Goal: Task Accomplishment & Management: Use online tool/utility

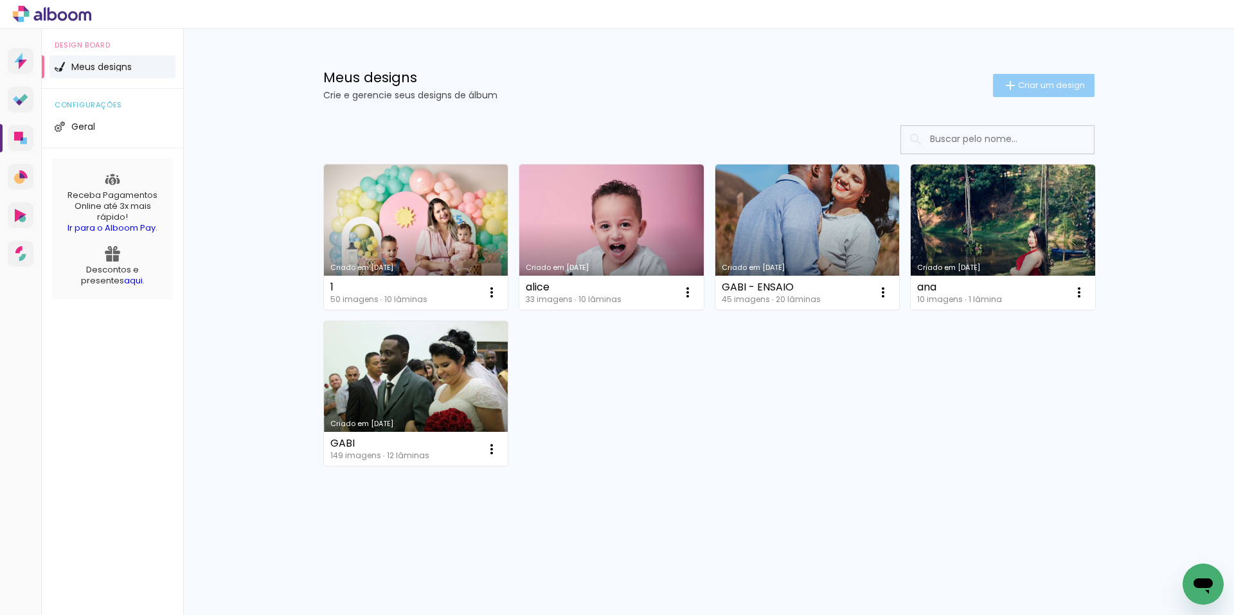
click at [1053, 85] on span "Criar um design" at bounding box center [1051, 85] width 67 height 8
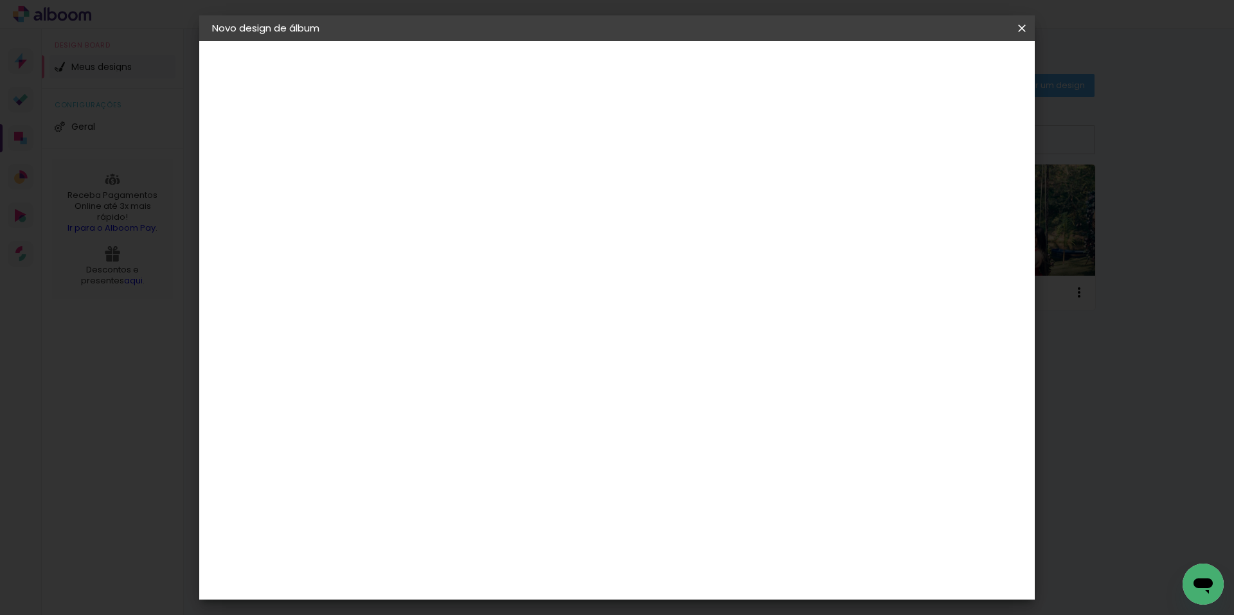
click at [422, 178] on input at bounding box center [422, 173] width 0 height 20
type input "JULINHA"
type paper-input "JULINHA"
click at [0, 0] on slot "Avançar" at bounding box center [0, 0] width 0 height 0
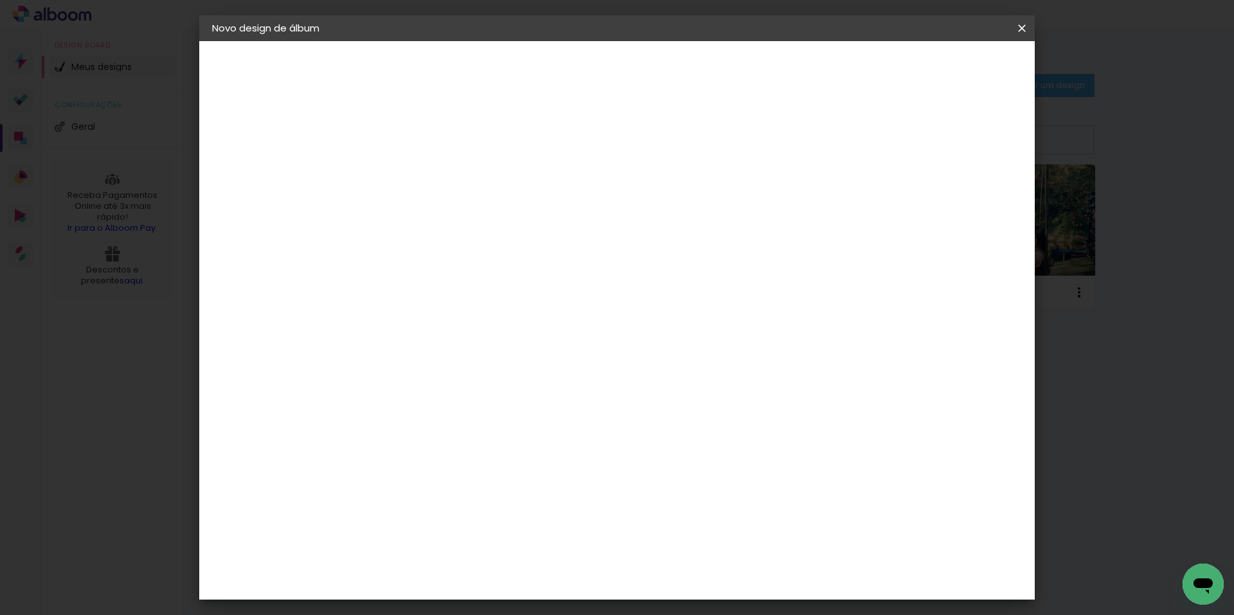
click at [476, 496] on div "[PERSON_NAME] Foto" at bounding box center [457, 506] width 86 height 21
click at [0, 0] on slot "Avançar" at bounding box center [0, 0] width 0 height 0
click at [509, 311] on span "15 × 21" at bounding box center [479, 328] width 60 height 34
click at [0, 0] on slot "Avançar" at bounding box center [0, 0] width 0 height 0
type input "3"
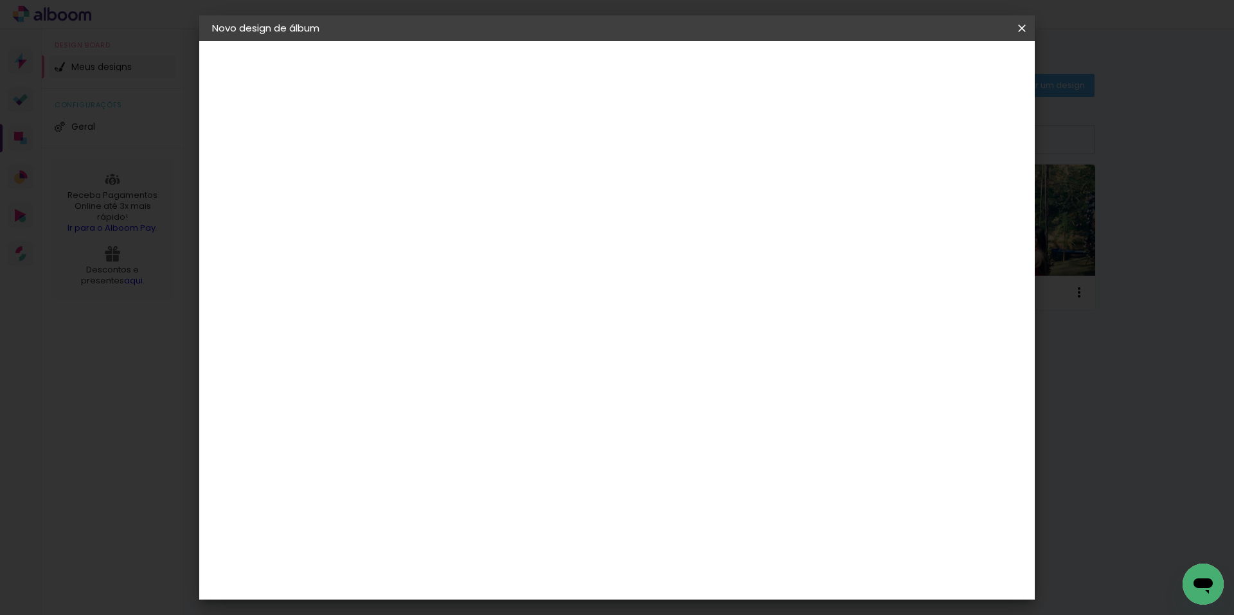
type paper-input "3"
click at [426, 134] on input "3" at bounding box center [412, 139] width 44 height 16
type input "2"
type paper-input "2"
click at [430, 142] on input "2" at bounding box center [412, 139] width 44 height 16
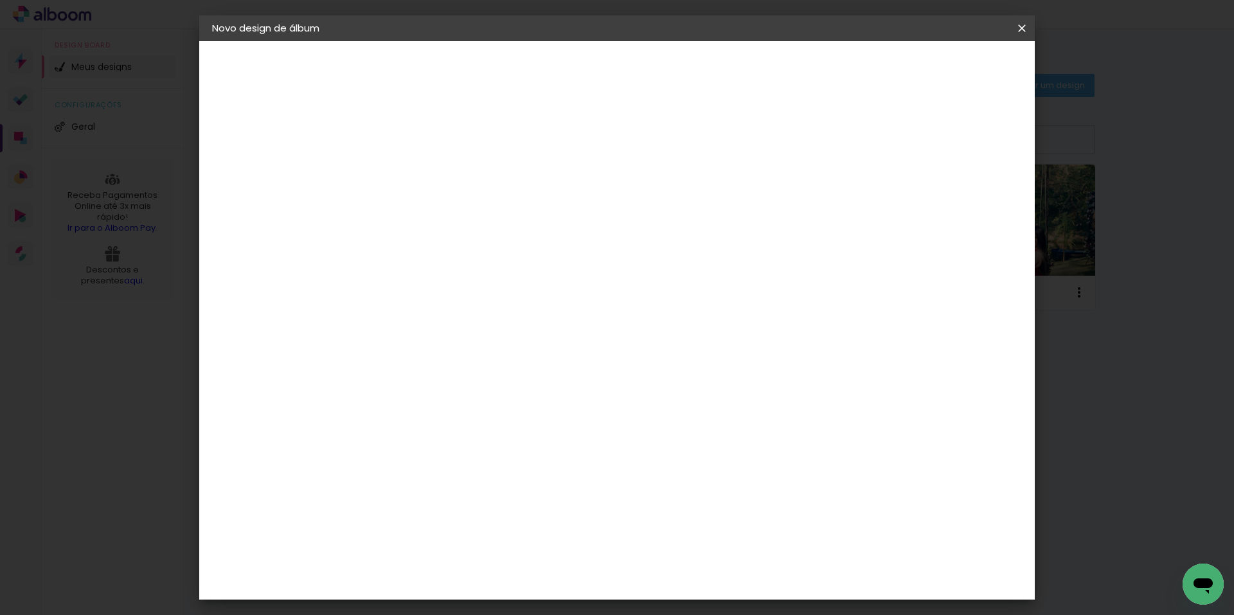
click at [942, 72] on span "Iniciar design" at bounding box center [912, 68] width 59 height 9
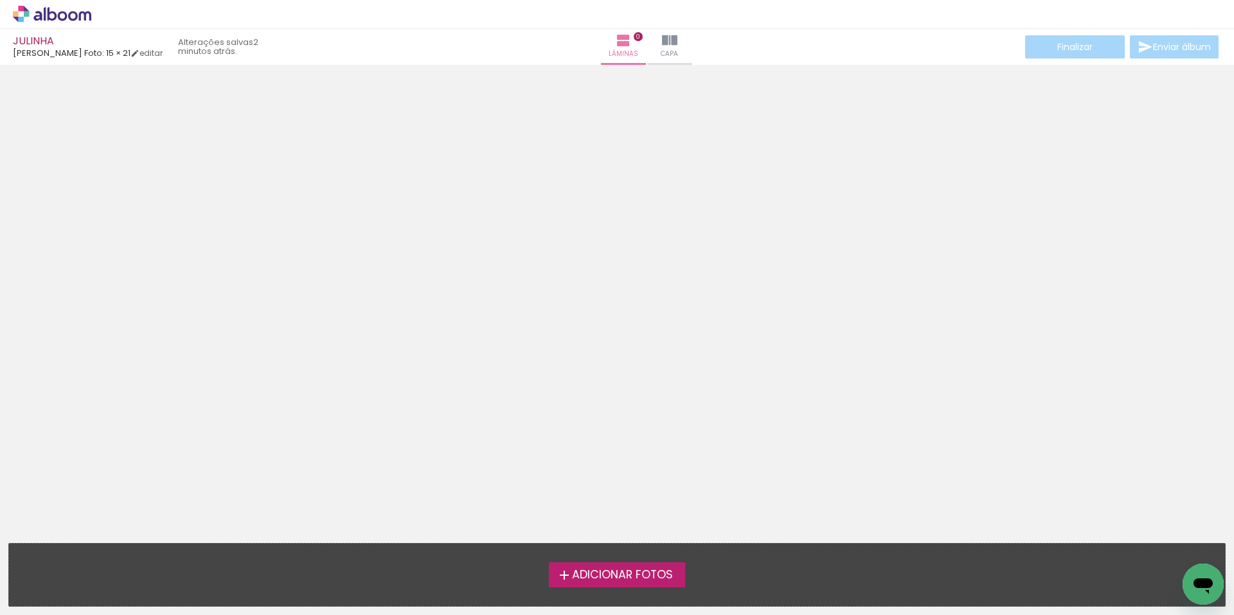
click at [593, 566] on label "Adicionar Fotos" at bounding box center [617, 575] width 137 height 24
click at [0, 0] on input "file" at bounding box center [0, 0] width 0 height 0
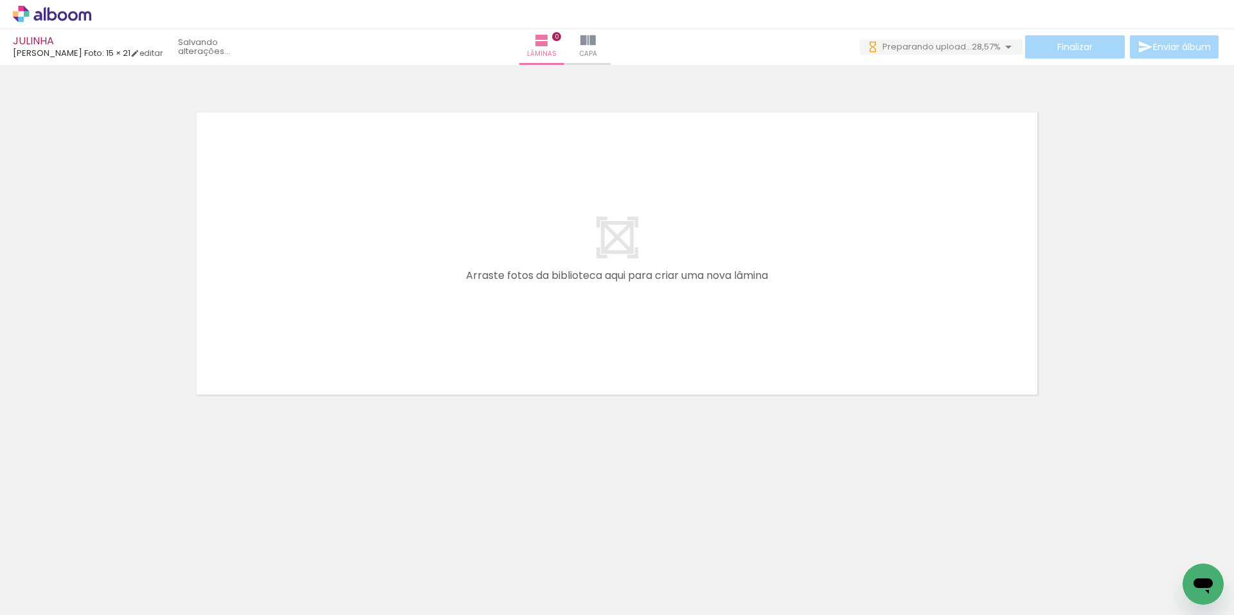
click at [0, 610] on div "Biblioteca 30 fotos Todas as fotos Não utilizadas Adicionar Fotos" at bounding box center [0, 575] width 0 height 80
click at [50, 603] on span "Adicionar Fotos" at bounding box center [45, 598] width 39 height 14
click at [0, 0] on input "file" at bounding box center [0, 0] width 0 height 0
click at [57, 593] on span "Adicionar Fotos" at bounding box center [45, 598] width 39 height 14
click at [0, 0] on input "file" at bounding box center [0, 0] width 0 height 0
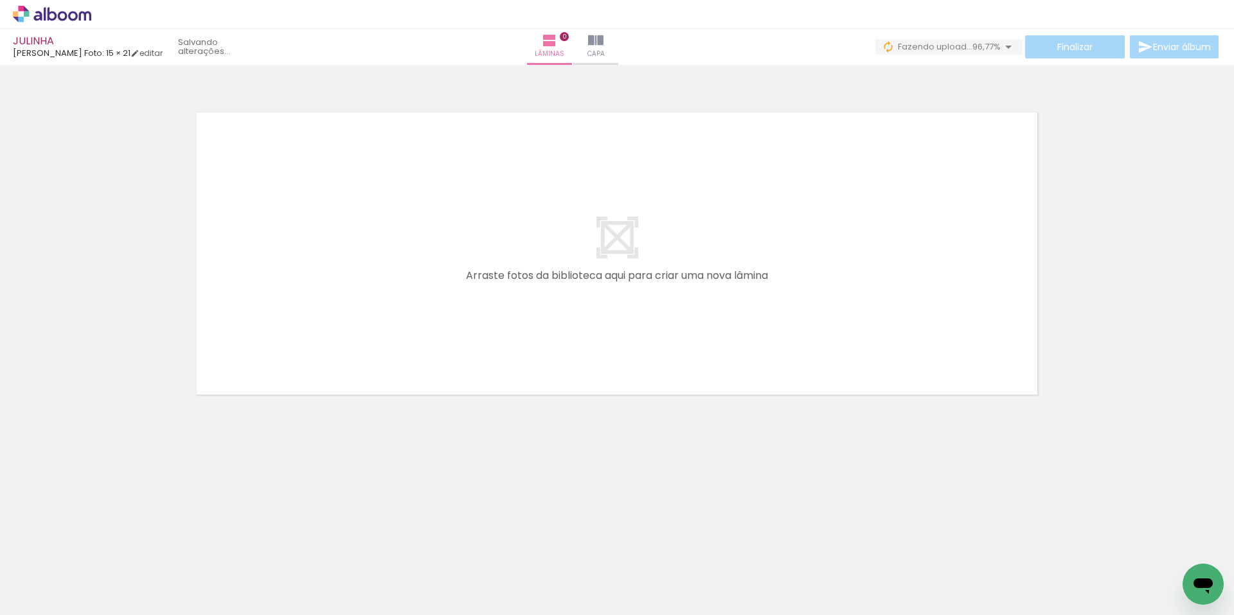
scroll to position [0, 1107]
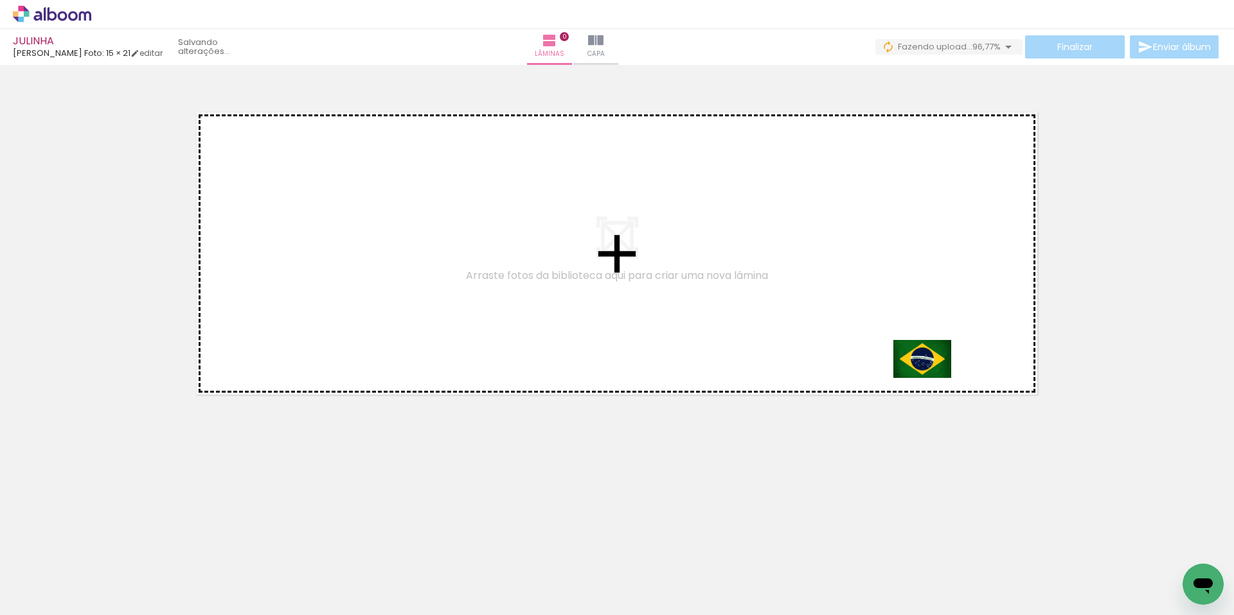
drag, startPoint x: 1166, startPoint y: 564, endPoint x: 932, endPoint y: 379, distance: 298.8
click at [932, 379] on quentale-workspace at bounding box center [617, 307] width 1234 height 615
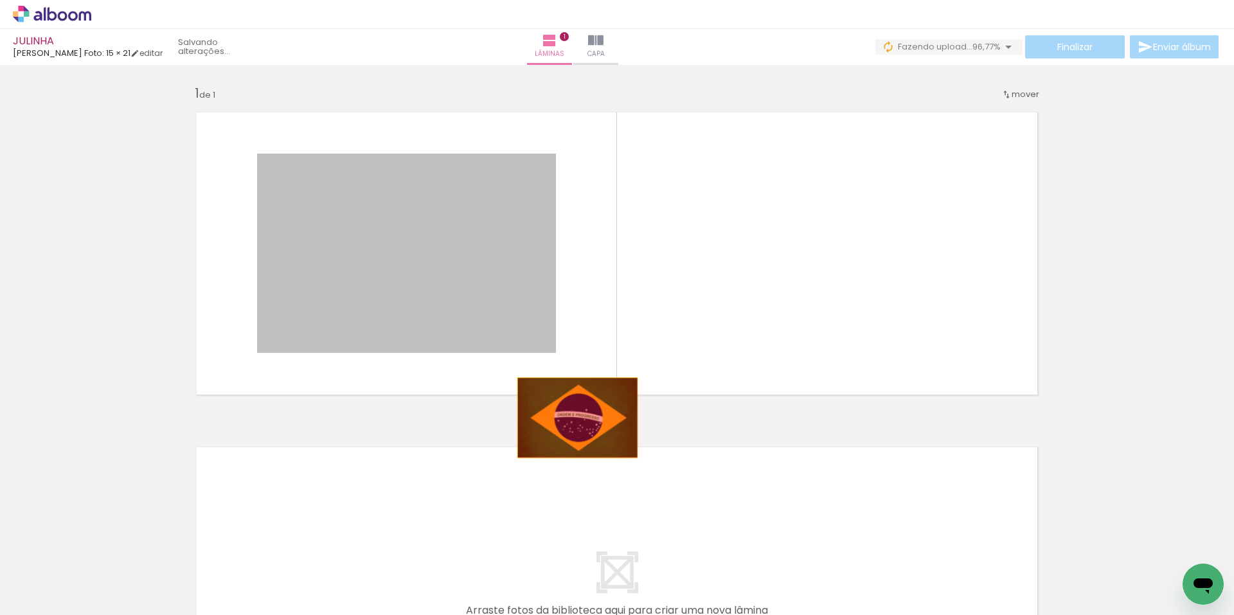
drag, startPoint x: 435, startPoint y: 305, endPoint x: 573, endPoint y: 418, distance: 178.2
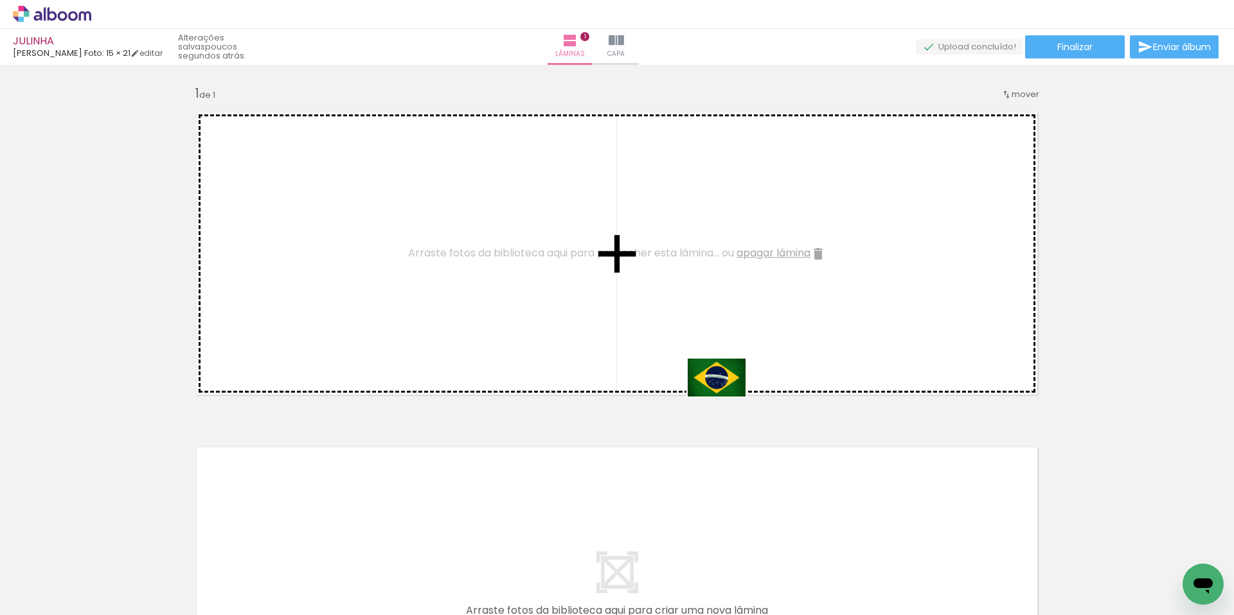
drag, startPoint x: 1170, startPoint y: 565, endPoint x: 727, endPoint y: 397, distance: 474.3
click at [727, 397] on quentale-workspace at bounding box center [617, 307] width 1234 height 615
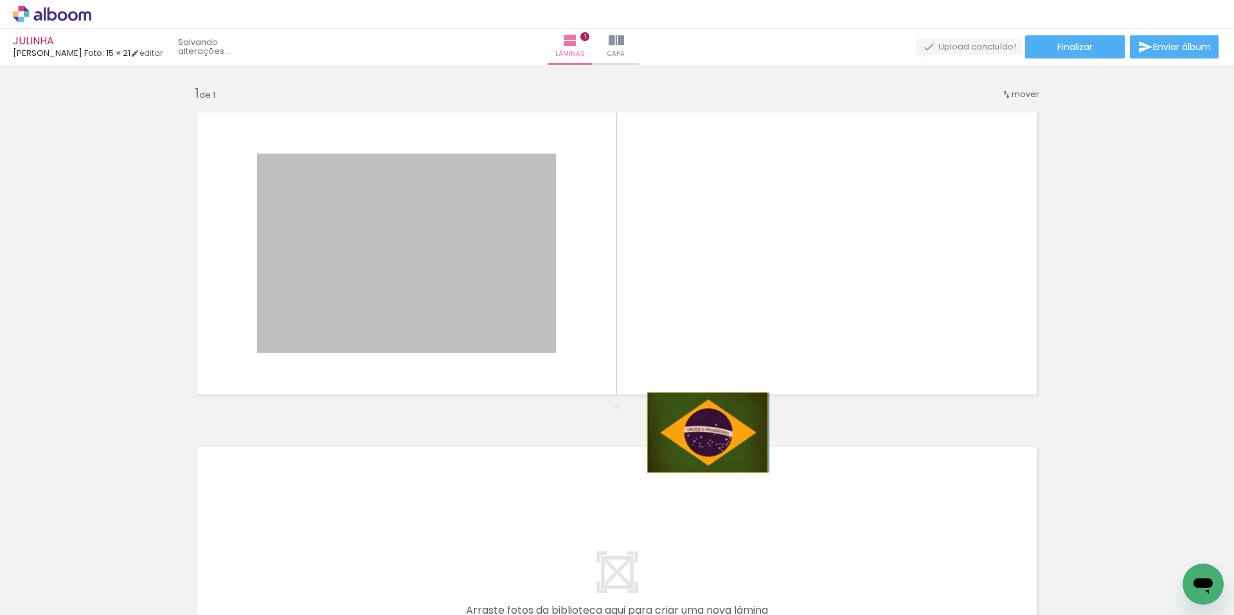
drag, startPoint x: 456, startPoint y: 293, endPoint x: 703, endPoint y: 433, distance: 283.0
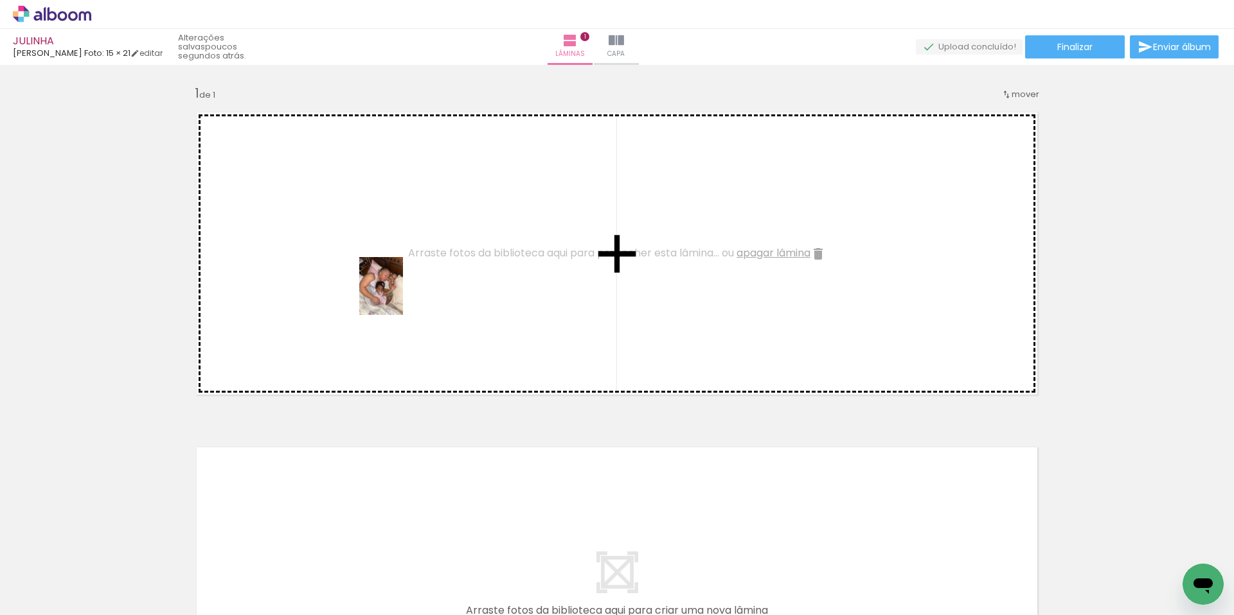
drag, startPoint x: 1112, startPoint y: 574, endPoint x: 395, endPoint y: 295, distance: 769.3
click at [395, 295] on quentale-workspace at bounding box center [617, 307] width 1234 height 615
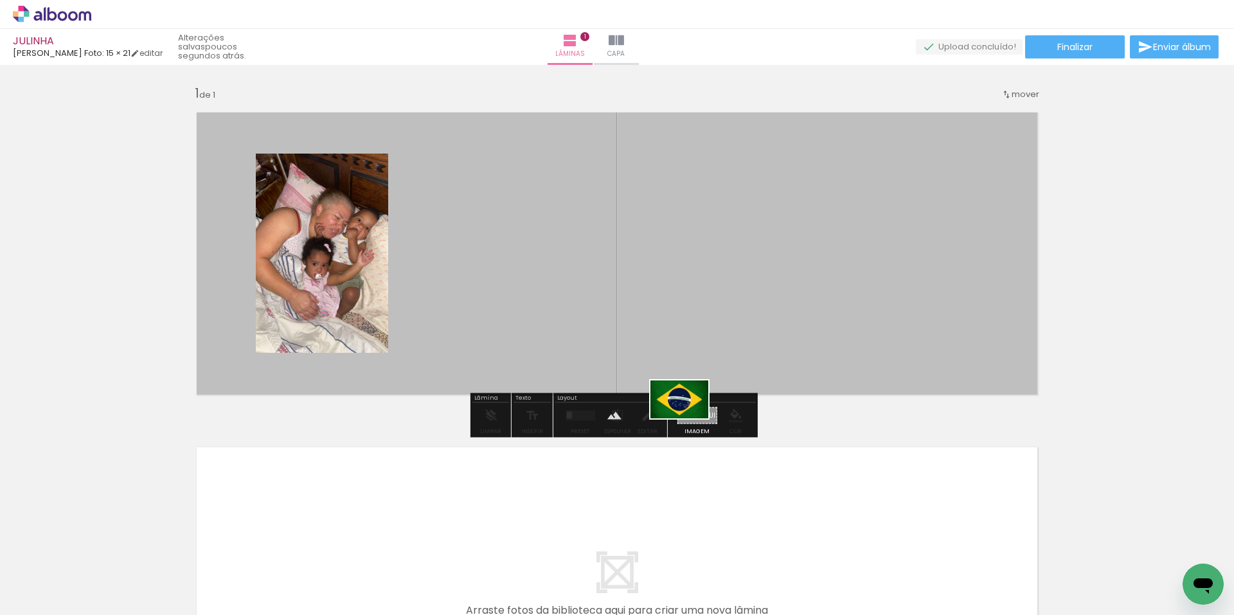
drag, startPoint x: 1169, startPoint y: 578, endPoint x: 689, endPoint y: 419, distance: 505.8
click at [689, 419] on quentale-workspace at bounding box center [617, 307] width 1234 height 615
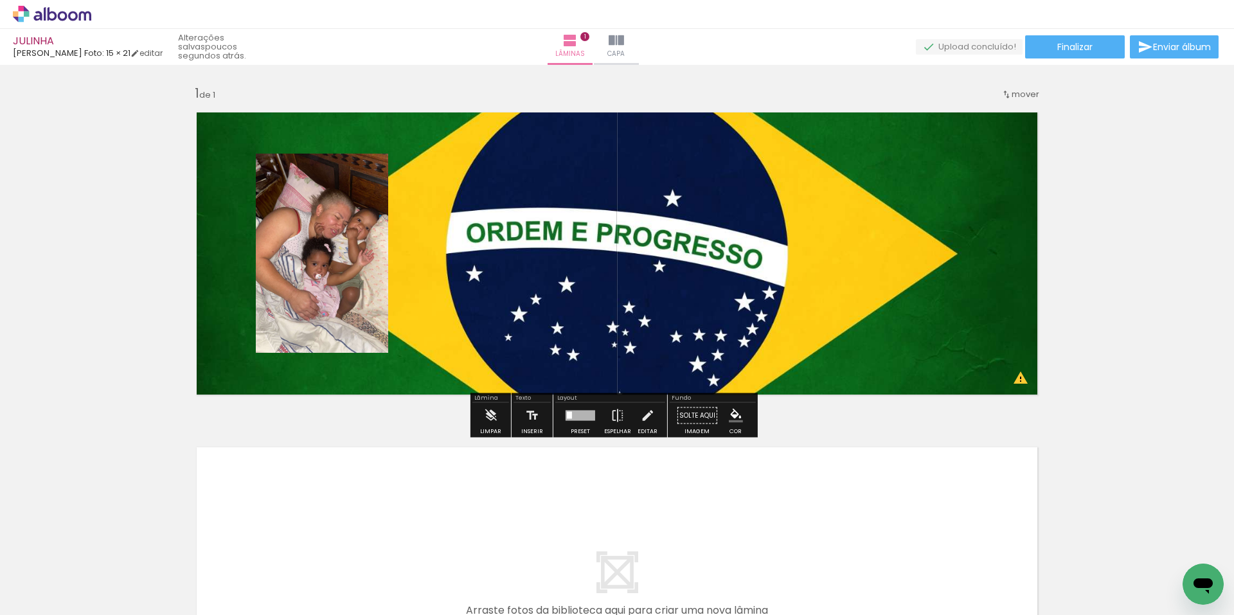
click at [437, 247] on quentale-layouter at bounding box center [617, 253] width 862 height 303
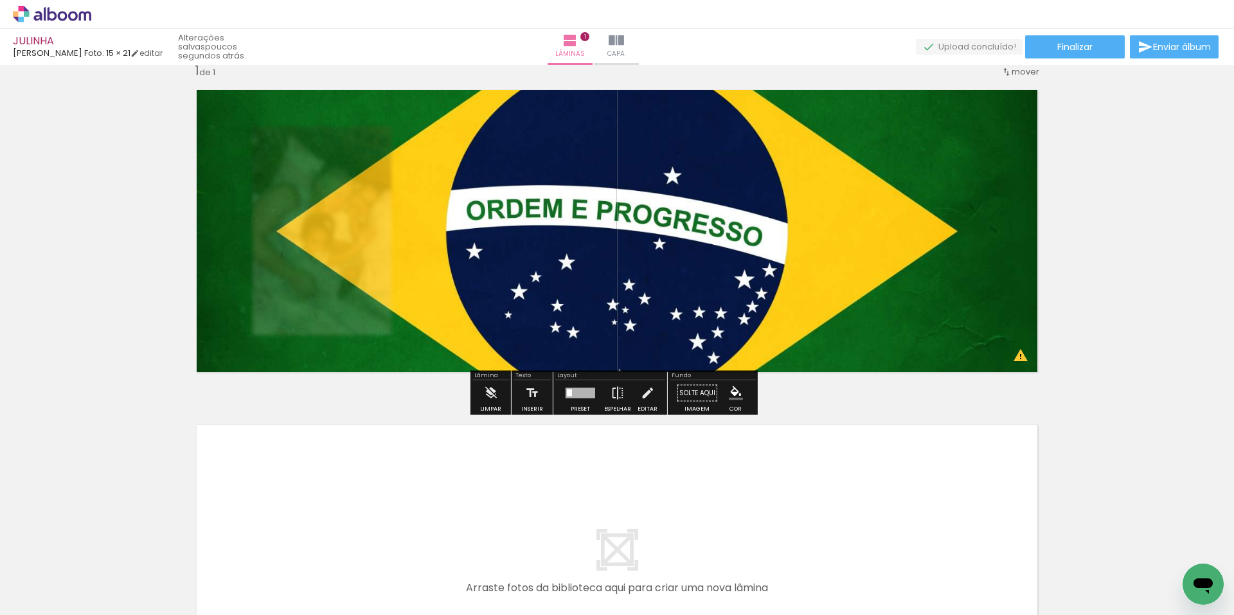
scroll to position [0, 0]
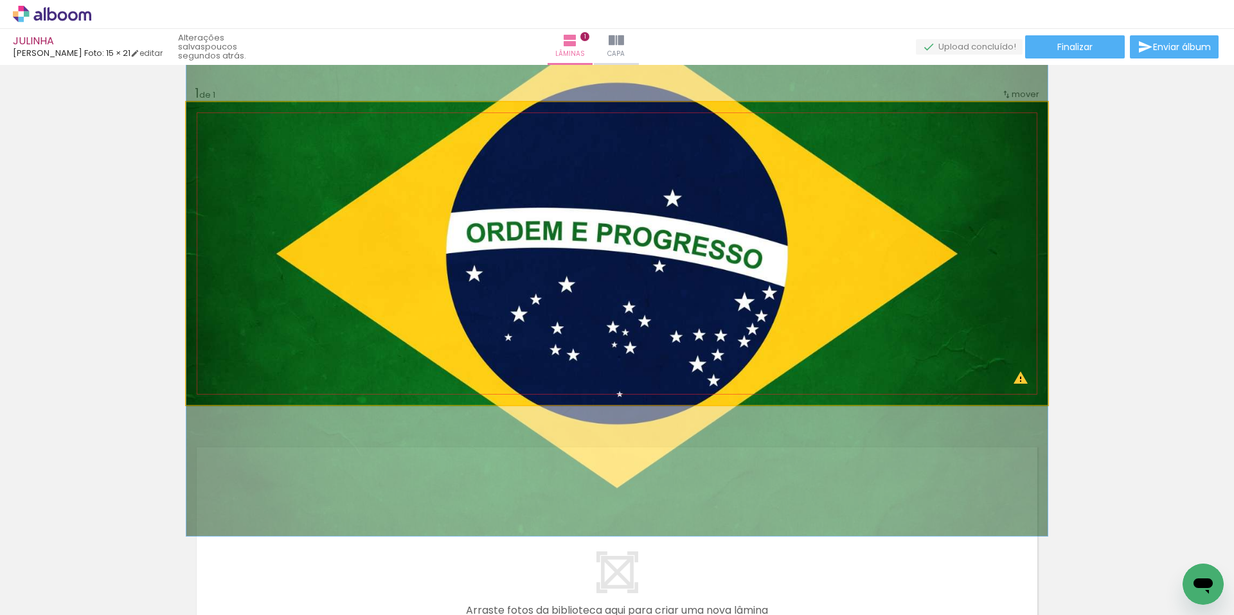
drag, startPoint x: 236, startPoint y: 136, endPoint x: 224, endPoint y: 136, distance: 12.2
type paper-slider "100"
click at [226, 136] on div at bounding box center [236, 135] width 21 height 21
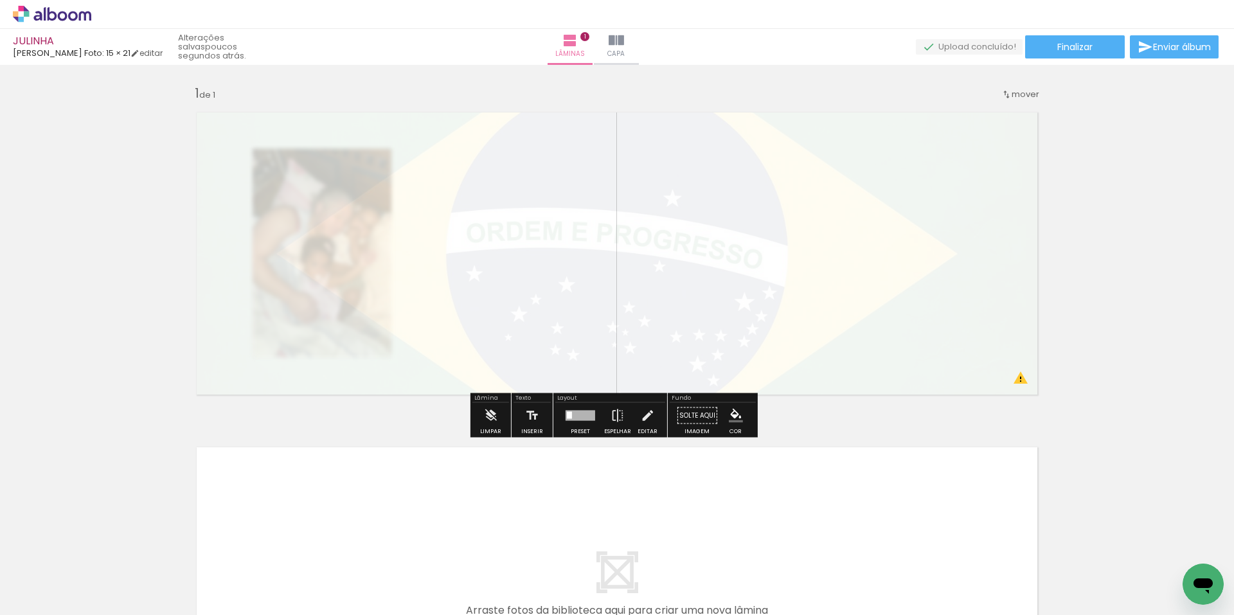
drag, startPoint x: 368, startPoint y: 132, endPoint x: 321, endPoint y: 134, distance: 47.0
type paper-slider "5"
click at [321, 134] on div at bounding box center [328, 135] width 21 height 21
click at [325, 137] on div at bounding box center [329, 135] width 8 height 8
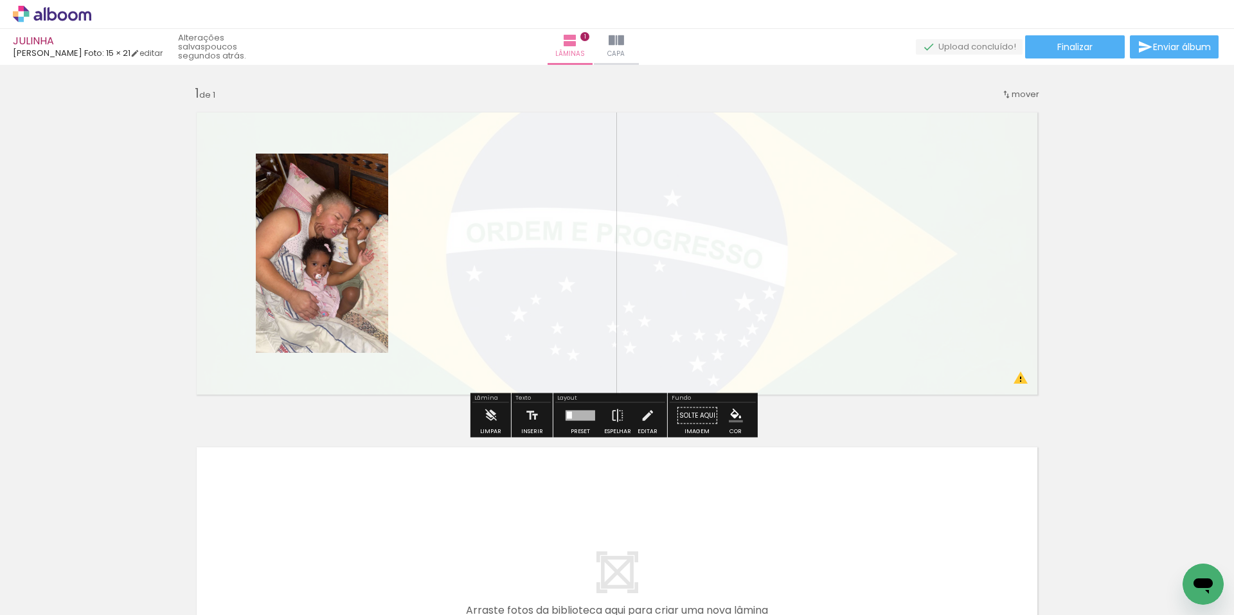
drag, startPoint x: 96, startPoint y: 222, endPoint x: 89, endPoint y: 222, distance: 7.1
click at [93, 222] on div "Inserir lâmina 1 de 1 O Designbox precisará aumentar a sua imagem em 266% para …" at bounding box center [617, 404] width 1234 height 671
click at [89, 222] on div "Inserir lâmina 1 de 1 O Designbox precisará aumentar a sua imagem em 266% para …" at bounding box center [617, 404] width 1234 height 671
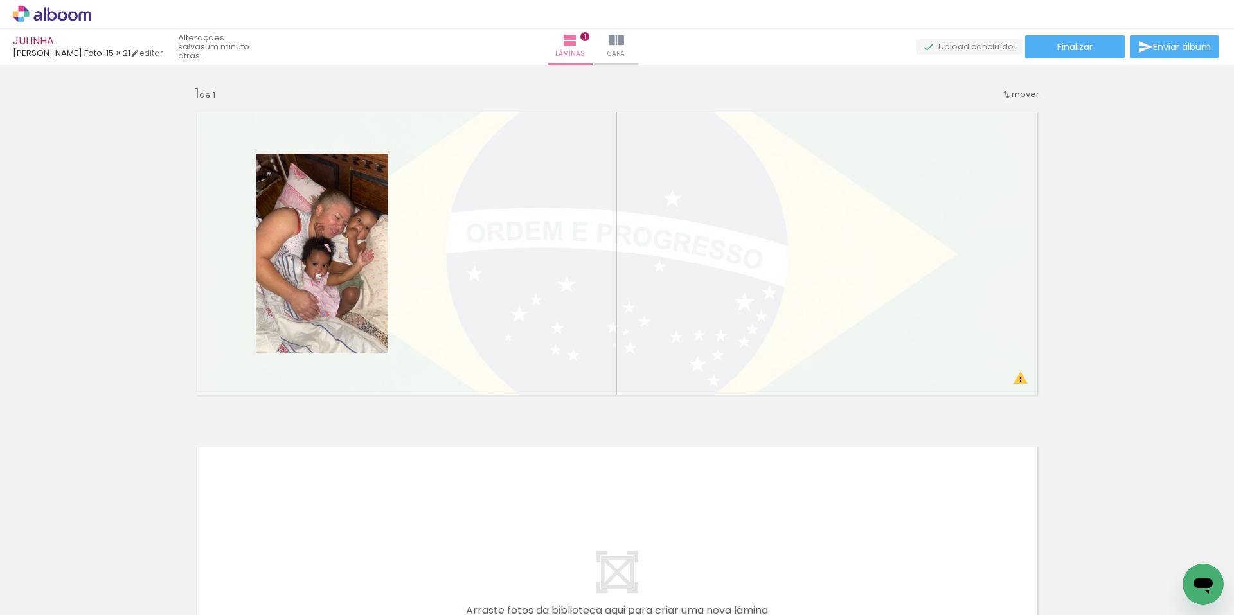
scroll to position [0, 1107]
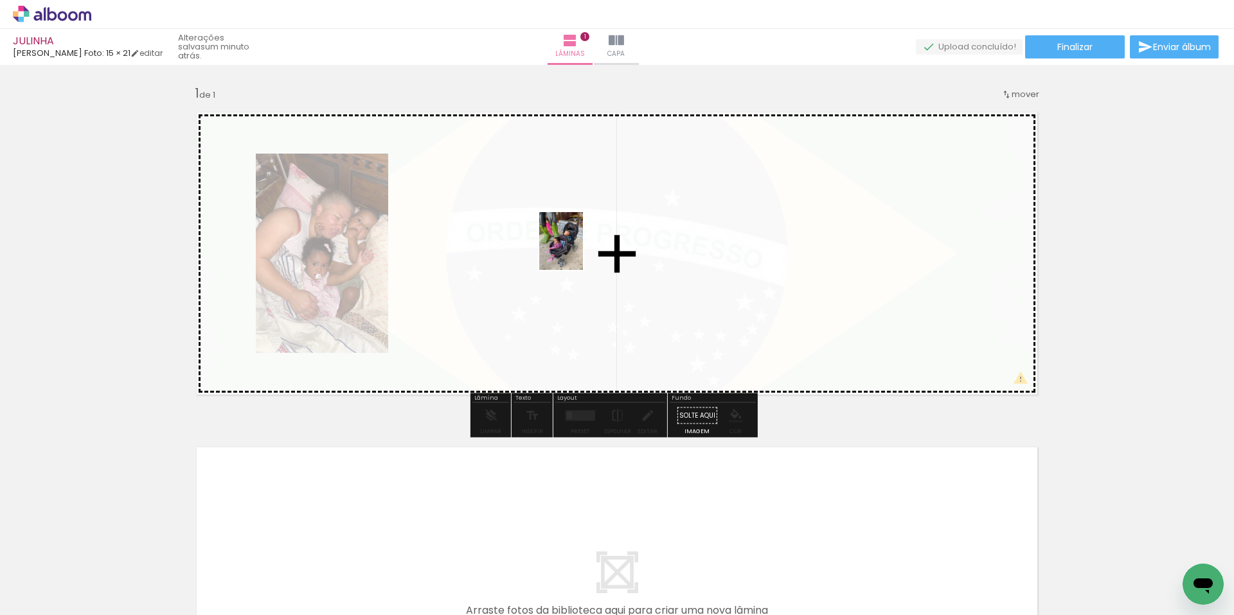
drag, startPoint x: 1045, startPoint y: 583, endPoint x: 578, endPoint y: 251, distance: 573.0
click at [578, 251] on quentale-workspace at bounding box center [617, 307] width 1234 height 615
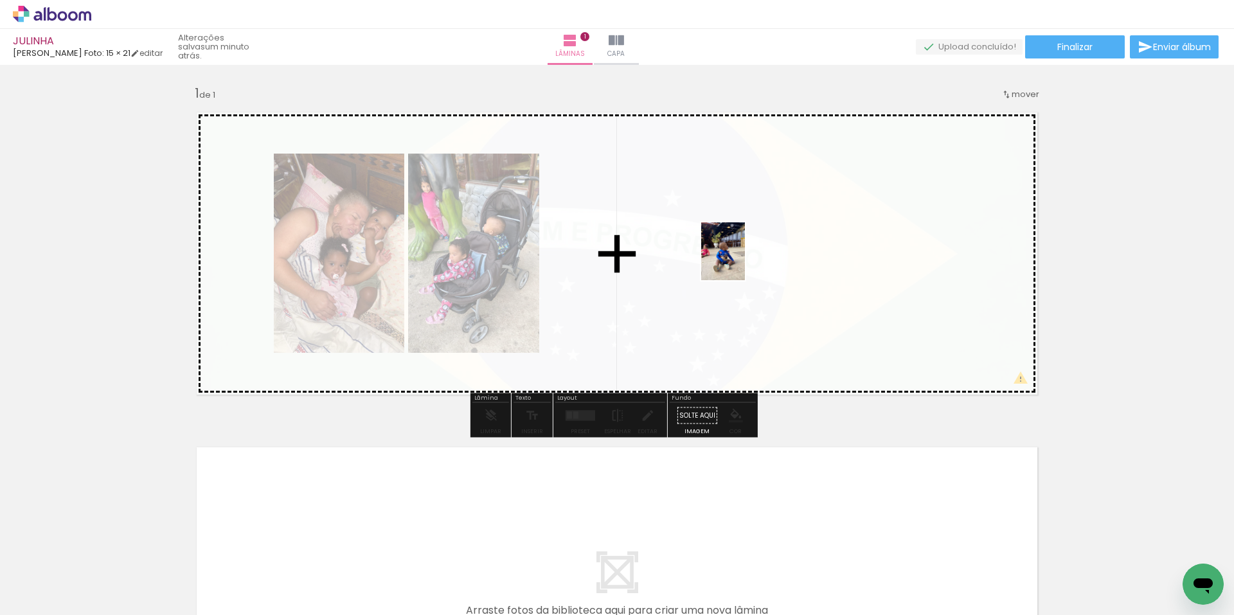
drag, startPoint x: 975, startPoint y: 590, endPoint x: 740, endPoint y: 261, distance: 404.6
click at [740, 261] on quentale-workspace at bounding box center [617, 307] width 1234 height 615
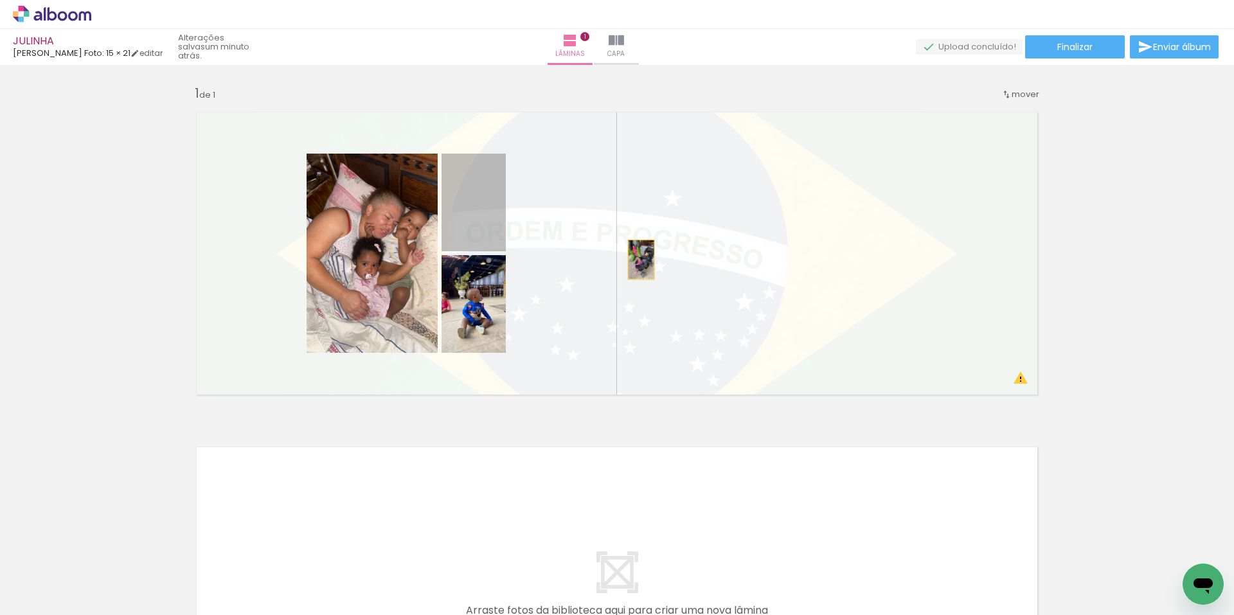
drag, startPoint x: 466, startPoint y: 231, endPoint x: 637, endPoint y: 260, distance: 172.7
click at [637, 260] on quentale-layouter at bounding box center [617, 253] width 862 height 303
drag, startPoint x: 473, startPoint y: 213, endPoint x: 935, endPoint y: 578, distance: 588.7
click at [935, 578] on quentale-workspace at bounding box center [617, 307] width 1234 height 615
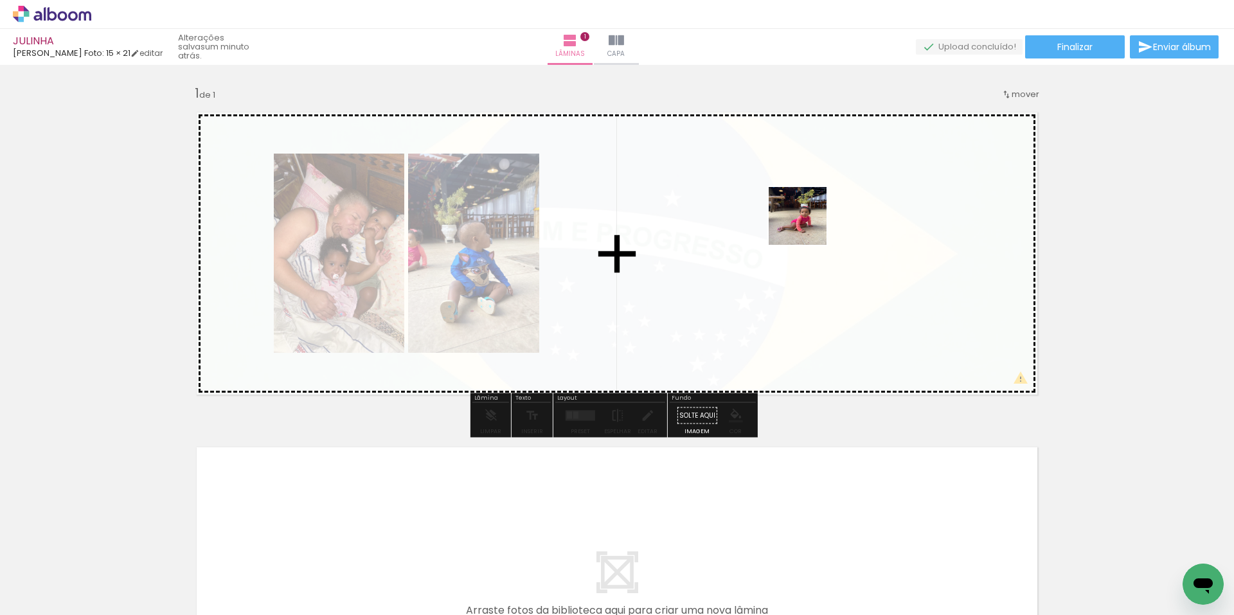
drag, startPoint x: 899, startPoint y: 588, endPoint x: 808, endPoint y: 226, distance: 373.5
click at [808, 226] on quentale-workspace at bounding box center [617, 307] width 1234 height 615
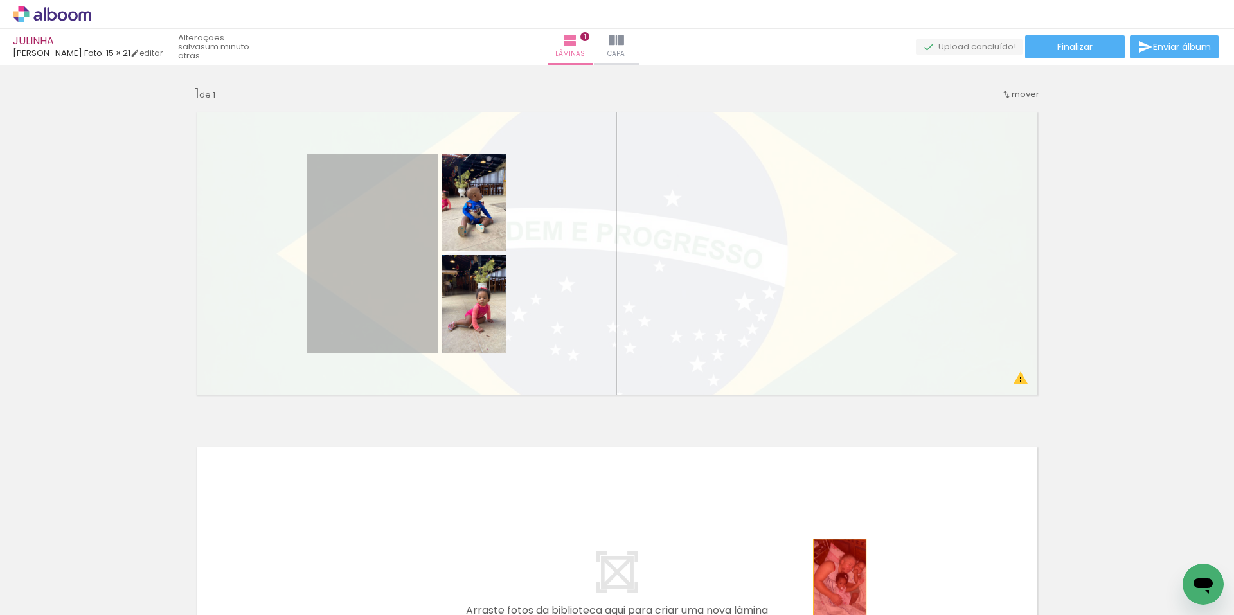
drag, startPoint x: 387, startPoint y: 260, endPoint x: 835, endPoint y: 579, distance: 550.4
click at [835, 579] on quentale-workspace at bounding box center [617, 307] width 1234 height 615
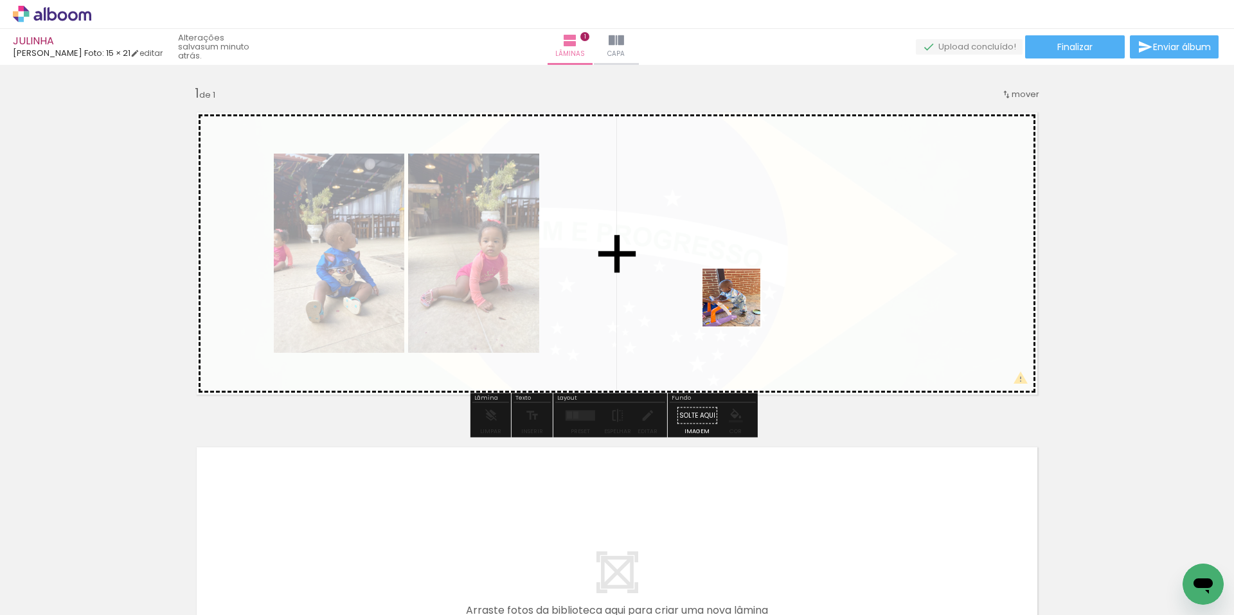
drag, startPoint x: 756, startPoint y: 576, endPoint x: 741, endPoint y: 277, distance: 299.4
click at [741, 277] on quentale-workspace at bounding box center [617, 307] width 1234 height 615
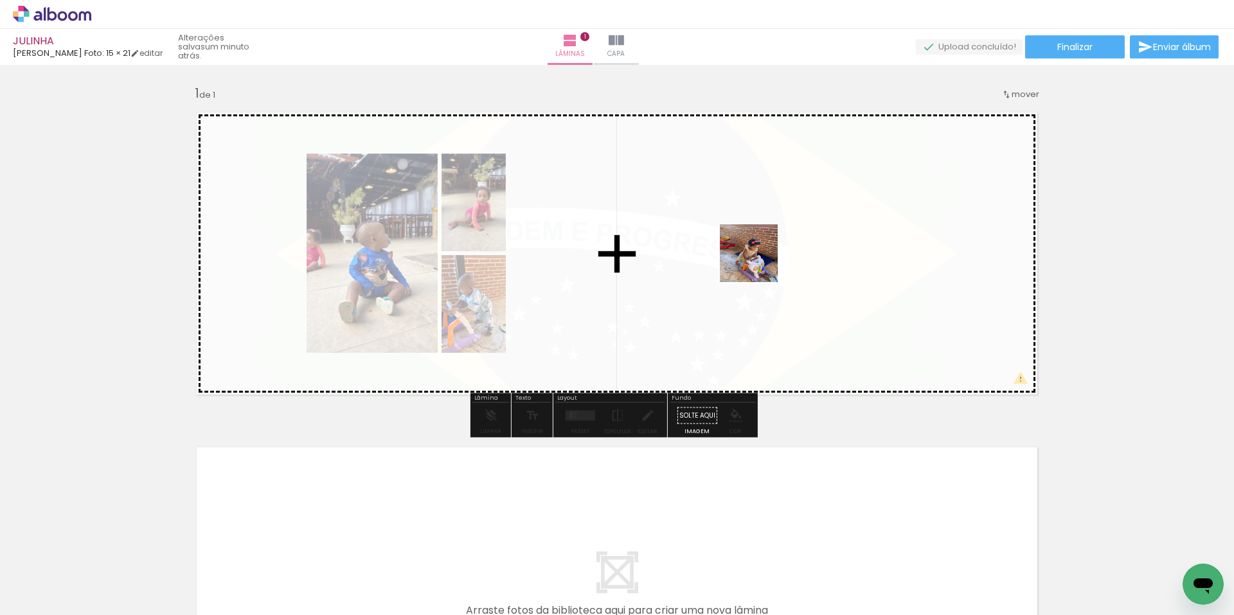
drag, startPoint x: 680, startPoint y: 581, endPoint x: 759, endPoint y: 263, distance: 327.9
click at [759, 263] on quentale-workspace at bounding box center [617, 307] width 1234 height 615
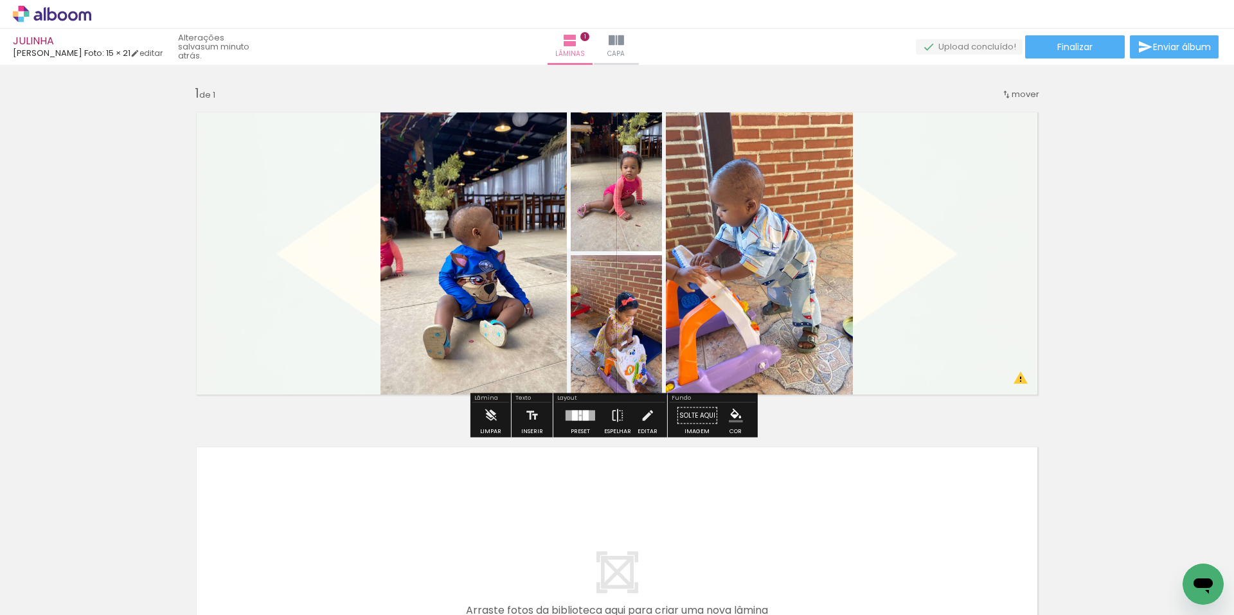
click at [584, 411] on div at bounding box center [586, 416] width 6 height 10
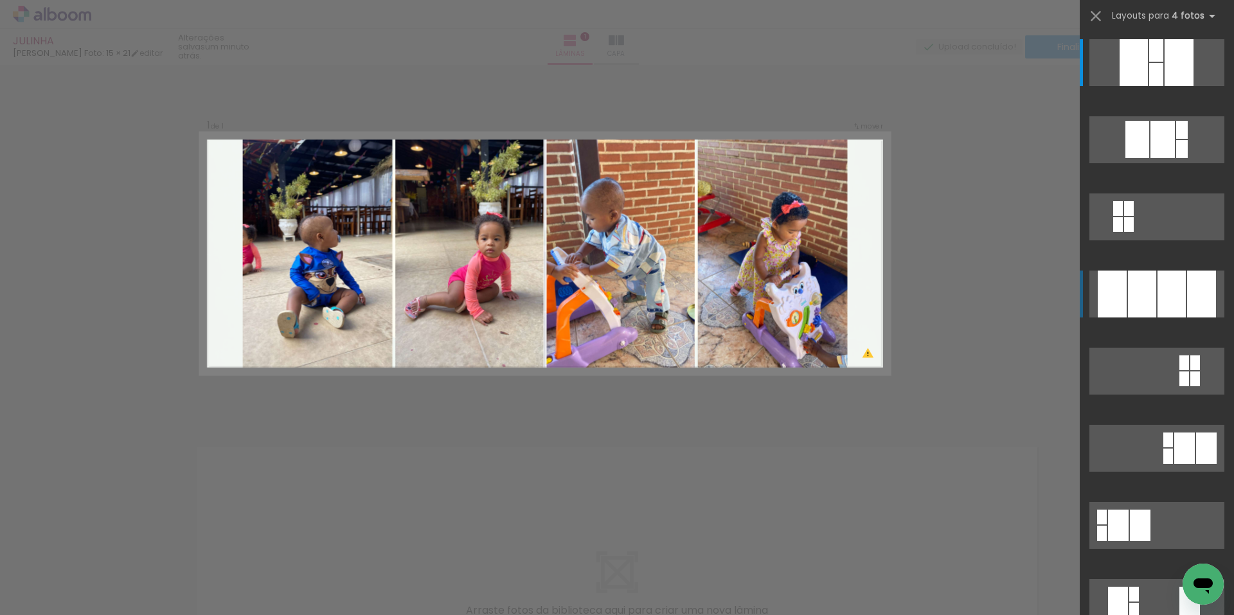
click at [1150, 303] on div at bounding box center [1142, 294] width 28 height 47
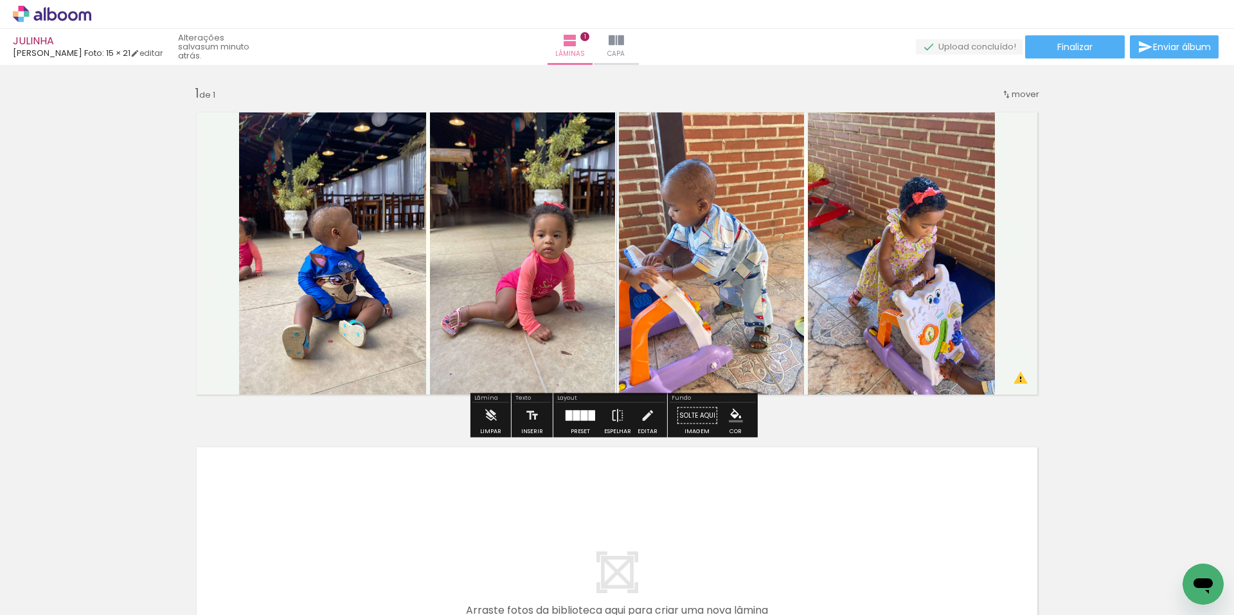
click at [1150, 303] on div "Inserir lâmina 1 de 1 O Designbox precisará aumentar a sua imagem em 266% para …" at bounding box center [617, 404] width 1234 height 671
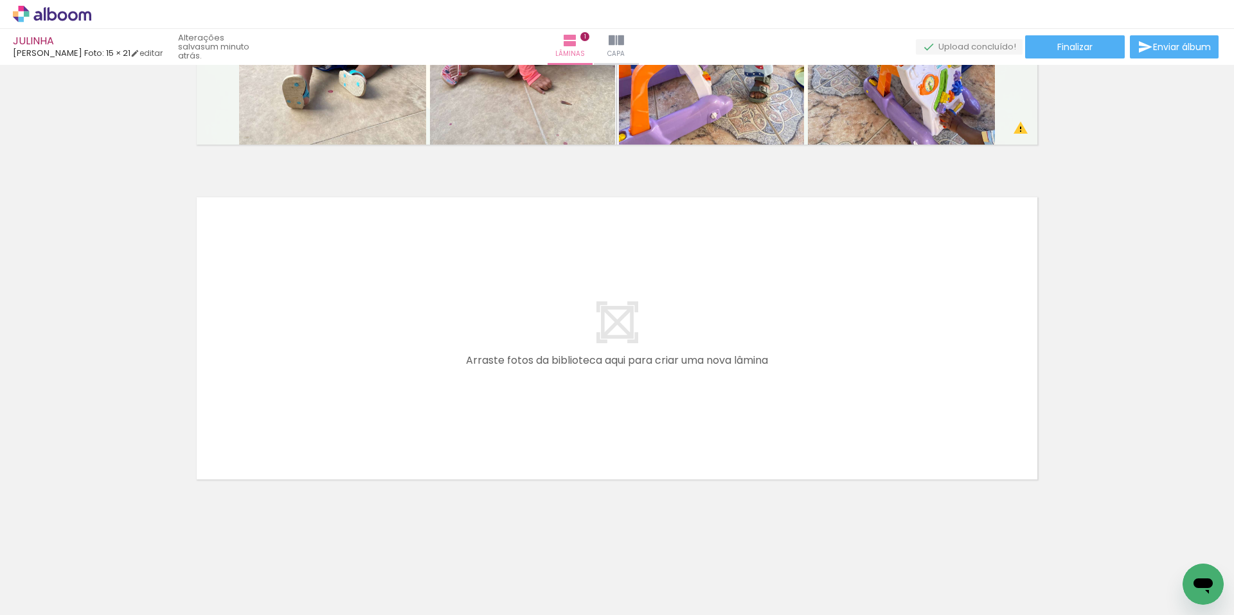
scroll to position [0, 0]
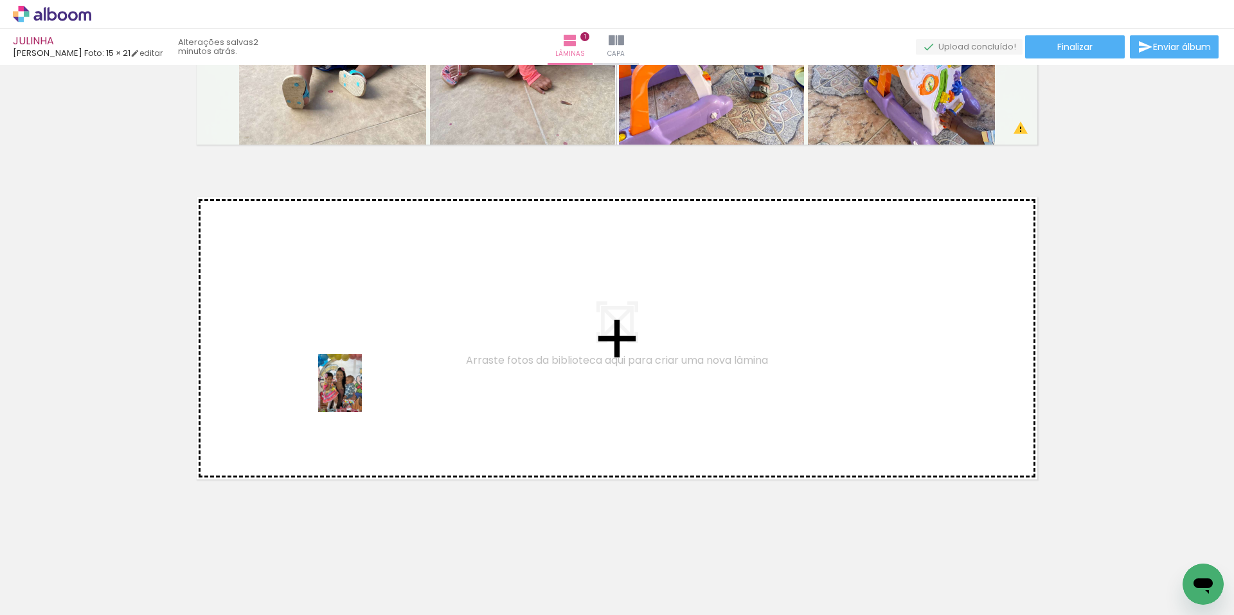
drag, startPoint x: 134, startPoint y: 586, endPoint x: 357, endPoint y: 393, distance: 294.9
click at [357, 393] on quentale-workspace at bounding box center [617, 307] width 1234 height 615
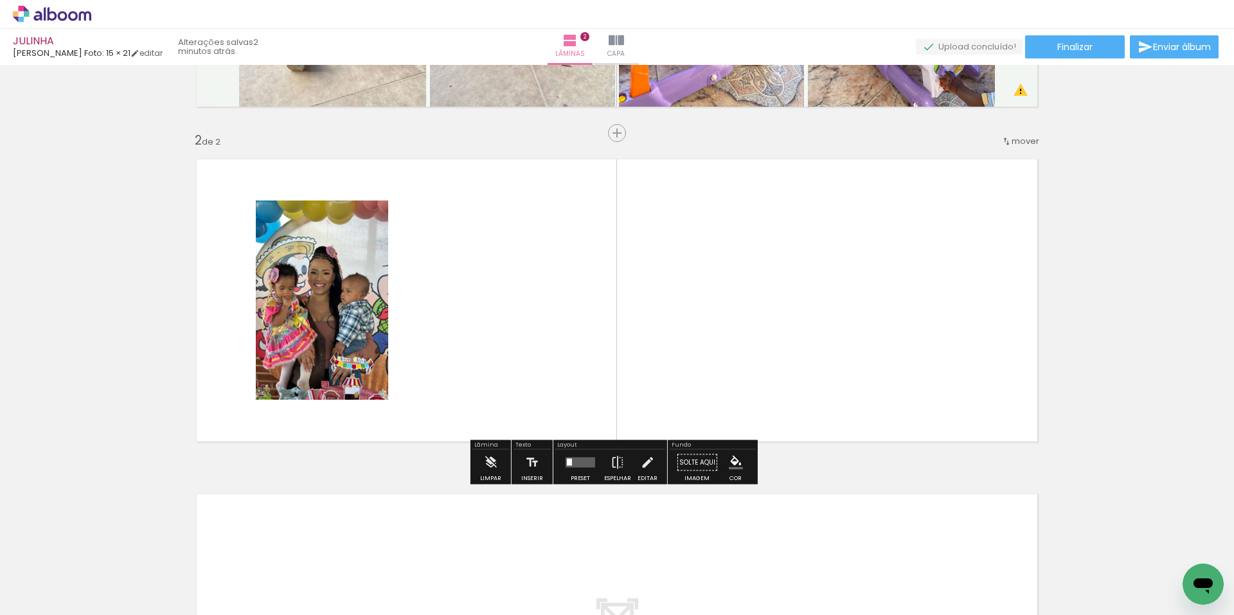
scroll to position [289, 0]
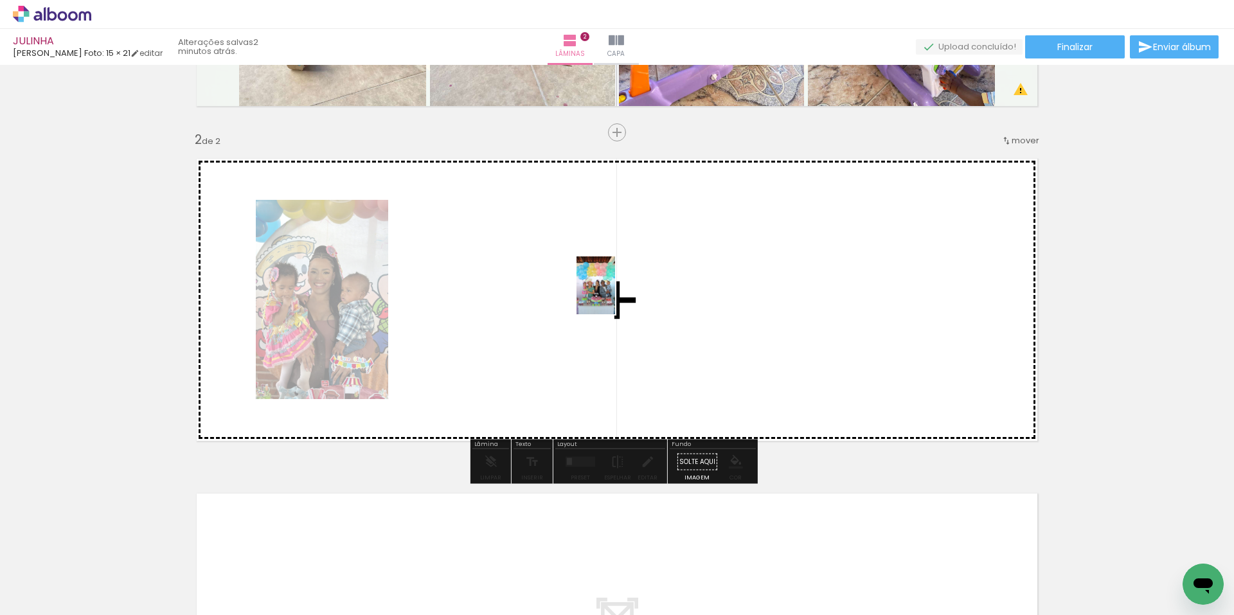
drag, startPoint x: 217, startPoint y: 589, endPoint x: 615, endPoint y: 294, distance: 495.6
click at [615, 294] on quentale-workspace at bounding box center [617, 307] width 1234 height 615
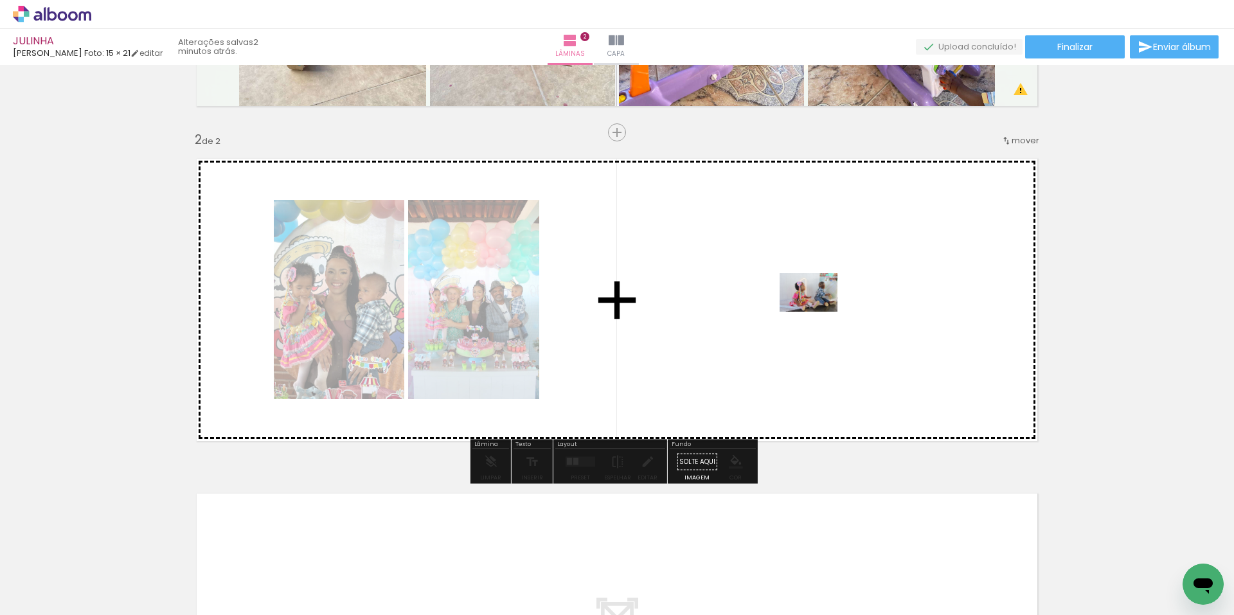
drag, startPoint x: 487, startPoint y: 578, endPoint x: 818, endPoint y: 312, distance: 425.3
click at [818, 312] on quentale-workspace at bounding box center [617, 307] width 1234 height 615
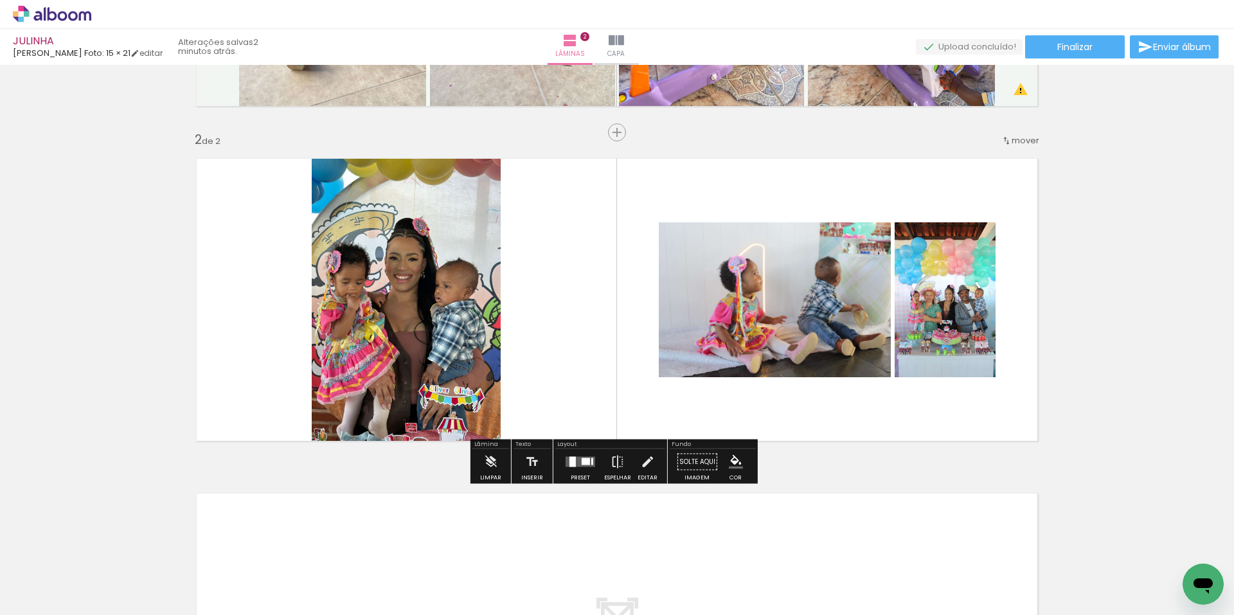
click at [584, 465] on quentale-layouter at bounding box center [581, 462] width 30 height 10
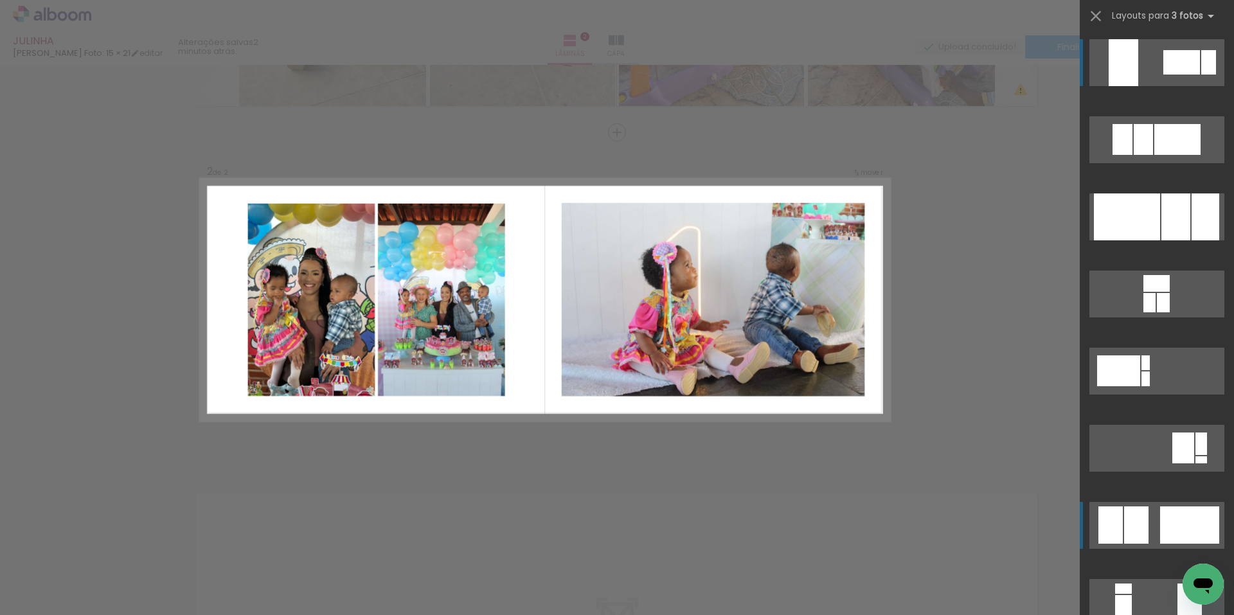
click at [1124, 521] on div at bounding box center [1136, 525] width 24 height 37
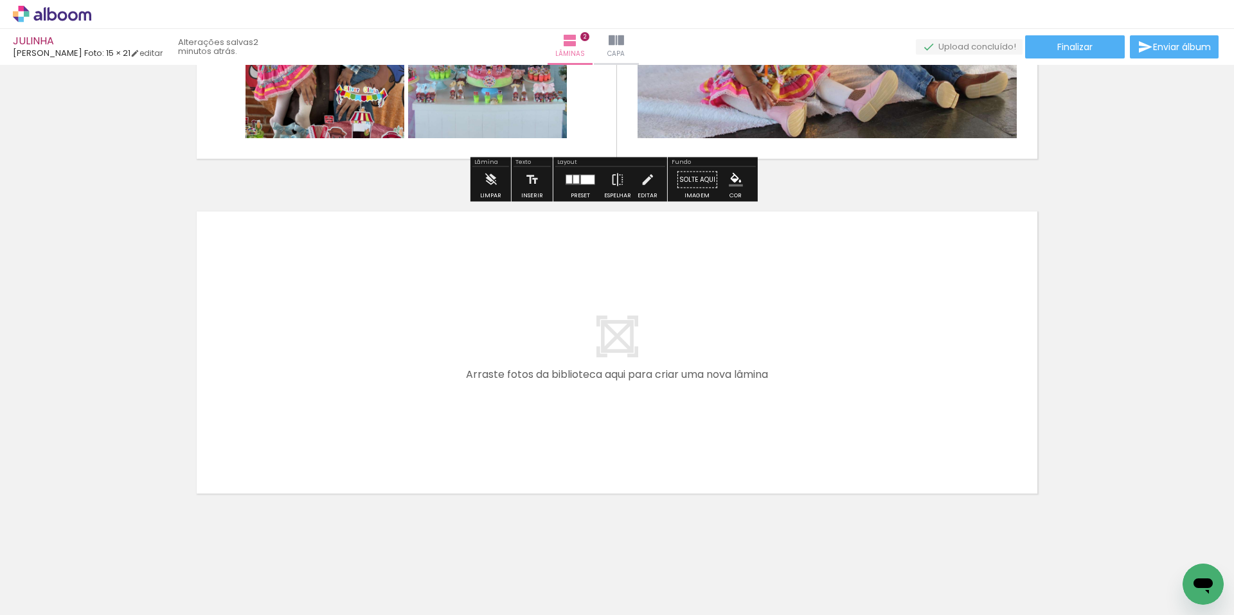
scroll to position [585, 0]
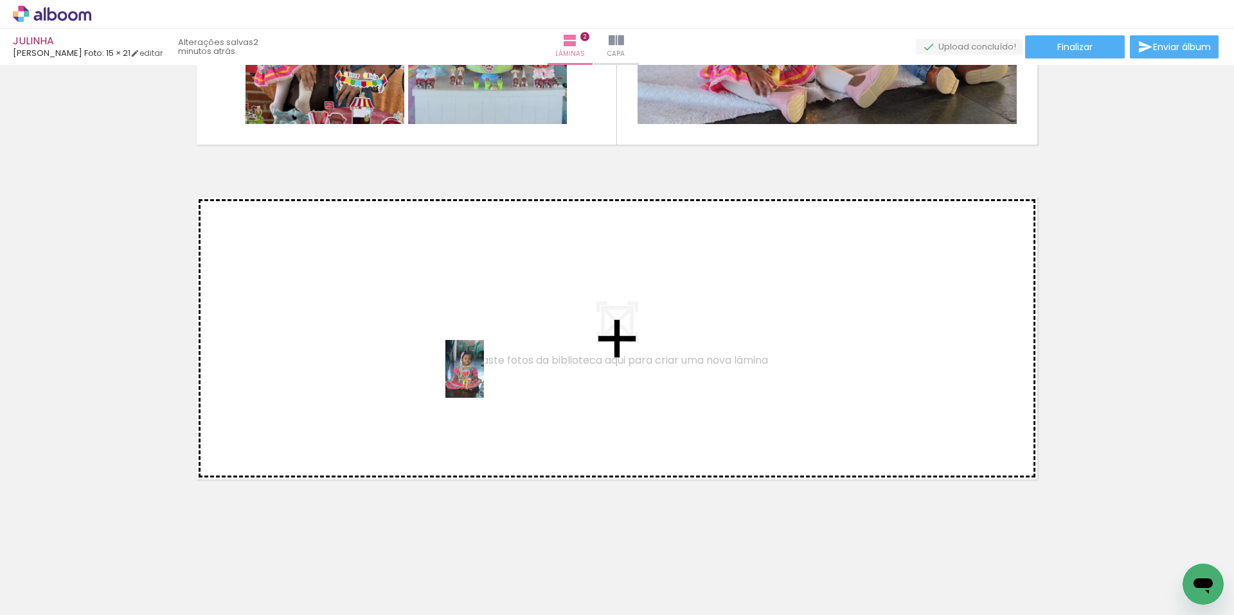
drag, startPoint x: 565, startPoint y: 575, endPoint x: 484, endPoint y: 379, distance: 212.2
click at [484, 379] on quentale-workspace at bounding box center [617, 307] width 1234 height 615
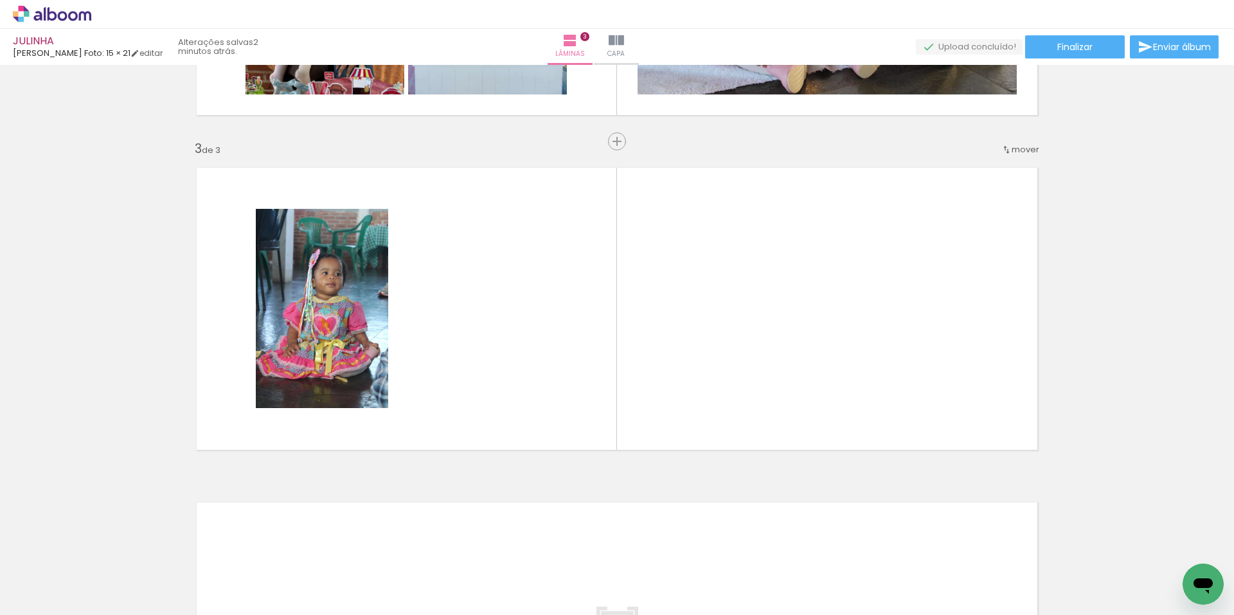
scroll to position [624, 0]
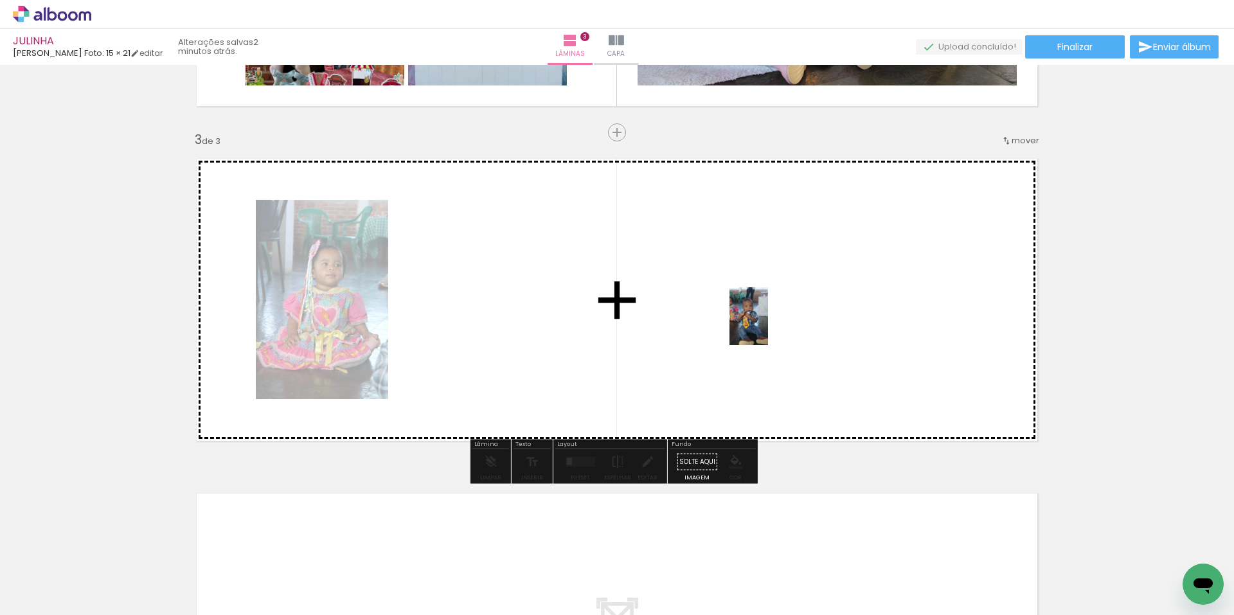
drag, startPoint x: 714, startPoint y: 588, endPoint x: 768, endPoint y: 326, distance: 267.3
click at [768, 326] on quentale-workspace at bounding box center [617, 307] width 1234 height 615
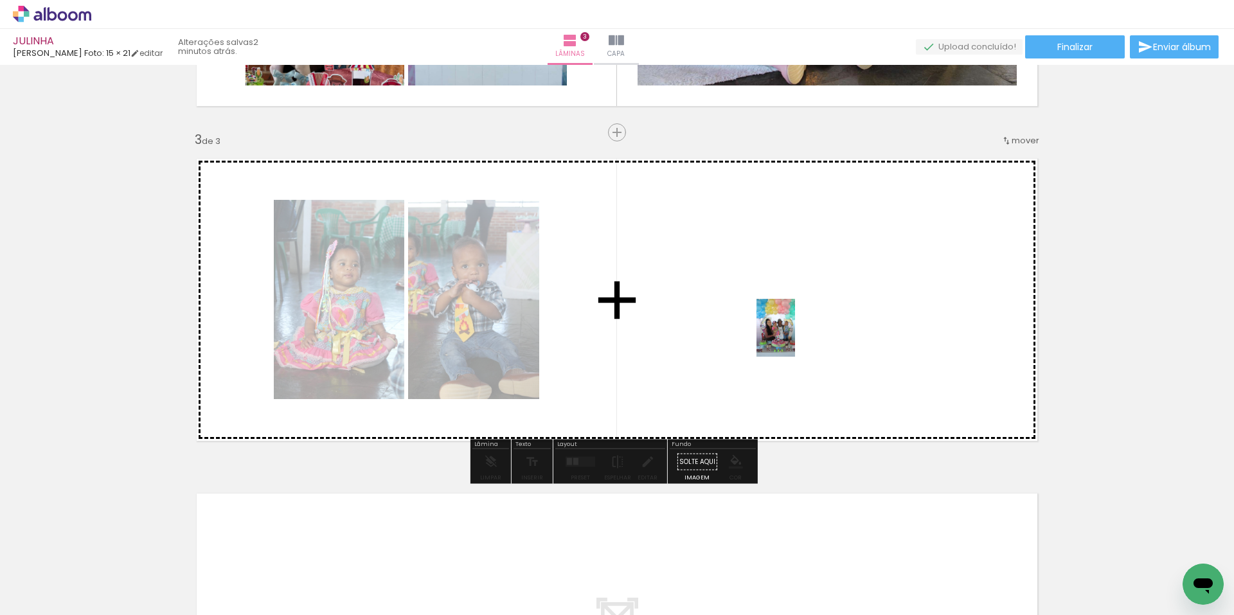
drag, startPoint x: 642, startPoint y: 587, endPoint x: 795, endPoint y: 338, distance: 293.0
click at [795, 338] on quentale-workspace at bounding box center [617, 307] width 1234 height 615
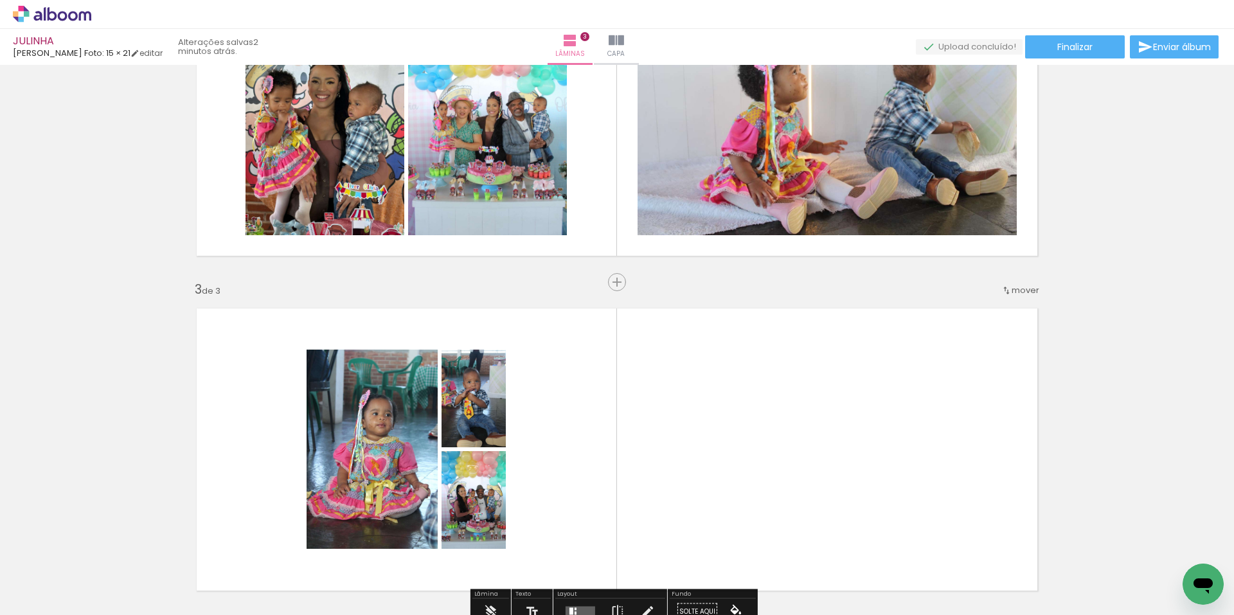
scroll to position [495, 0]
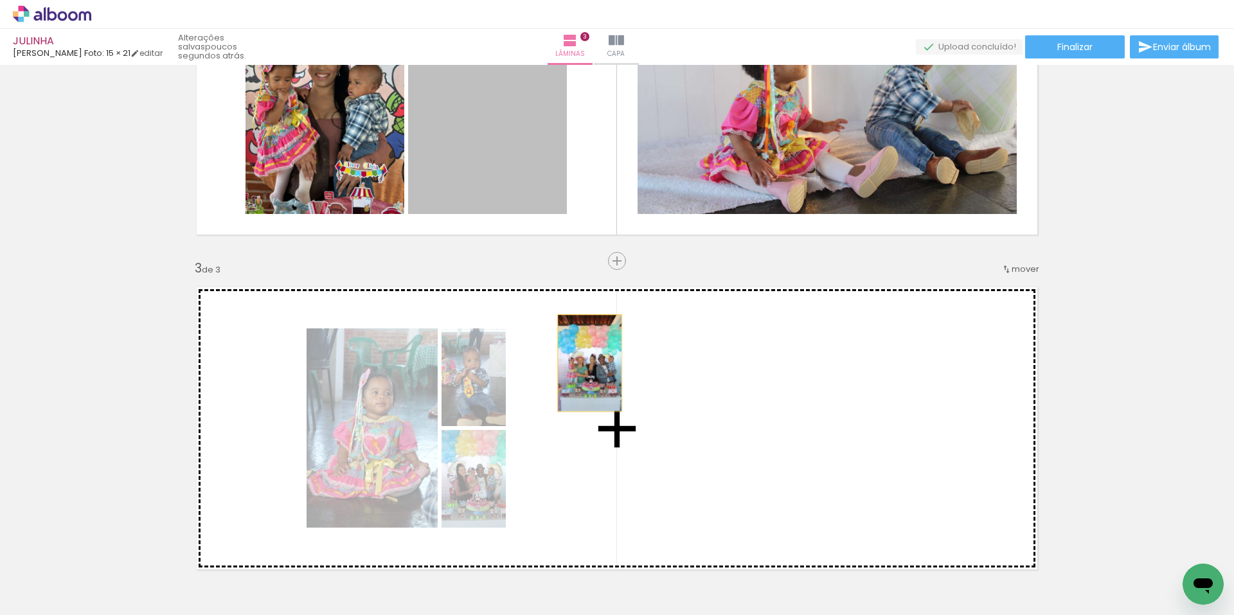
drag, startPoint x: 491, startPoint y: 119, endPoint x: 585, endPoint y: 363, distance: 261.7
click at [585, 363] on div "Inserir lâmina 1 de 3 Inserir lâmina 2 de 3 Inserir lâmina 3 de 3 O Designbox p…" at bounding box center [617, 244] width 1234 height 1341
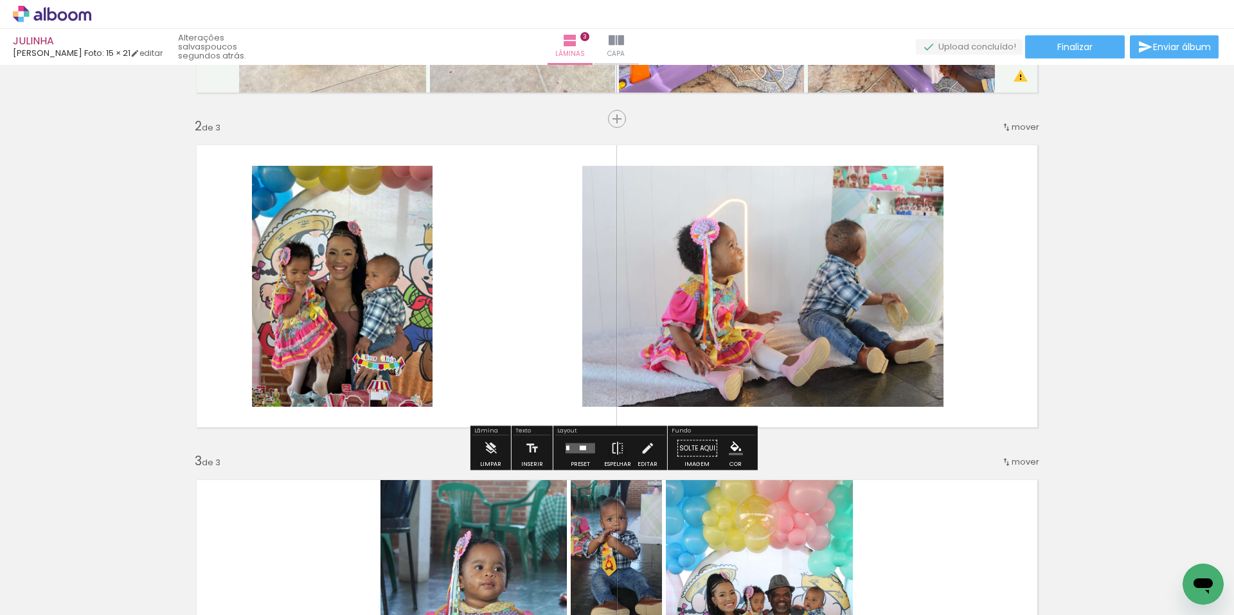
scroll to position [366, 0]
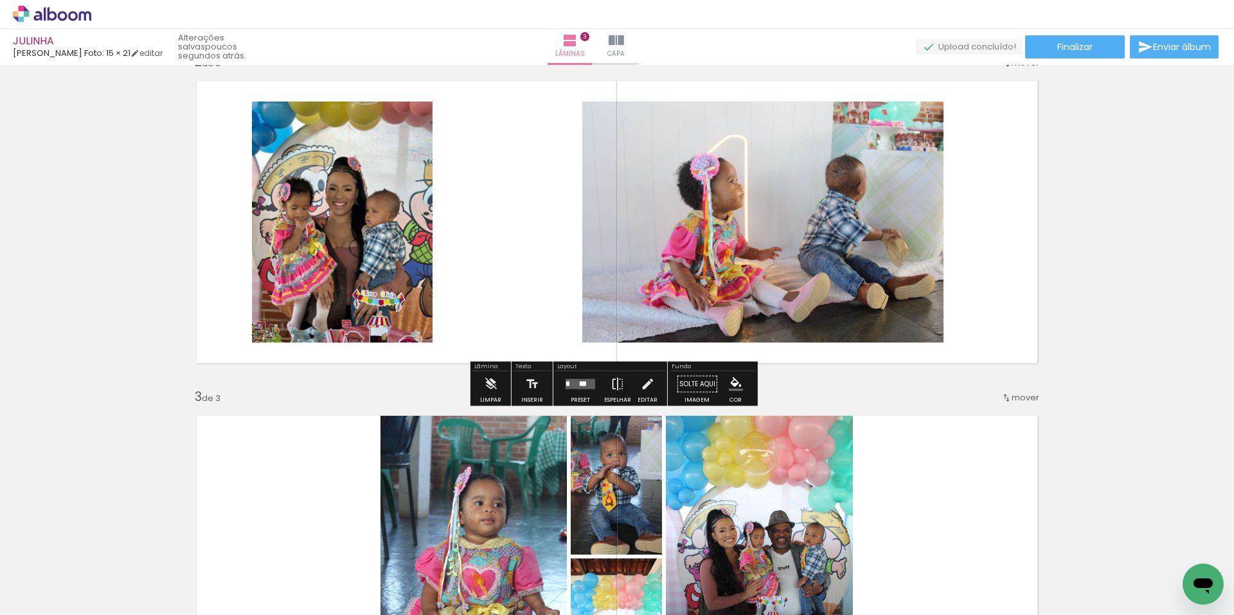
click at [581, 381] on quentale-layouter at bounding box center [581, 384] width 30 height 10
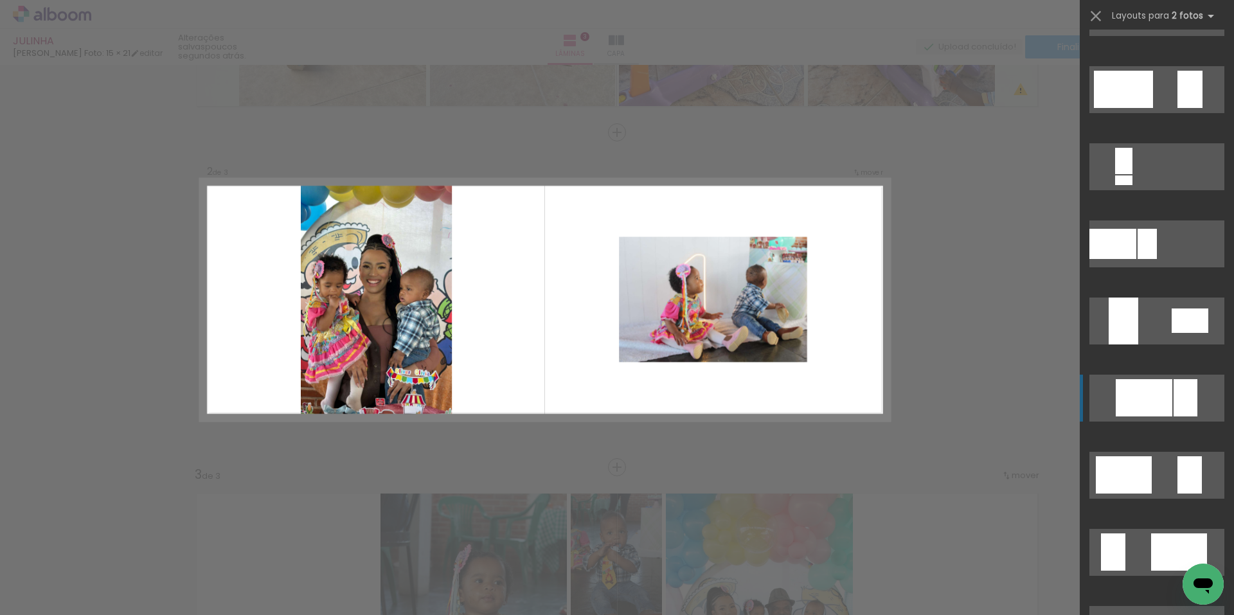
scroll to position [450, 0]
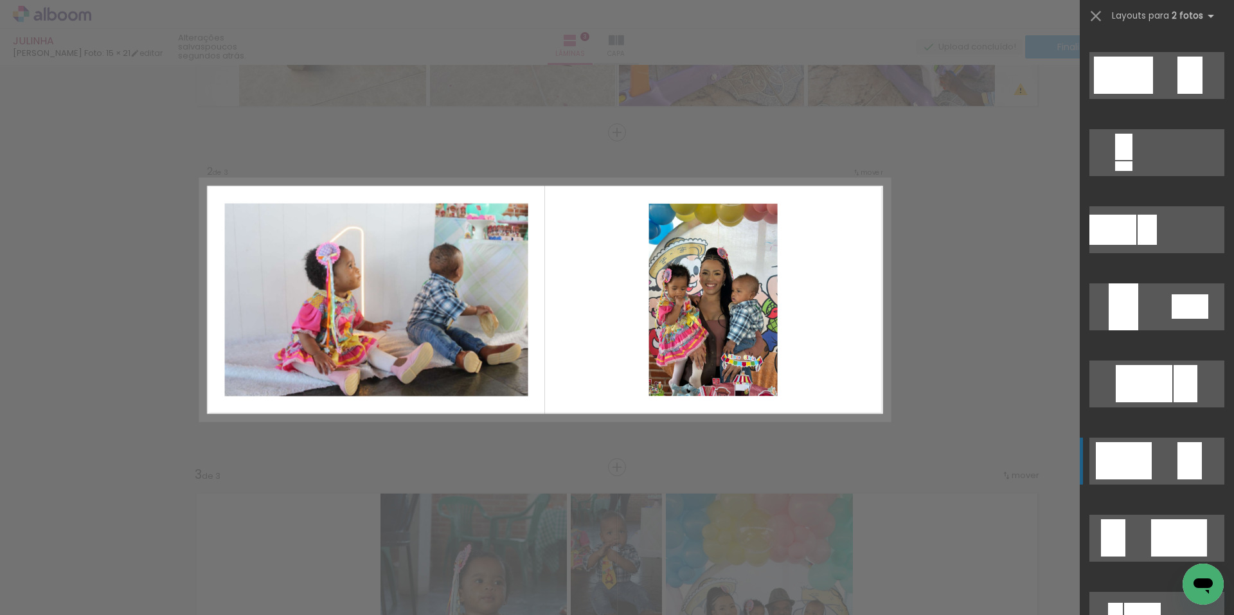
click at [1142, 467] on div at bounding box center [1124, 460] width 56 height 37
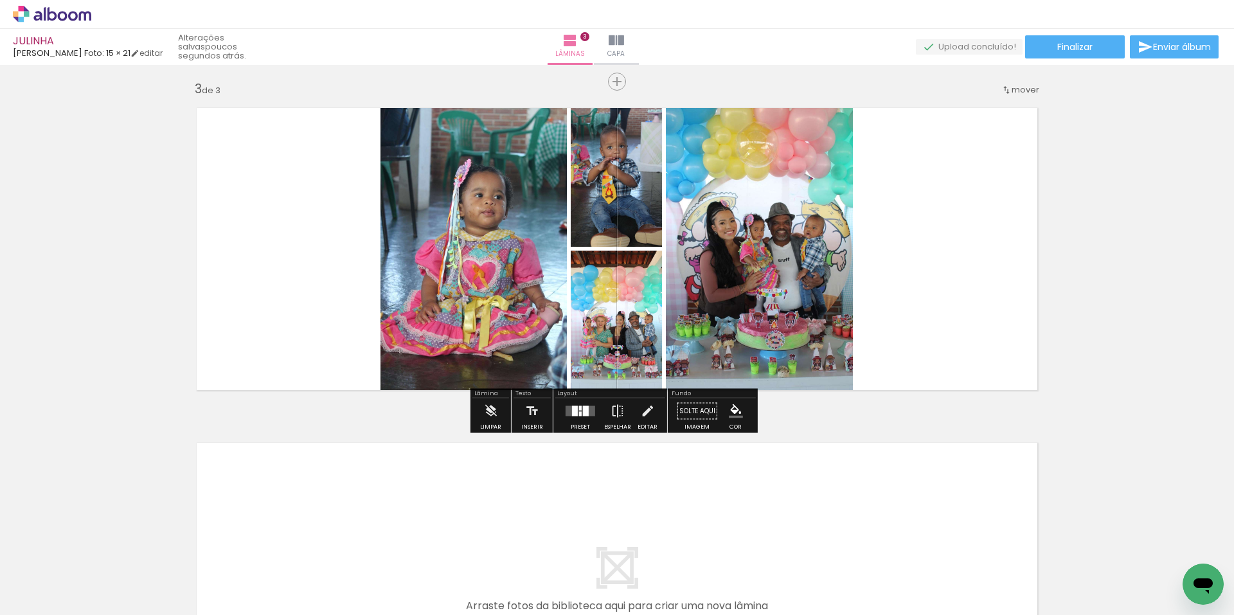
scroll to position [920, 0]
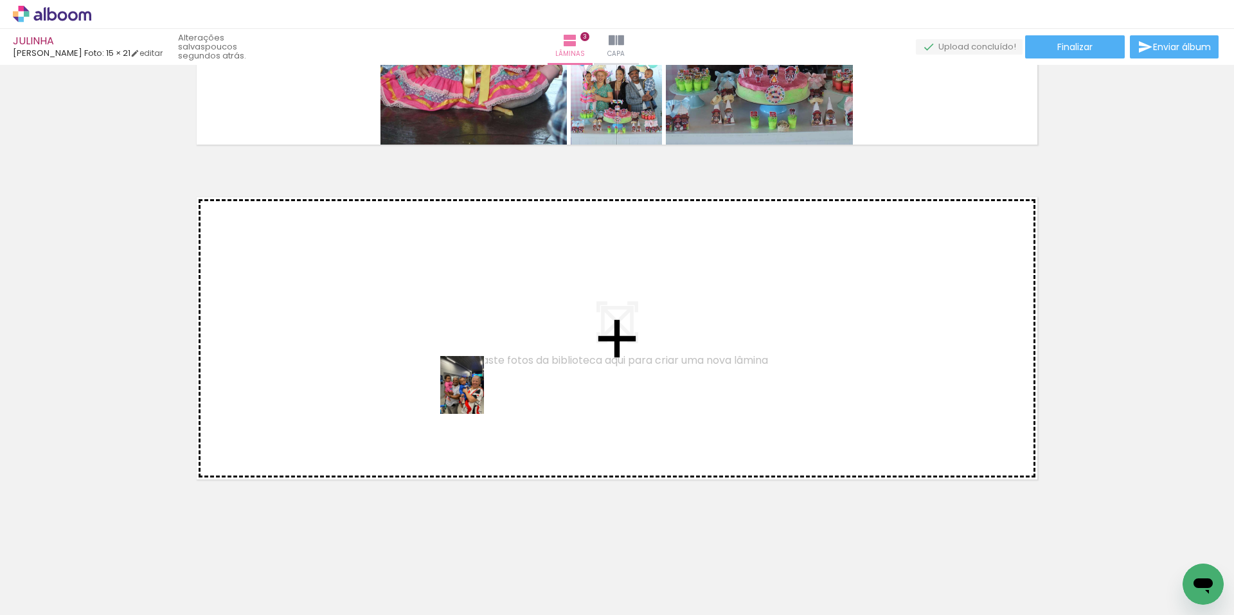
drag, startPoint x: 724, startPoint y: 580, endPoint x: 479, endPoint y: 395, distance: 307.1
click at [479, 395] on quentale-workspace at bounding box center [617, 307] width 1234 height 615
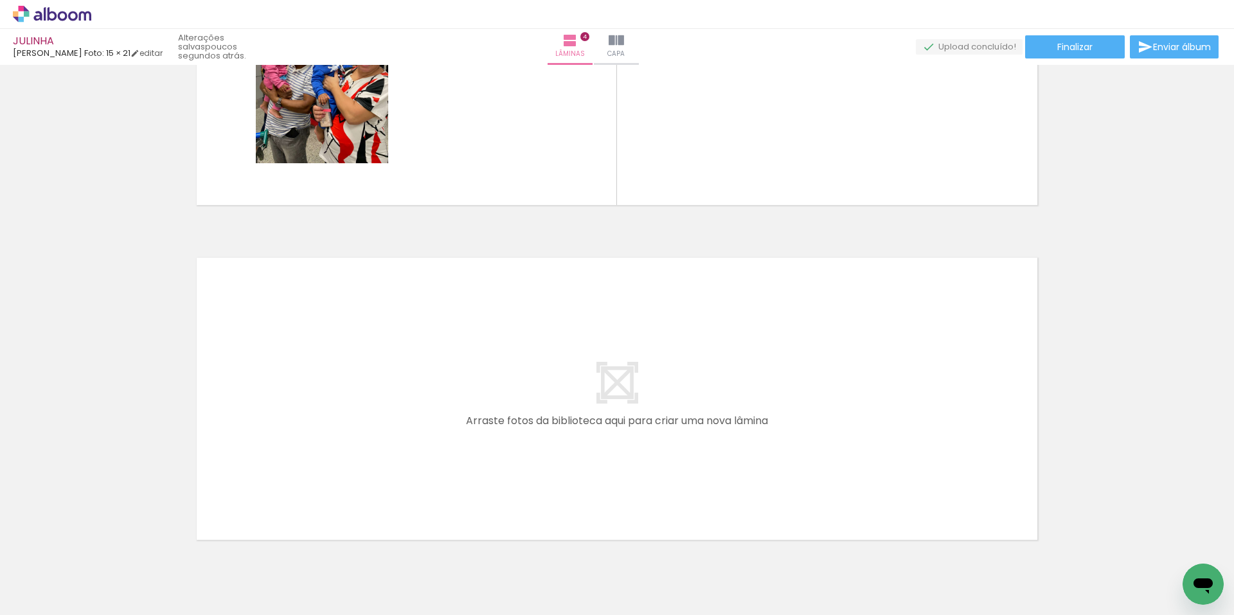
scroll to position [1216, 0]
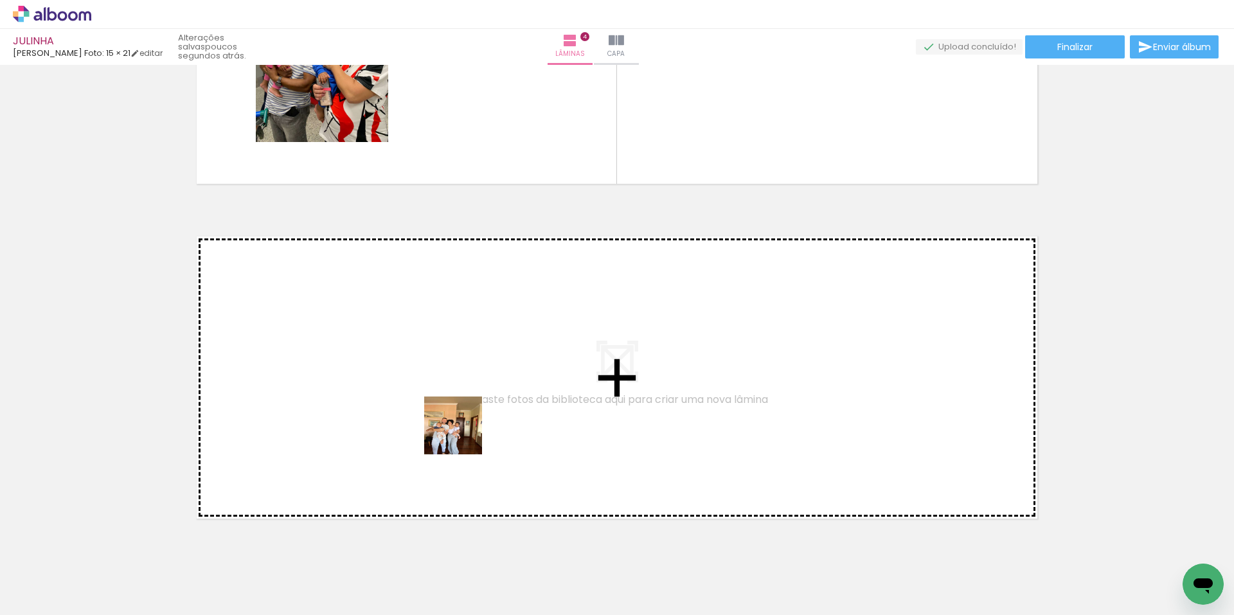
drag, startPoint x: 530, startPoint y: 575, endPoint x: 453, endPoint y: 418, distance: 175.1
click at [453, 418] on quentale-workspace at bounding box center [617, 307] width 1234 height 615
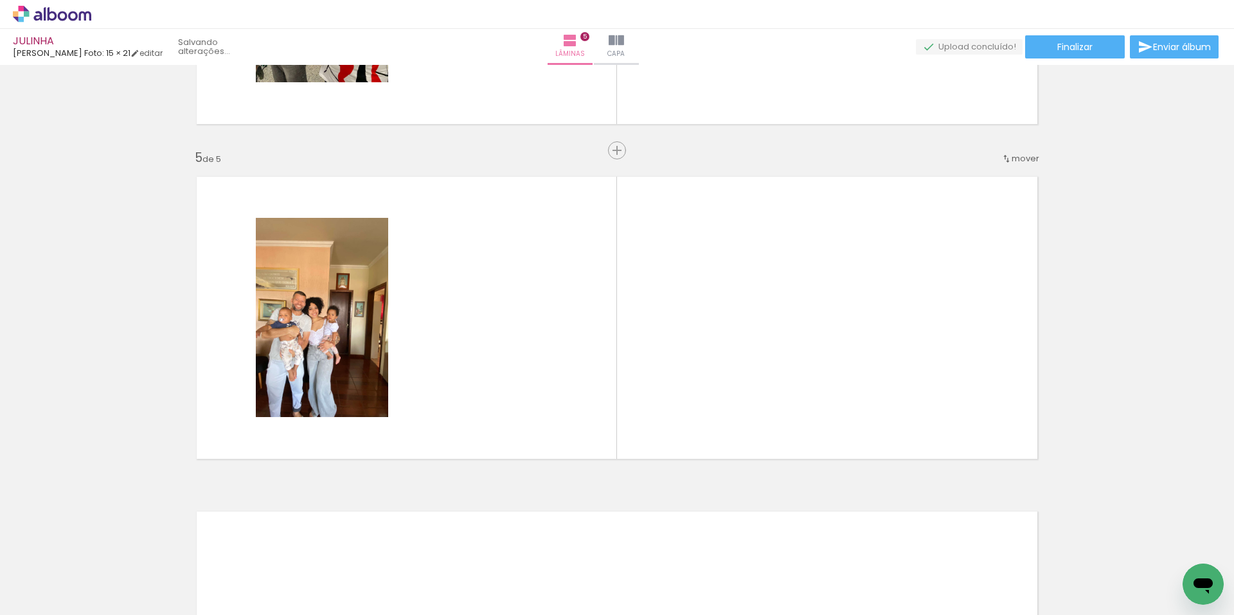
scroll to position [1294, 0]
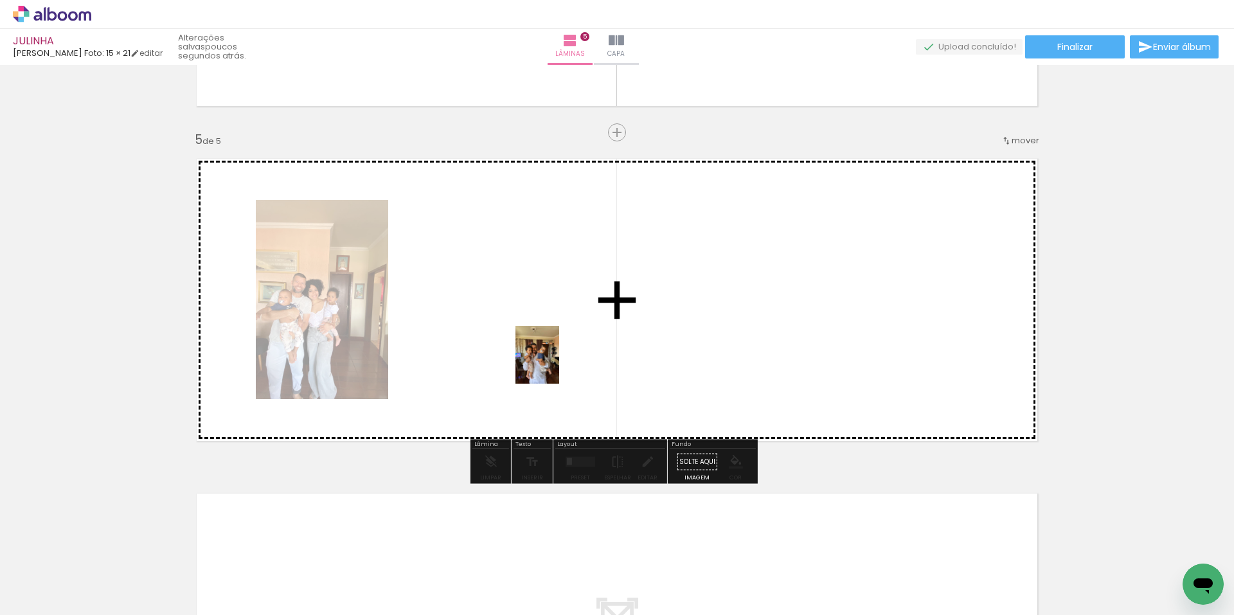
drag, startPoint x: 601, startPoint y: 573, endPoint x: 554, endPoint y: 365, distance: 214.0
click at [554, 365] on quentale-workspace at bounding box center [617, 307] width 1234 height 615
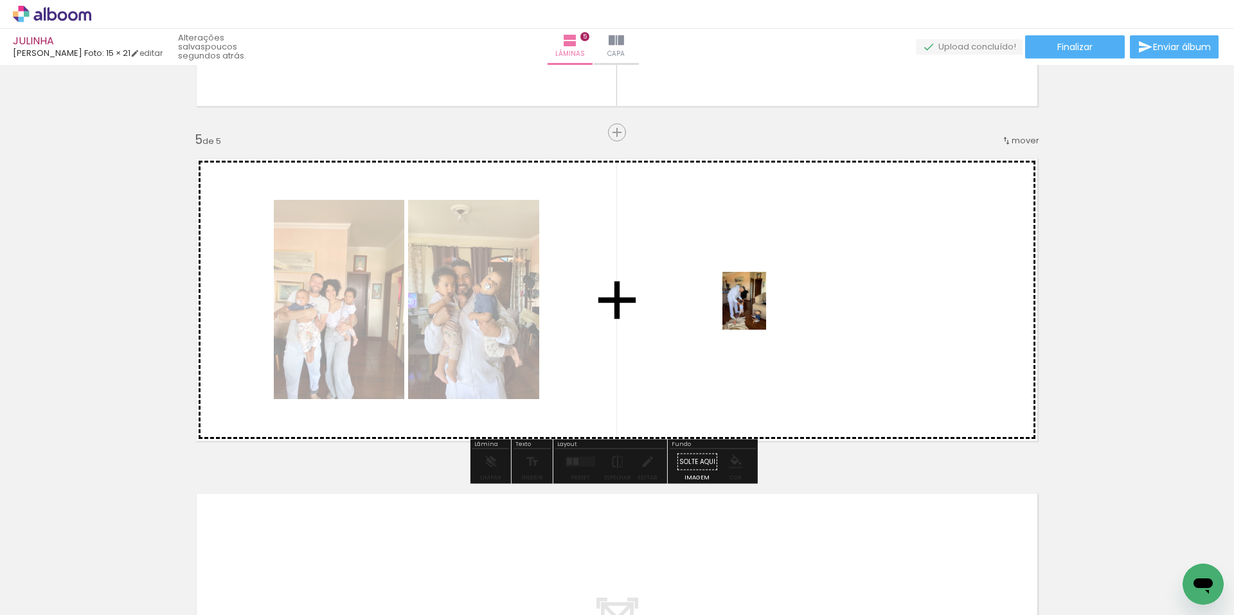
drag, startPoint x: 658, startPoint y: 590, endPoint x: 761, endPoint y: 311, distance: 297.6
click at [761, 311] on quentale-workspace at bounding box center [617, 307] width 1234 height 615
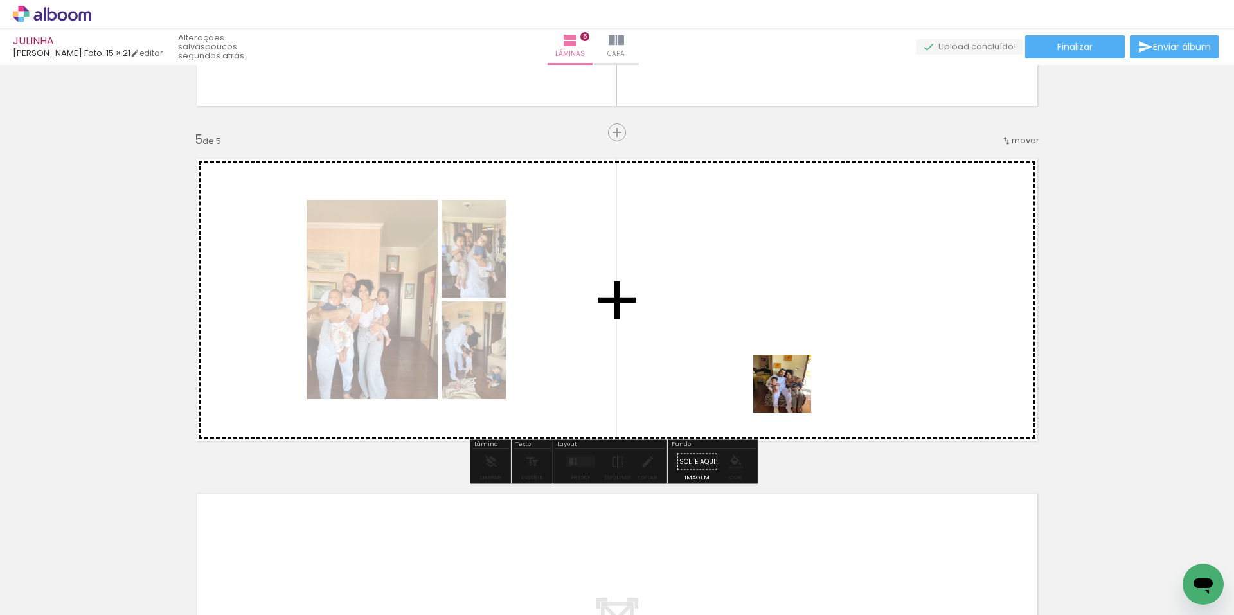
drag, startPoint x: 741, startPoint y: 590, endPoint x: 815, endPoint y: 330, distance: 269.3
click at [815, 330] on quentale-workspace at bounding box center [617, 307] width 1234 height 615
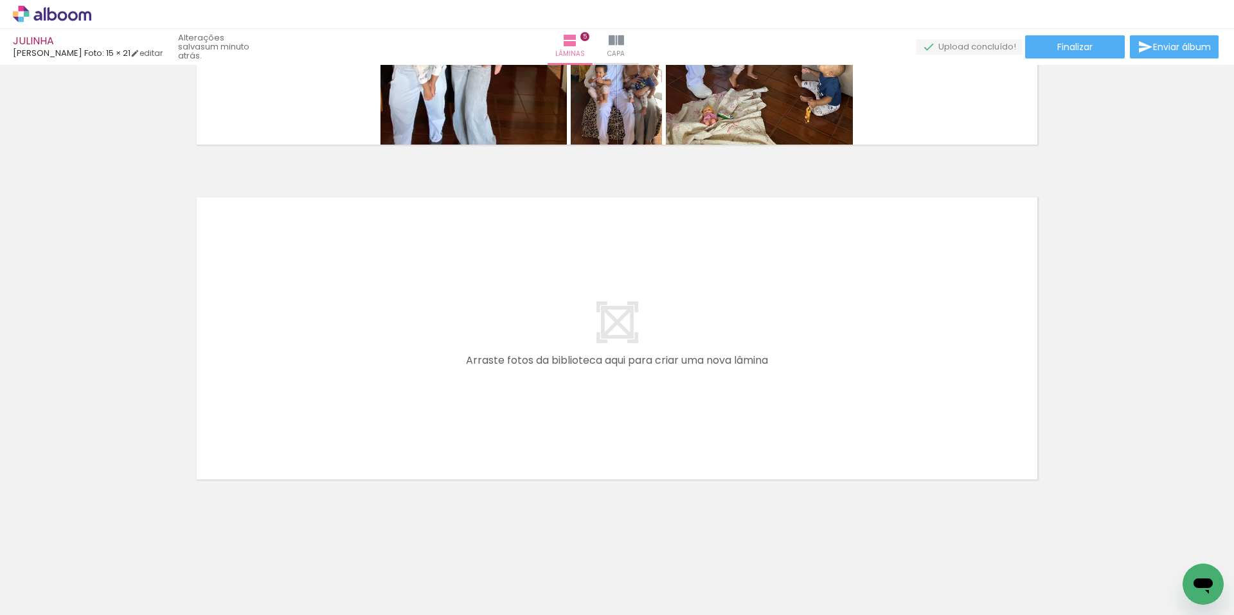
scroll to position [0, 1107]
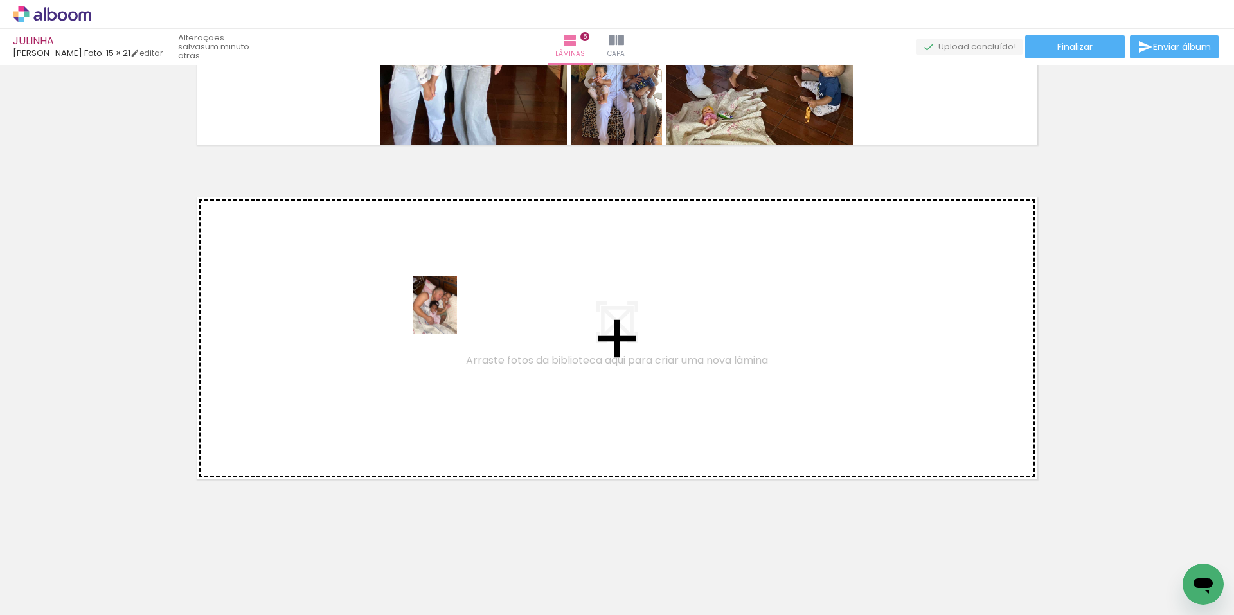
drag, startPoint x: 1120, startPoint y: 568, endPoint x: 452, endPoint y: 315, distance: 714.4
click at [452, 315] on quentale-workspace at bounding box center [617, 307] width 1234 height 615
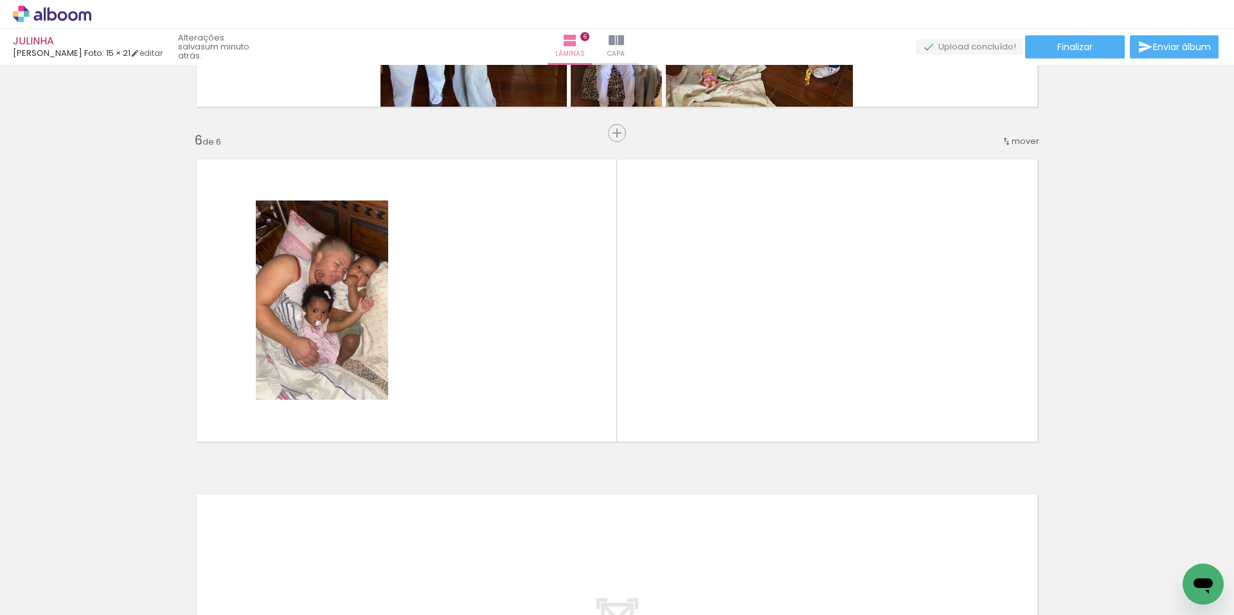
scroll to position [1629, 0]
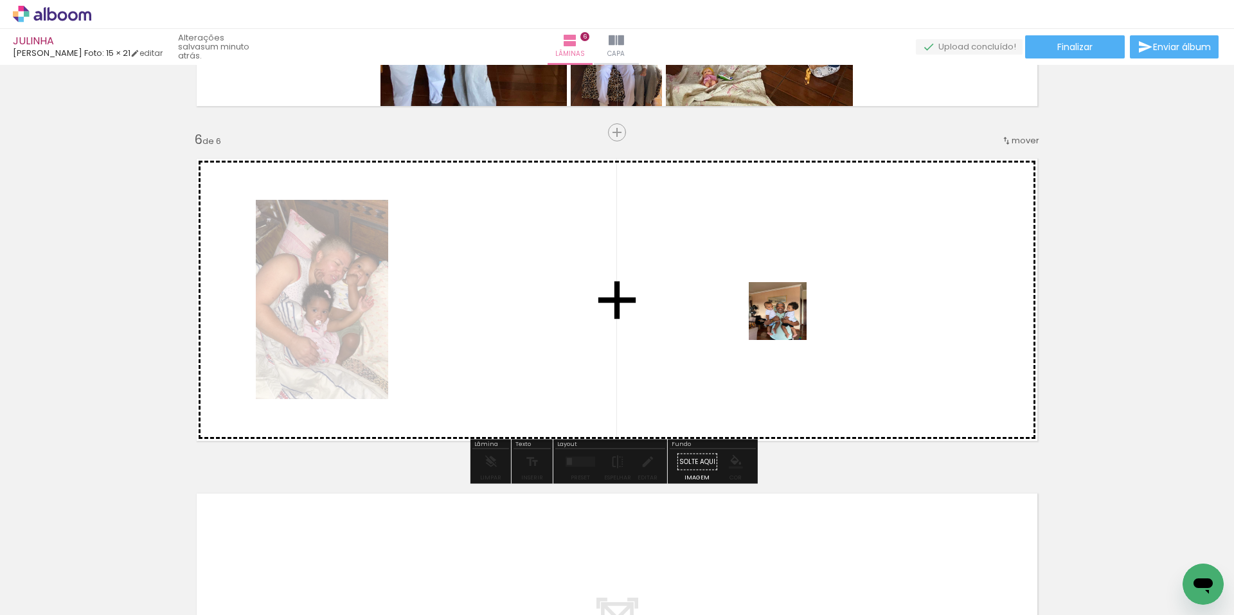
drag, startPoint x: 826, startPoint y: 580, endPoint x: 788, endPoint y: 316, distance: 267.0
click at [788, 316] on quentale-workspace at bounding box center [617, 307] width 1234 height 615
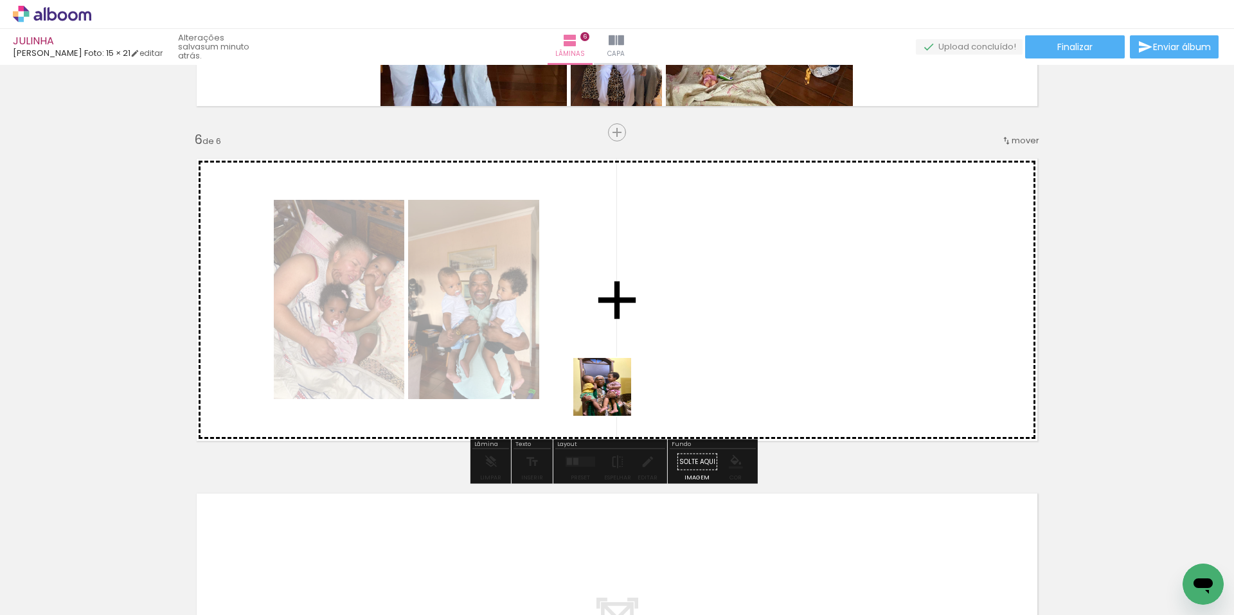
drag, startPoint x: 329, startPoint y: 579, endPoint x: 730, endPoint y: 326, distance: 474.1
click at [730, 326] on quentale-workspace at bounding box center [617, 307] width 1234 height 615
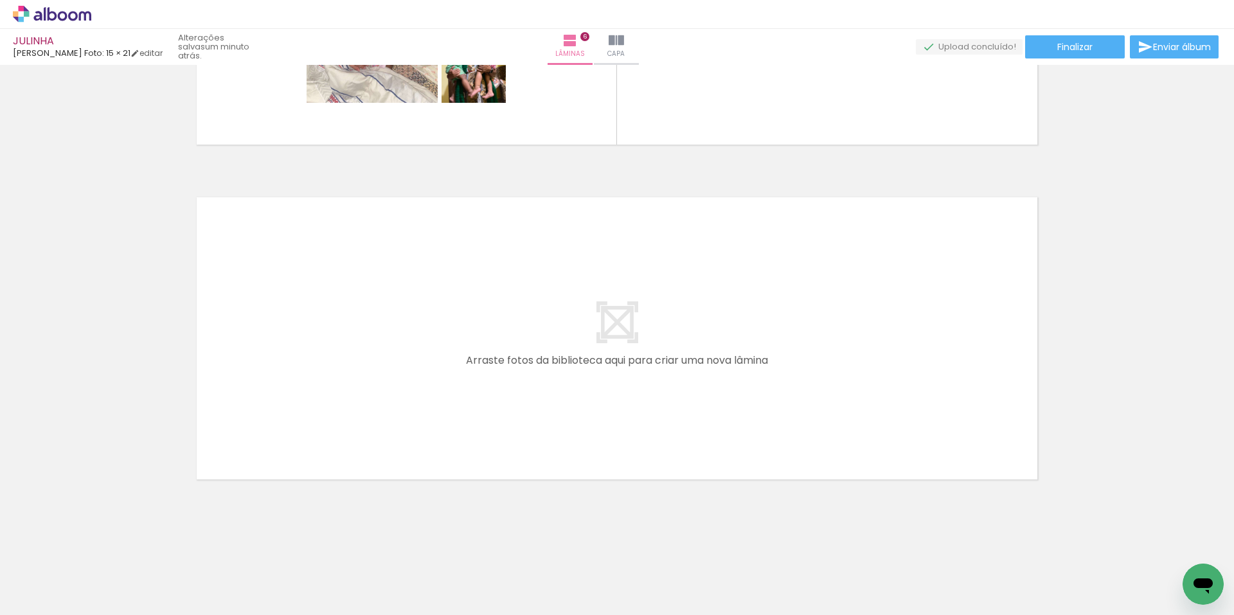
scroll to position [0, 0]
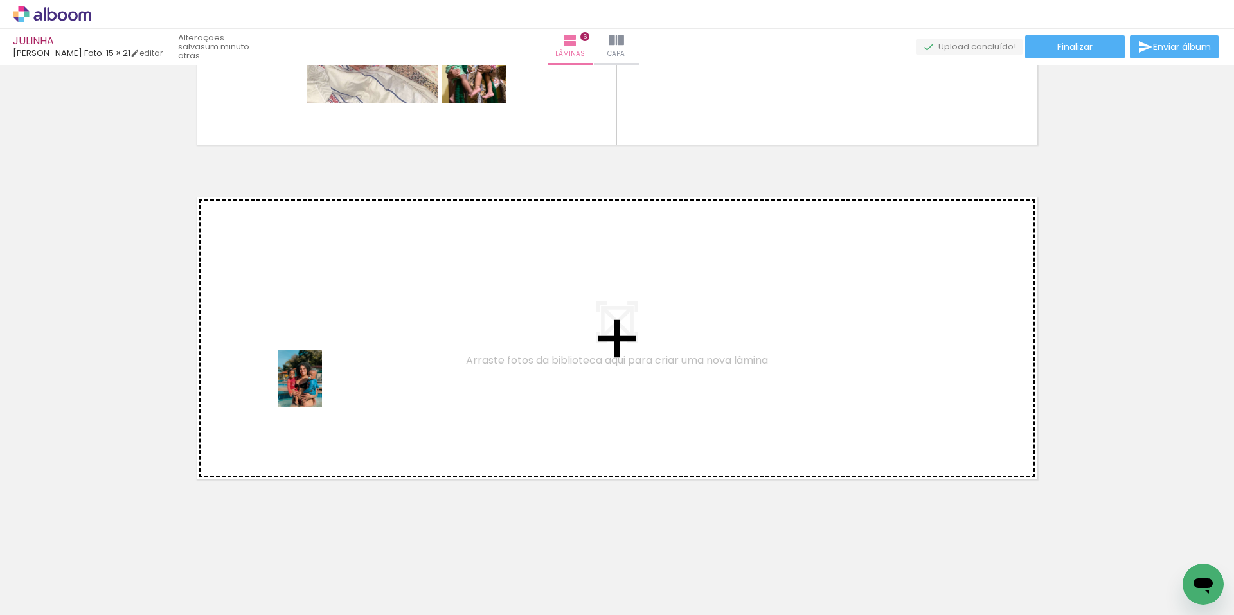
drag, startPoint x: 296, startPoint y: 575, endPoint x: 317, endPoint y: 388, distance: 188.3
click at [317, 388] on quentale-workspace at bounding box center [617, 307] width 1234 height 615
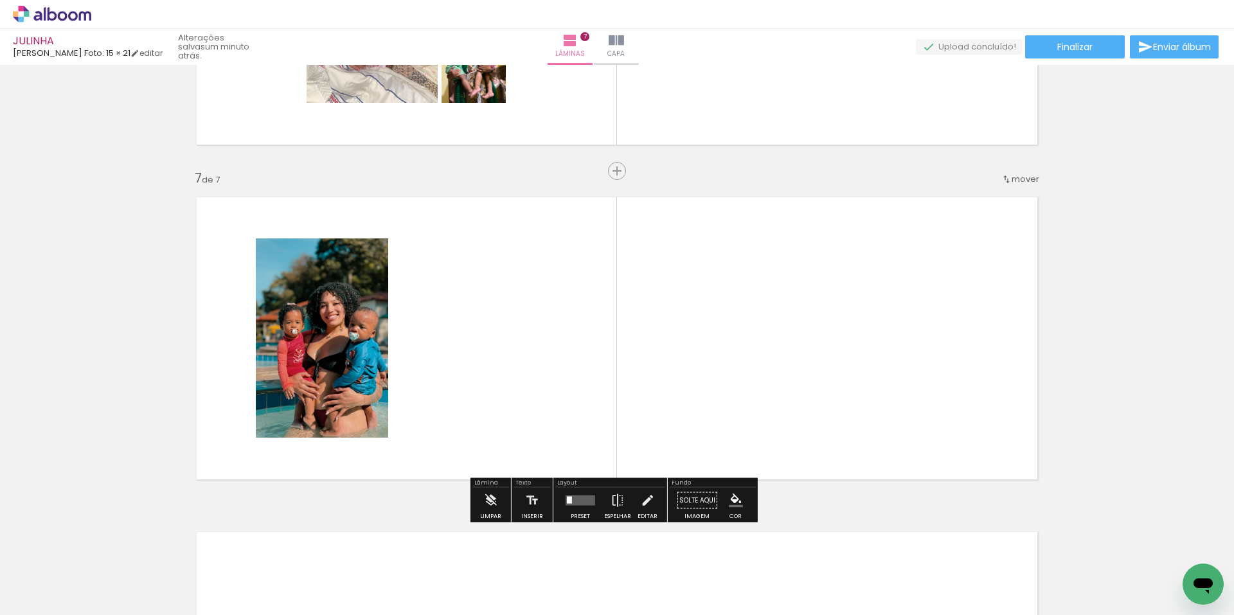
scroll to position [1964, 0]
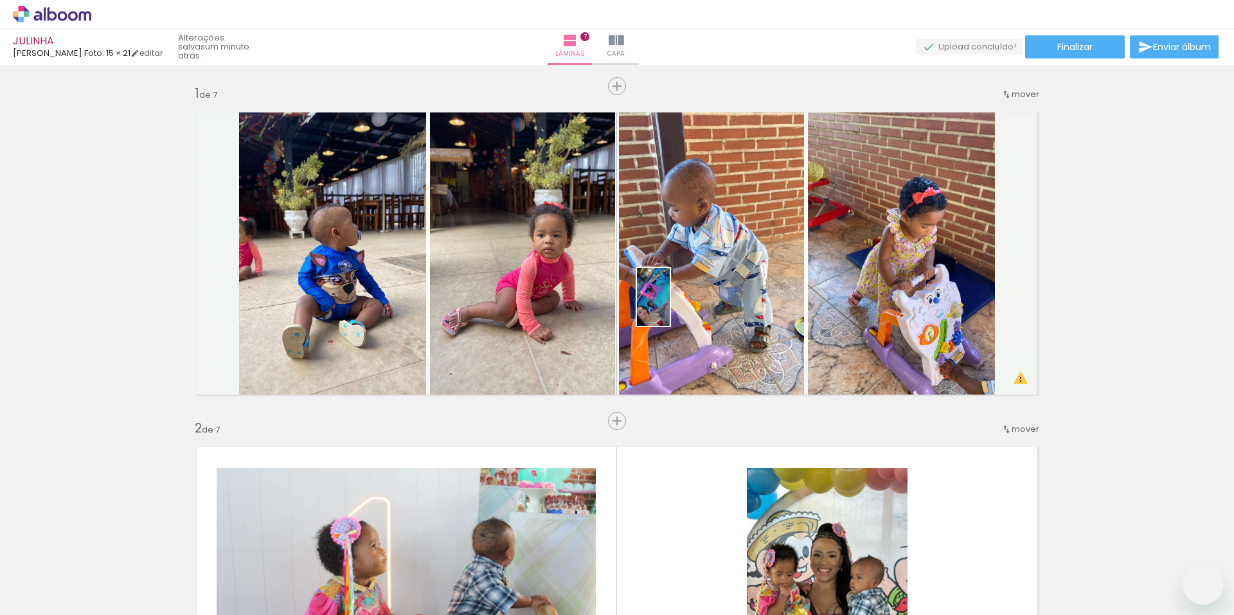
click at [687, 302] on quentale-workspace at bounding box center [617, 307] width 1234 height 615
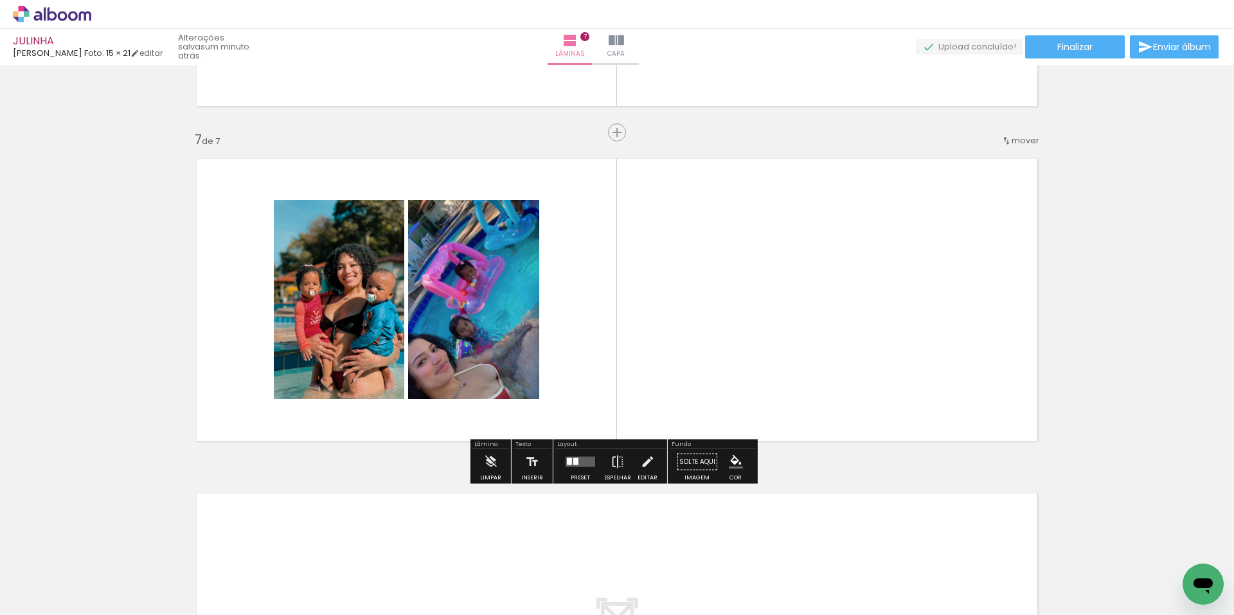
scroll to position [450, 0]
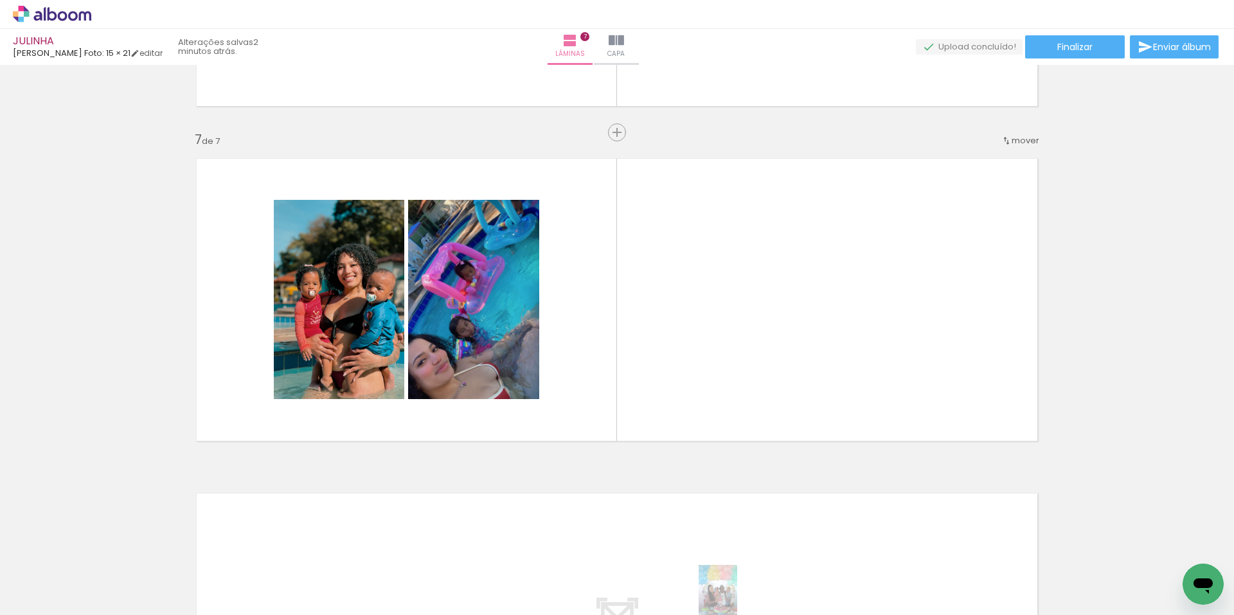
drag, startPoint x: 665, startPoint y: 605, endPoint x: 737, endPoint y: 604, distance: 72.0
click at [0, 0] on slot at bounding box center [0, 0] width 0 height 0
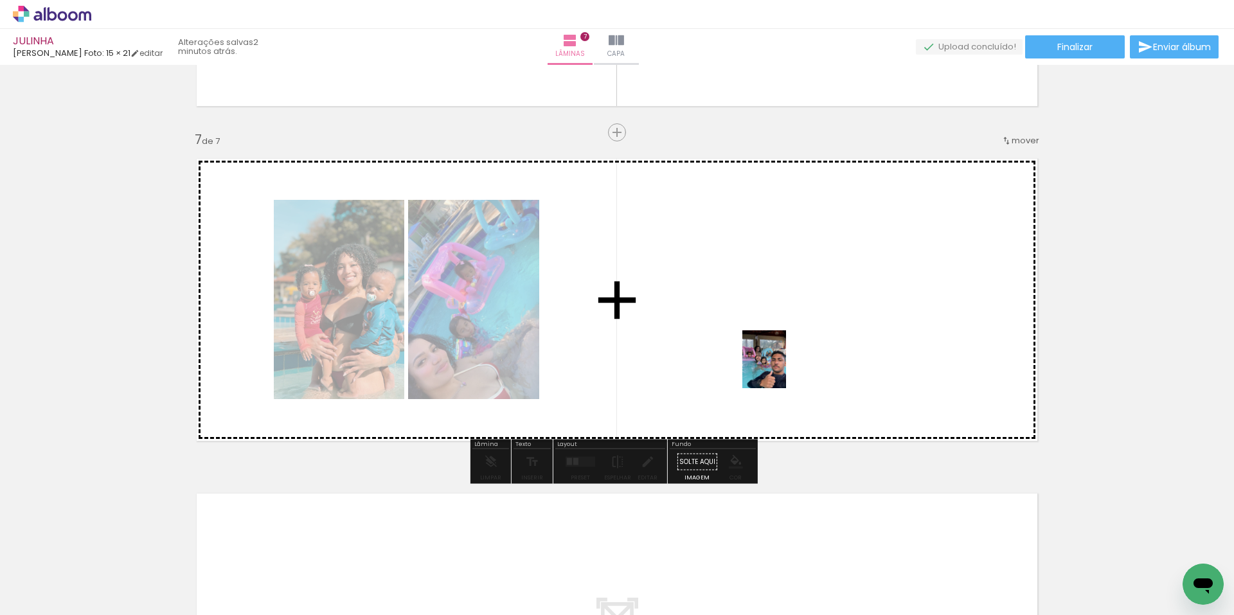
drag, startPoint x: 788, startPoint y: 550, endPoint x: 781, endPoint y: 369, distance: 181.4
click at [781, 369] on quentale-workspace at bounding box center [617, 307] width 1234 height 615
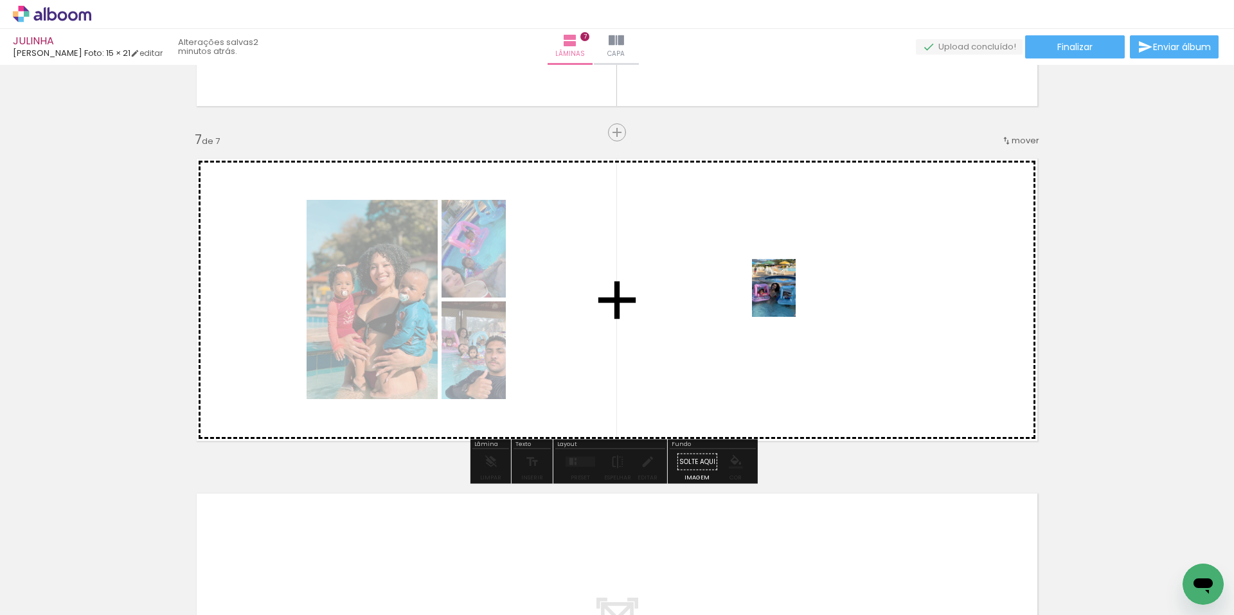
drag, startPoint x: 840, startPoint y: 571, endPoint x: 791, endPoint y: 298, distance: 277.7
click at [791, 298] on quentale-workspace at bounding box center [617, 307] width 1234 height 615
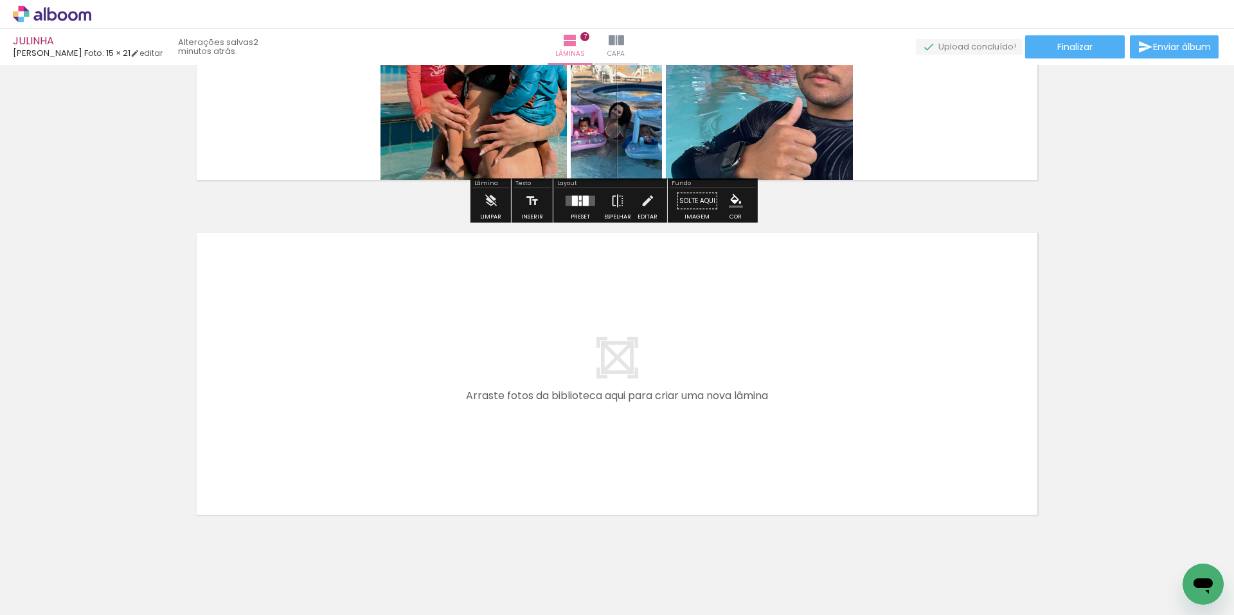
scroll to position [2260, 0]
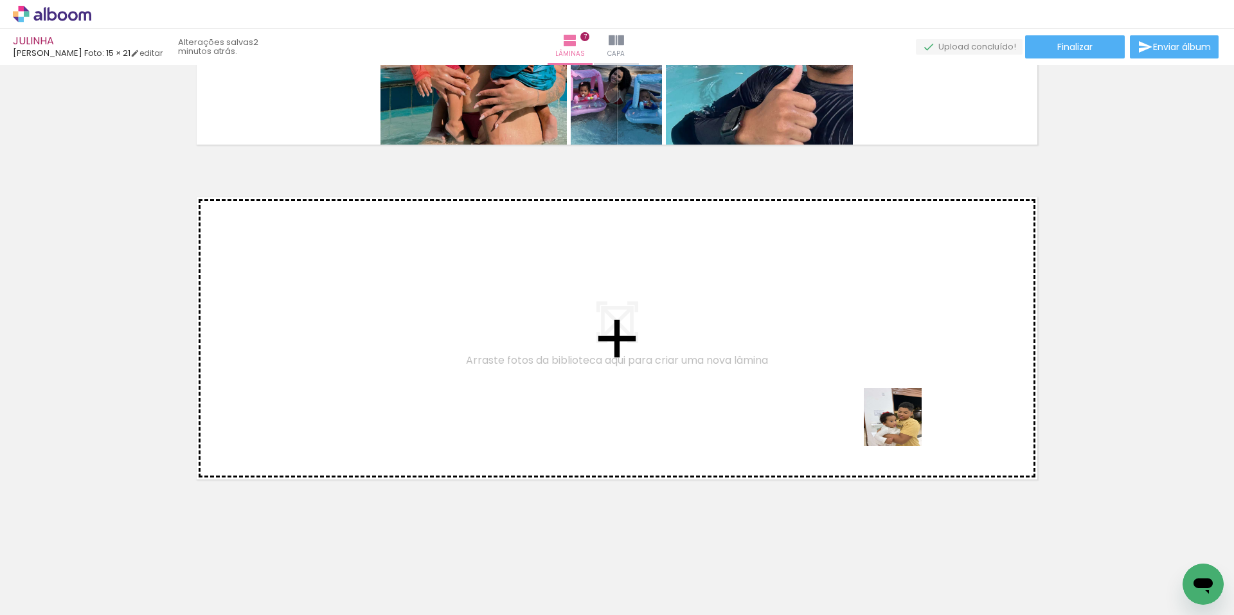
drag, startPoint x: 995, startPoint y: 588, endPoint x: 1027, endPoint y: 550, distance: 50.2
click at [908, 356] on quentale-workspace at bounding box center [617, 307] width 1234 height 615
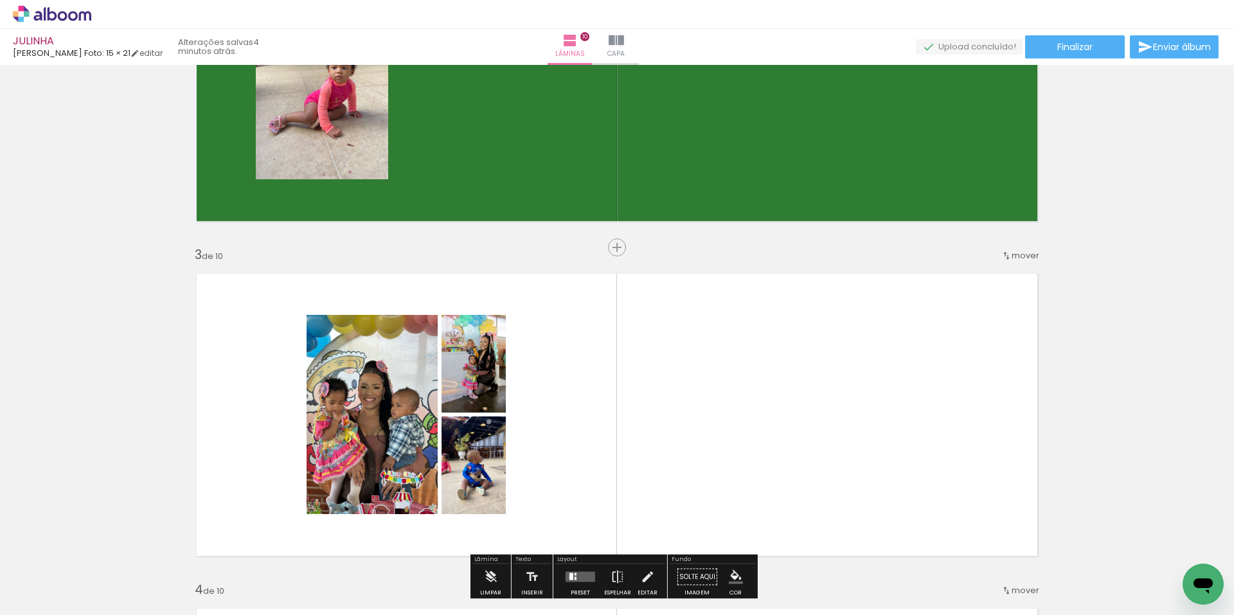
scroll to position [514, 0]
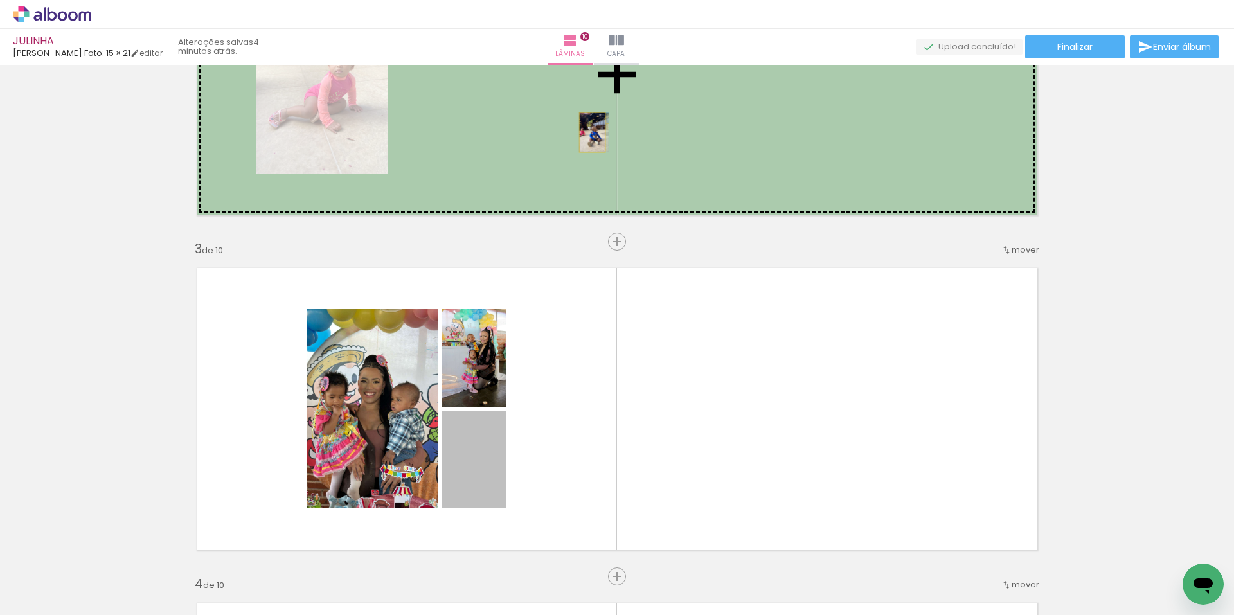
drag, startPoint x: 473, startPoint y: 469, endPoint x: 588, endPoint y: 132, distance: 355.4
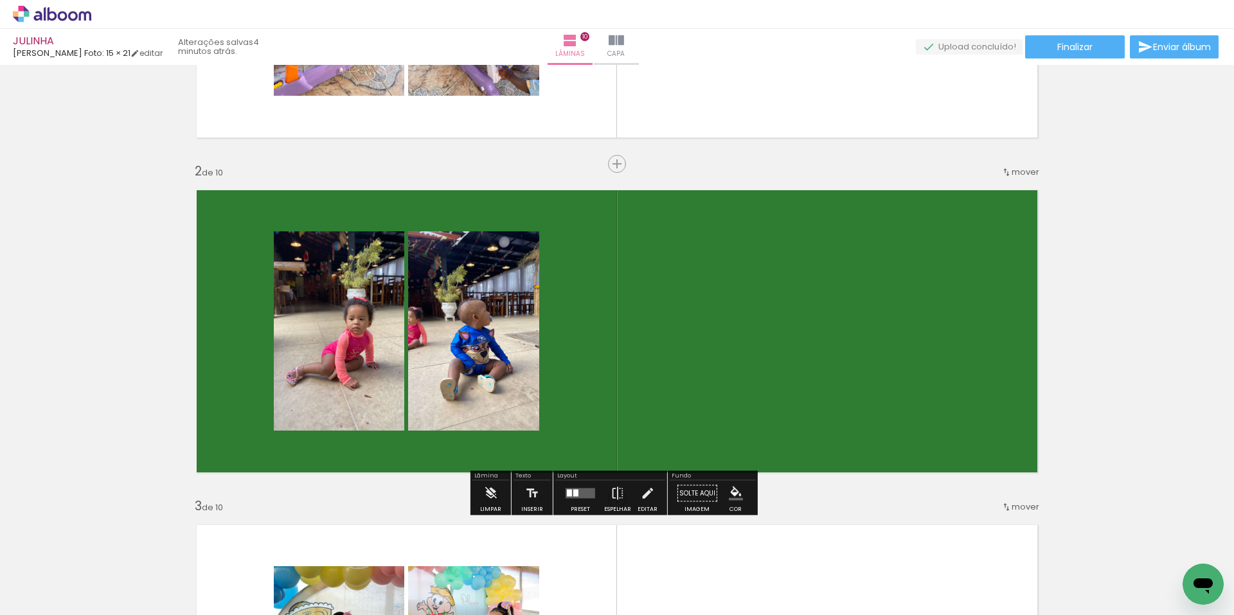
scroll to position [0, 0]
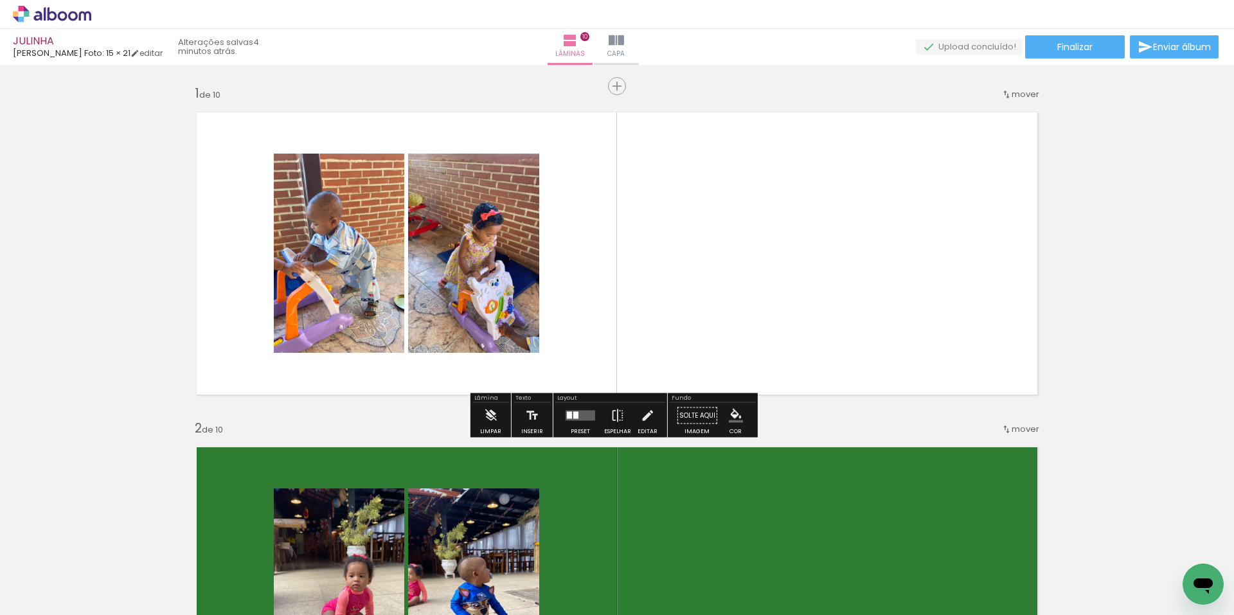
click at [787, 233] on quentale-layouter at bounding box center [617, 253] width 862 height 303
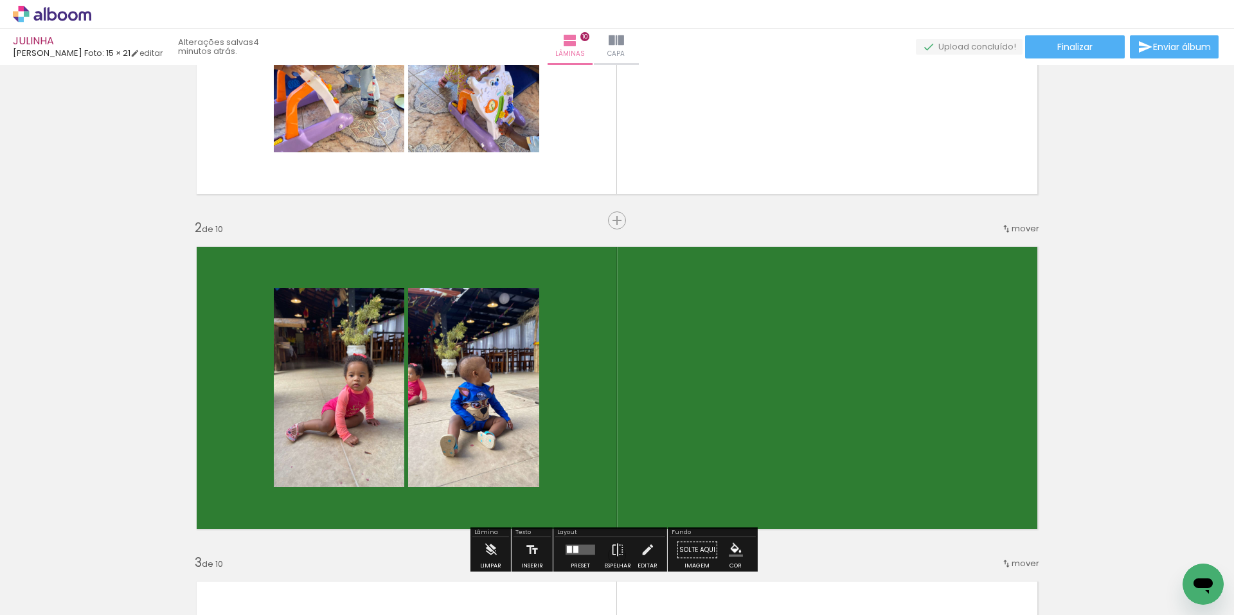
scroll to position [321, 0]
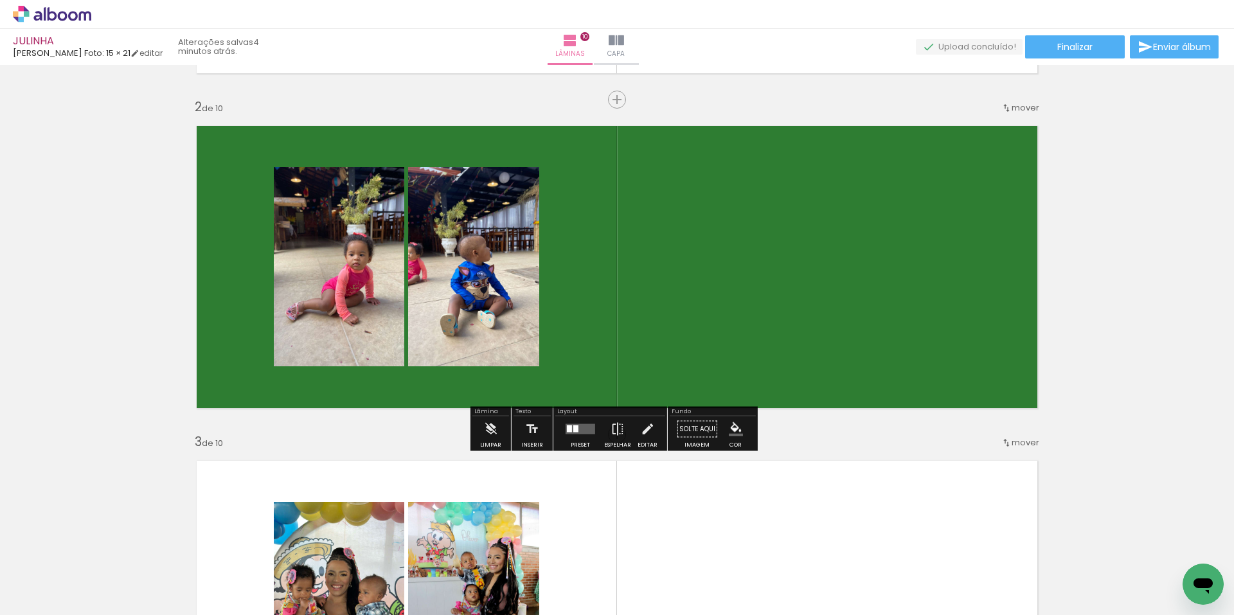
click at [640, 312] on quentale-layouter at bounding box center [617, 267] width 862 height 303
click at [730, 433] on iron-icon "color picker" at bounding box center [736, 429] width 14 height 14
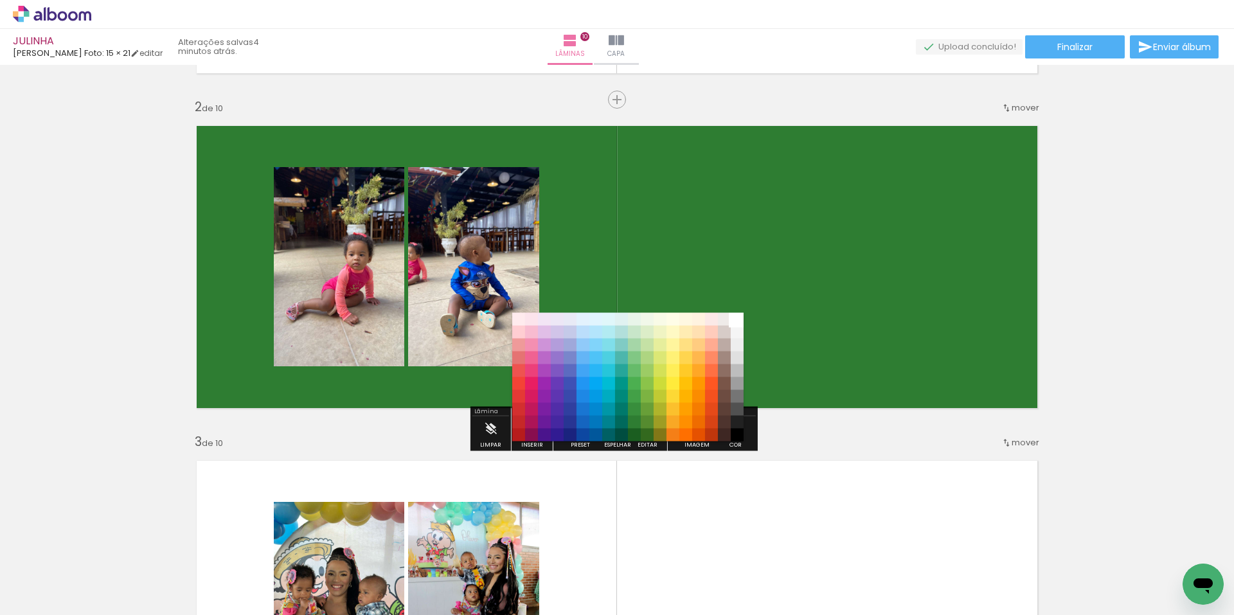
click at [737, 320] on paper-item "#ffffff" at bounding box center [737, 319] width 13 height 13
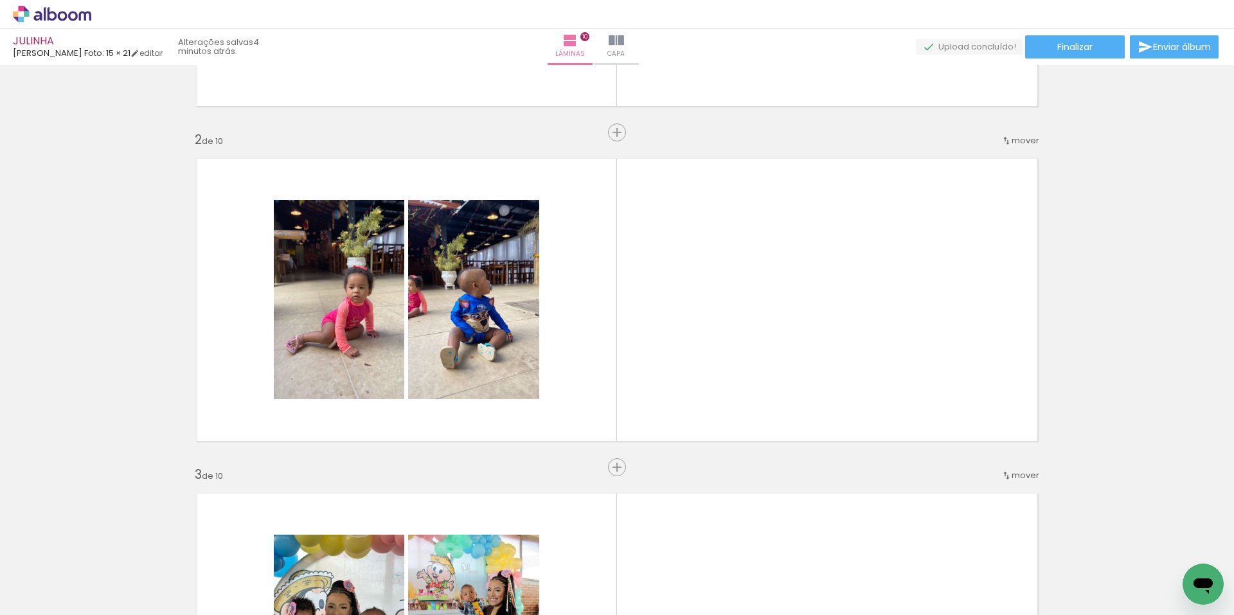
scroll to position [129, 0]
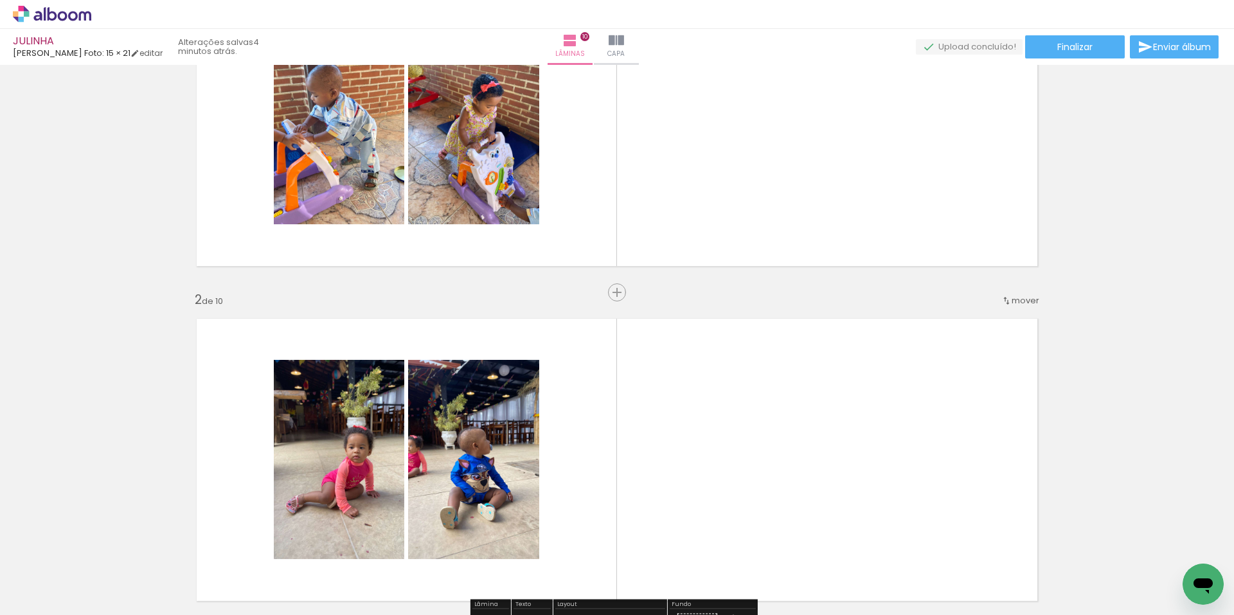
click at [1016, 303] on span "mover" at bounding box center [1026, 300] width 28 height 12
click at [996, 393] on span "5" at bounding box center [997, 383] width 8 height 21
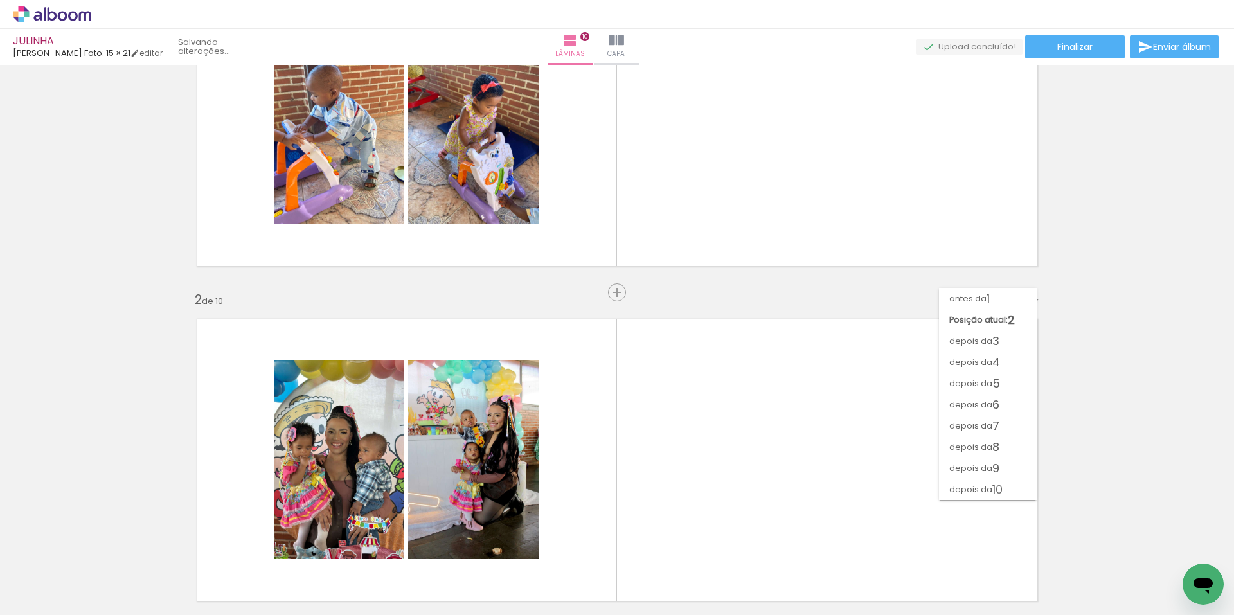
click at [995, 385] on div "antes da 1 Posição atual: 2 depois da 3 depois da 4 depois da 5 depois da 6 dep…" at bounding box center [988, 388] width 98 height 212
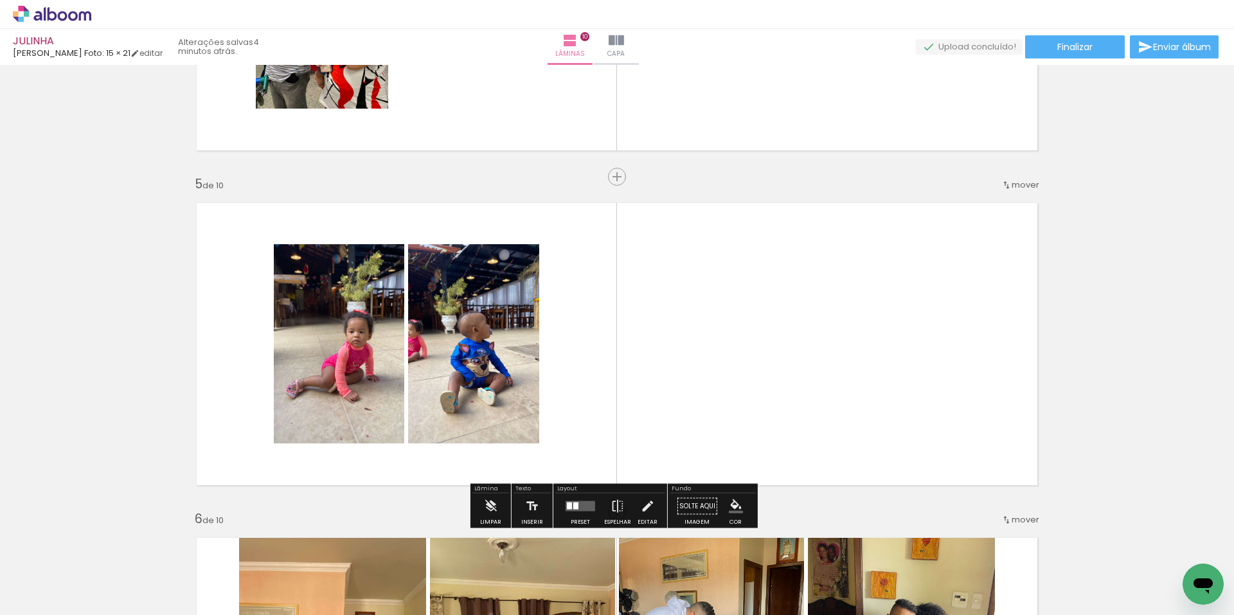
scroll to position [1229, 0]
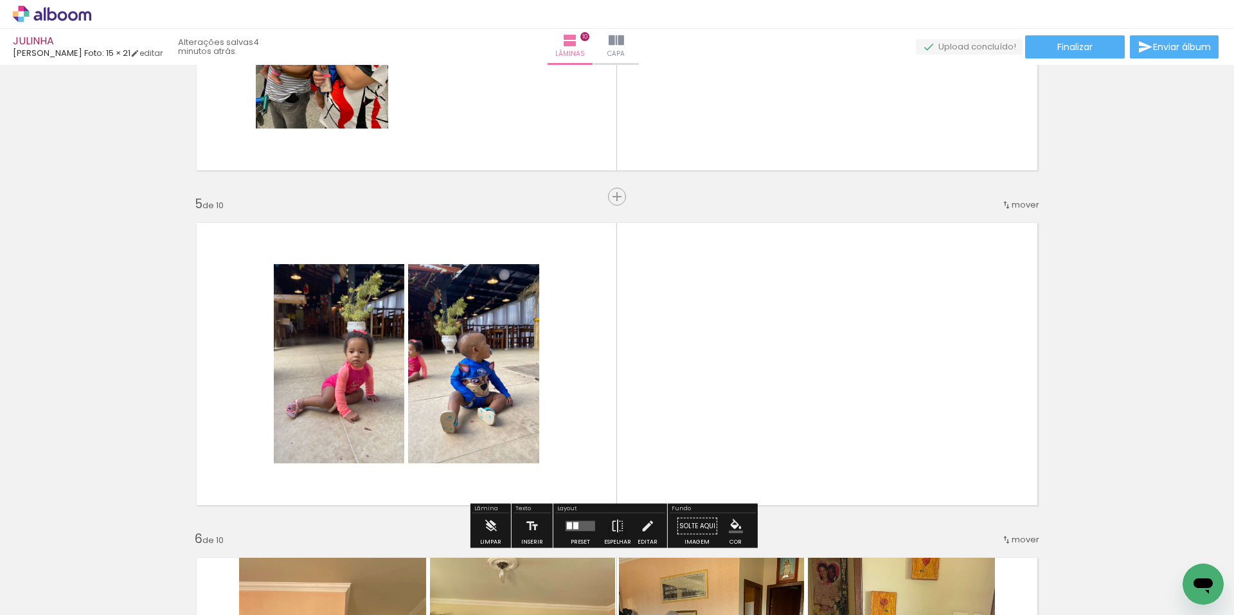
click at [1012, 206] on span "mover" at bounding box center [1026, 205] width 28 height 12
click at [993, 353] on span "8" at bounding box center [996, 351] width 7 height 21
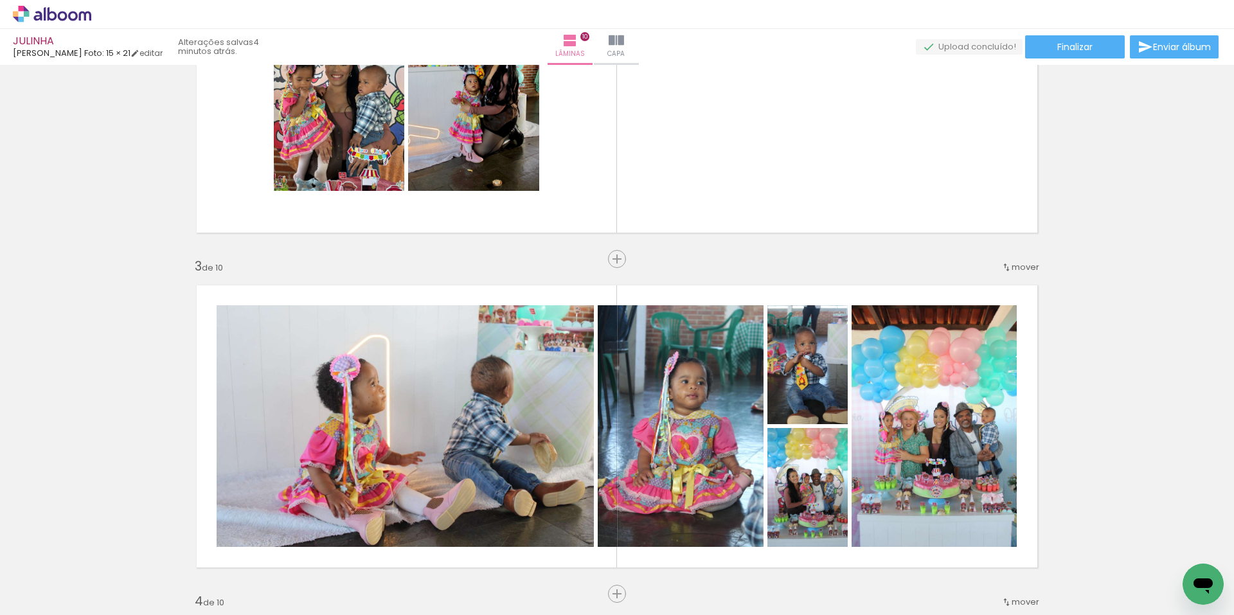
scroll to position [643, 0]
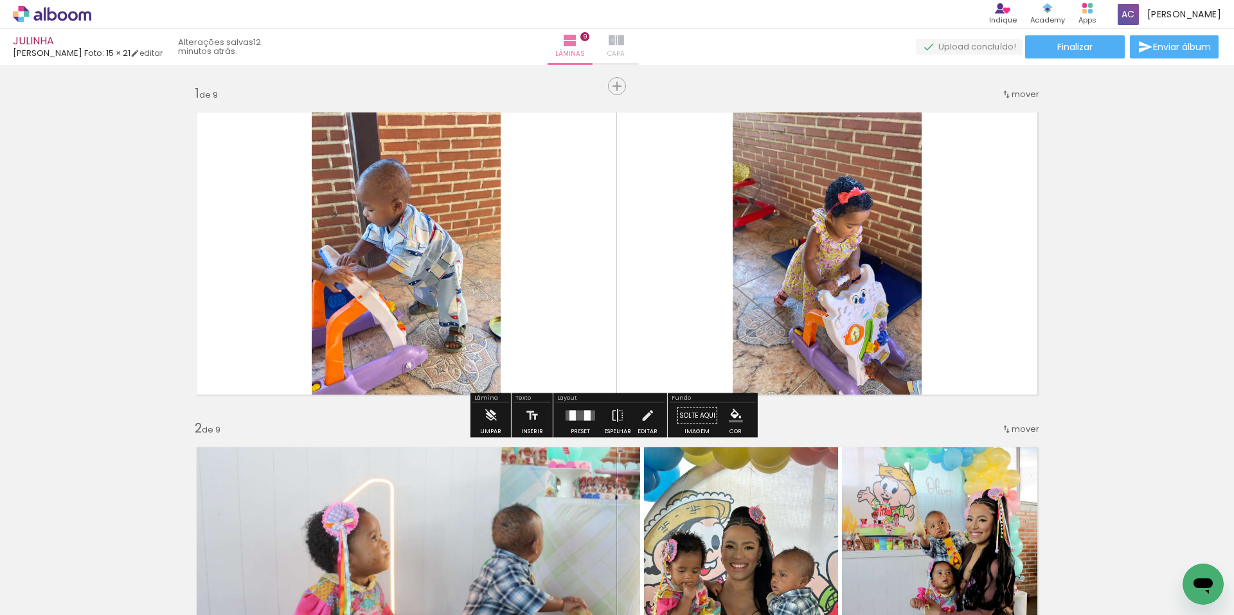
click at [624, 39] on iron-icon at bounding box center [616, 40] width 15 height 15
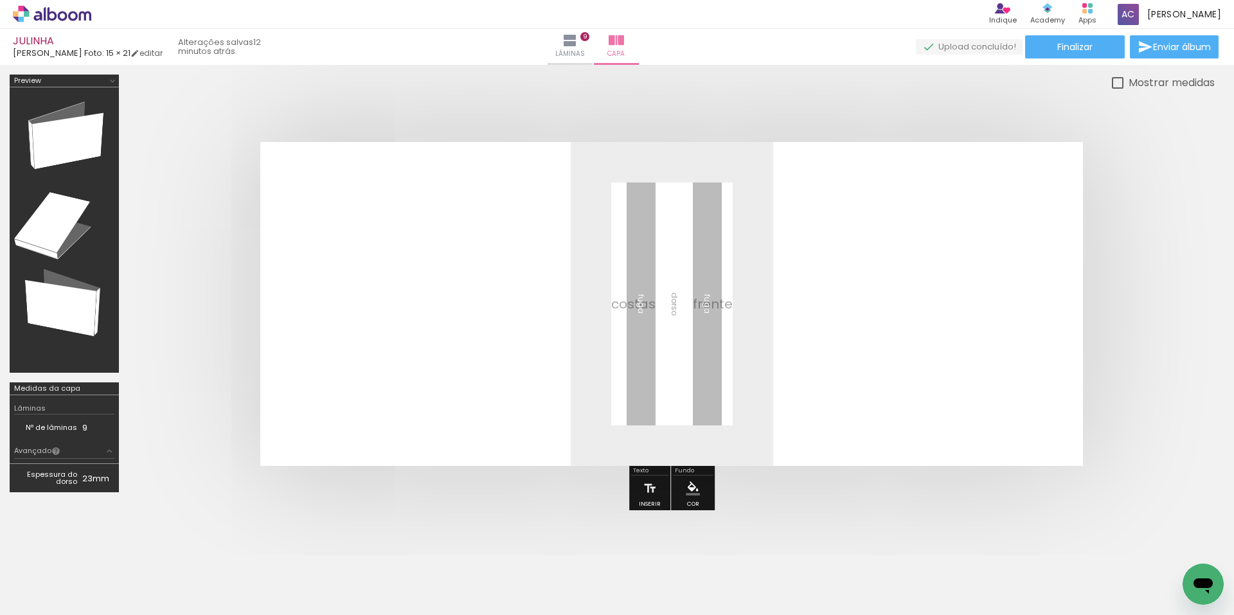
scroll to position [0, 1107]
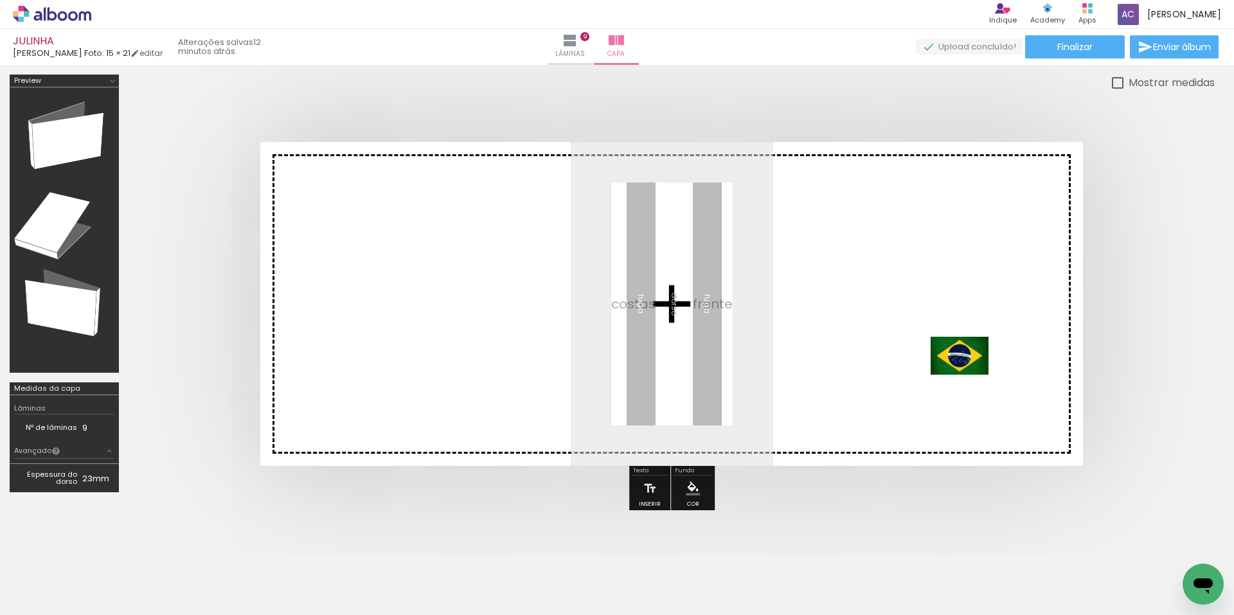
drag, startPoint x: 1172, startPoint y: 586, endPoint x: 970, endPoint y: 375, distance: 292.4
click at [970, 375] on quentale-workspace at bounding box center [617, 307] width 1234 height 615
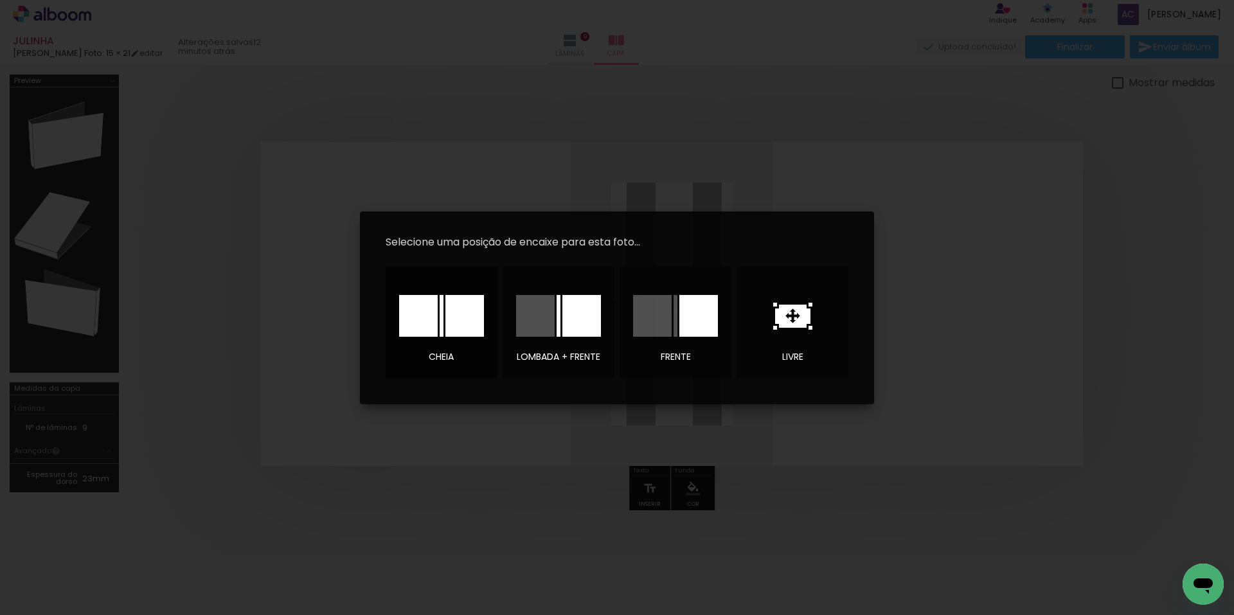
click at [440, 327] on div at bounding box center [442, 316] width 4 height 42
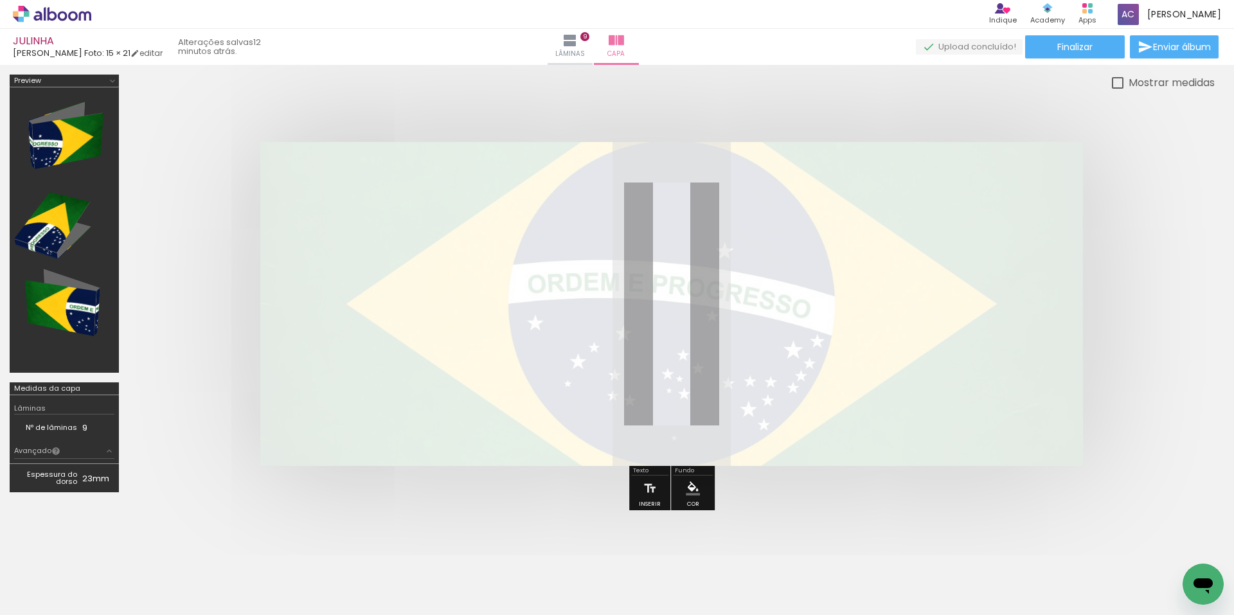
drag, startPoint x: 449, startPoint y: 184, endPoint x: 404, endPoint y: 180, distance: 44.5
type paper-slider "10"
click at [404, 180] on div at bounding box center [405, 175] width 21 height 21
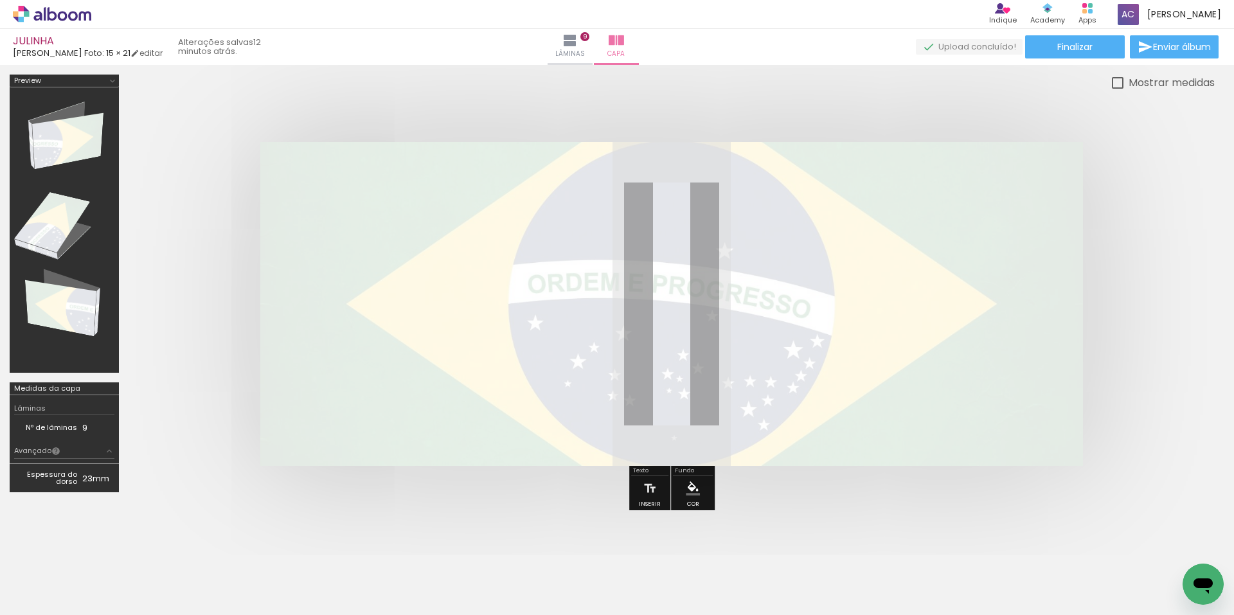
click at [1135, 373] on quentale-cover at bounding box center [672, 304] width 984 height 324
type paper-slider "10"
click at [422, 182] on div at bounding box center [425, 175] width 50 height 21
click at [429, 173] on div at bounding box center [425, 175] width 50 height 21
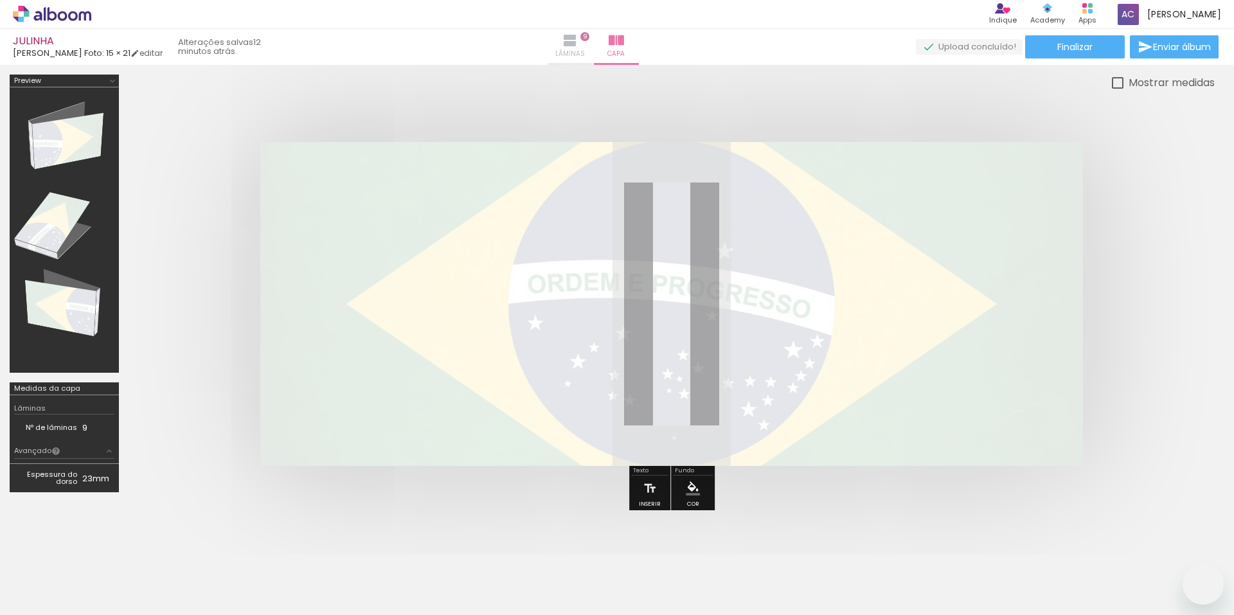
click at [469, 291] on quentale-photo at bounding box center [671, 304] width 823 height 324
click at [755, 511] on div at bounding box center [672, 304] width 1087 height 427
click at [397, 234] on quentale-photo at bounding box center [671, 304] width 823 height 324
click at [1013, 521] on div at bounding box center [617, 296] width 1234 height 462
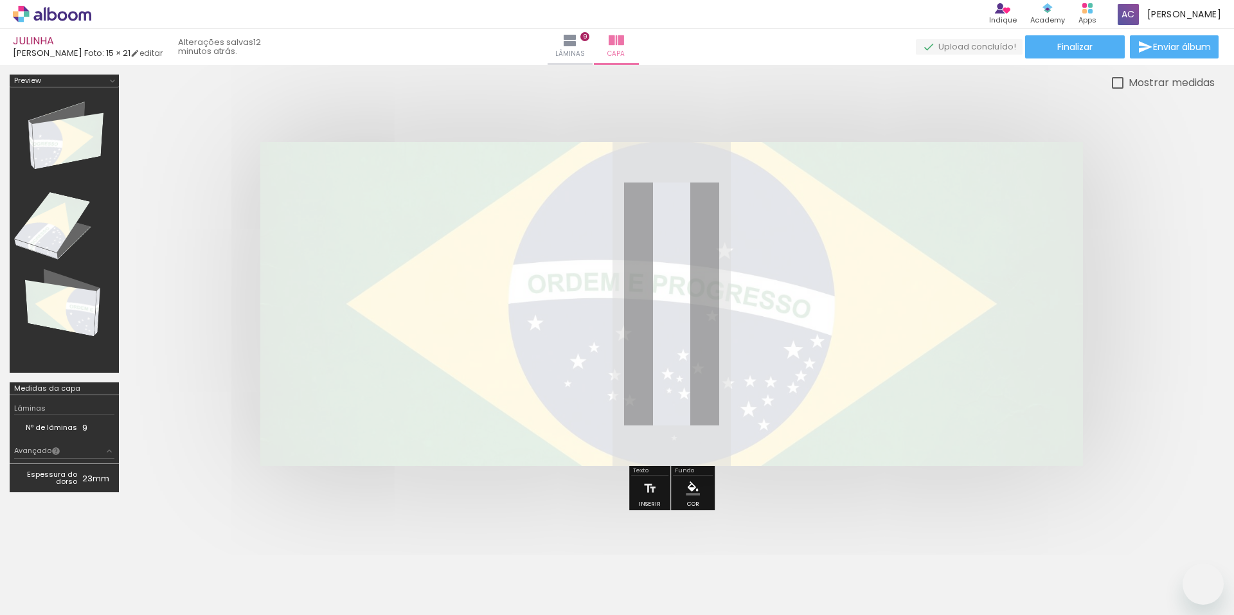
click at [1004, 475] on div at bounding box center [672, 304] width 1087 height 427
click at [420, 441] on quentale-photo at bounding box center [671, 304] width 823 height 324
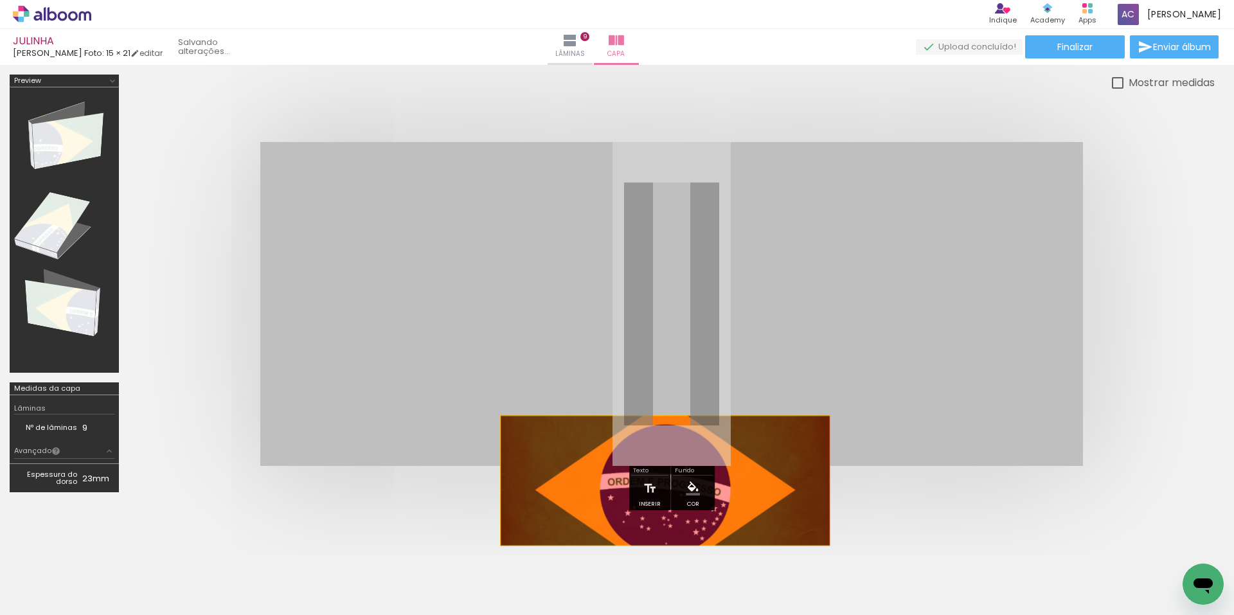
drag, startPoint x: 429, startPoint y: 451, endPoint x: 665, endPoint y: 481, distance: 238.5
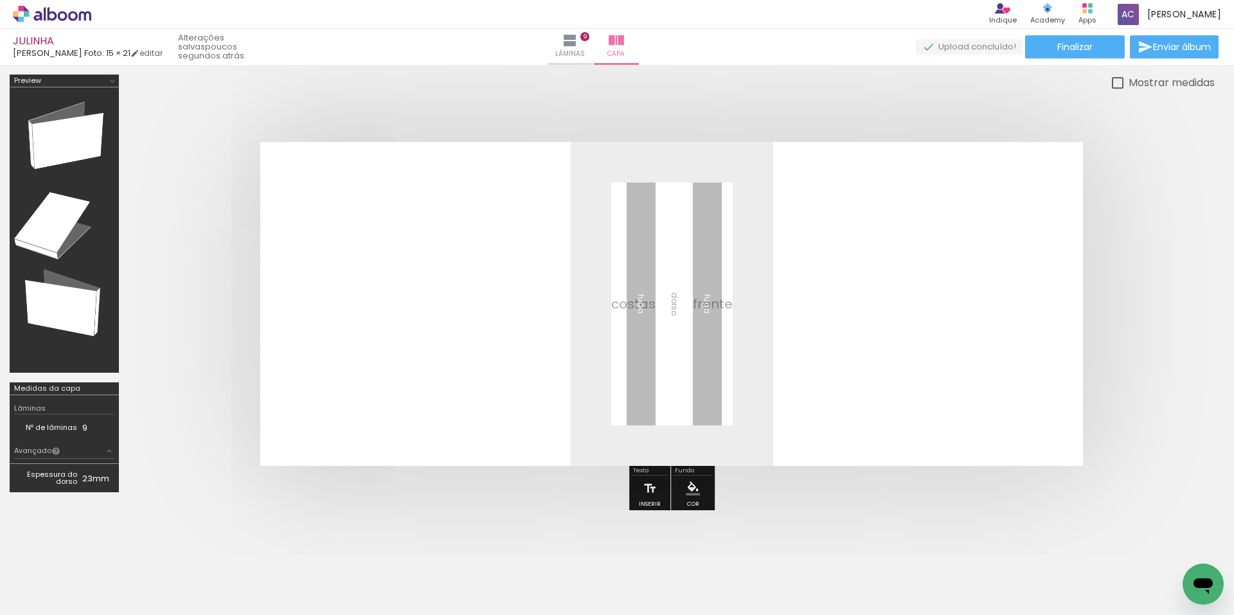
scroll to position [0, 0]
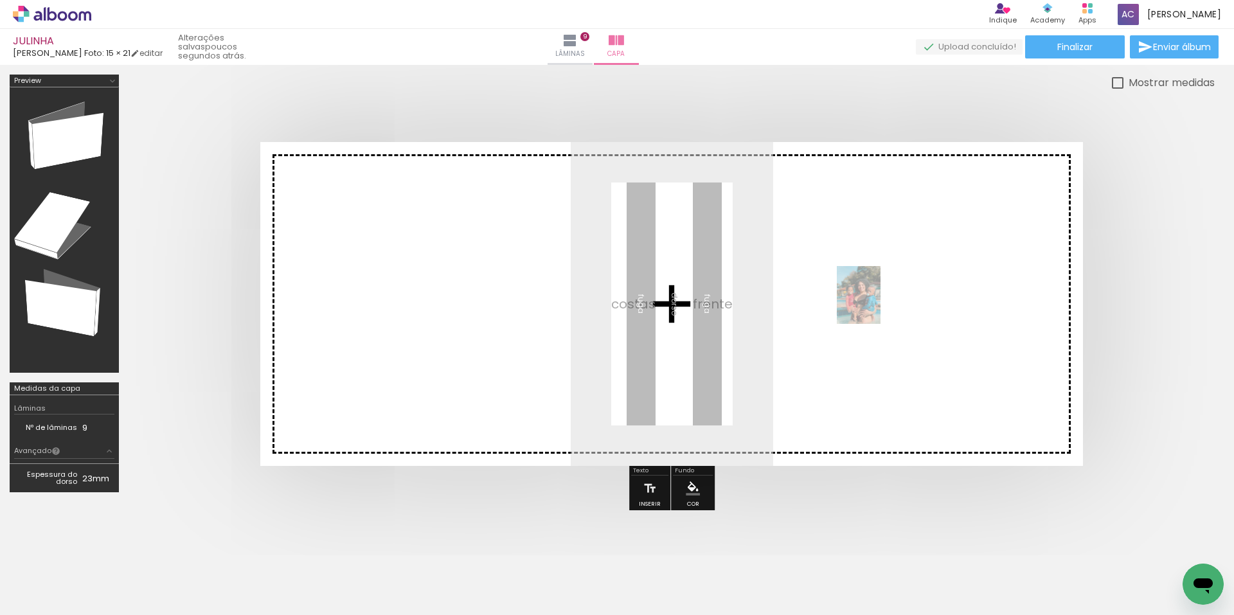
drag, startPoint x: 282, startPoint y: 581, endPoint x: 876, endPoint y: 305, distance: 654.7
click at [876, 305] on quentale-workspace at bounding box center [617, 307] width 1234 height 615
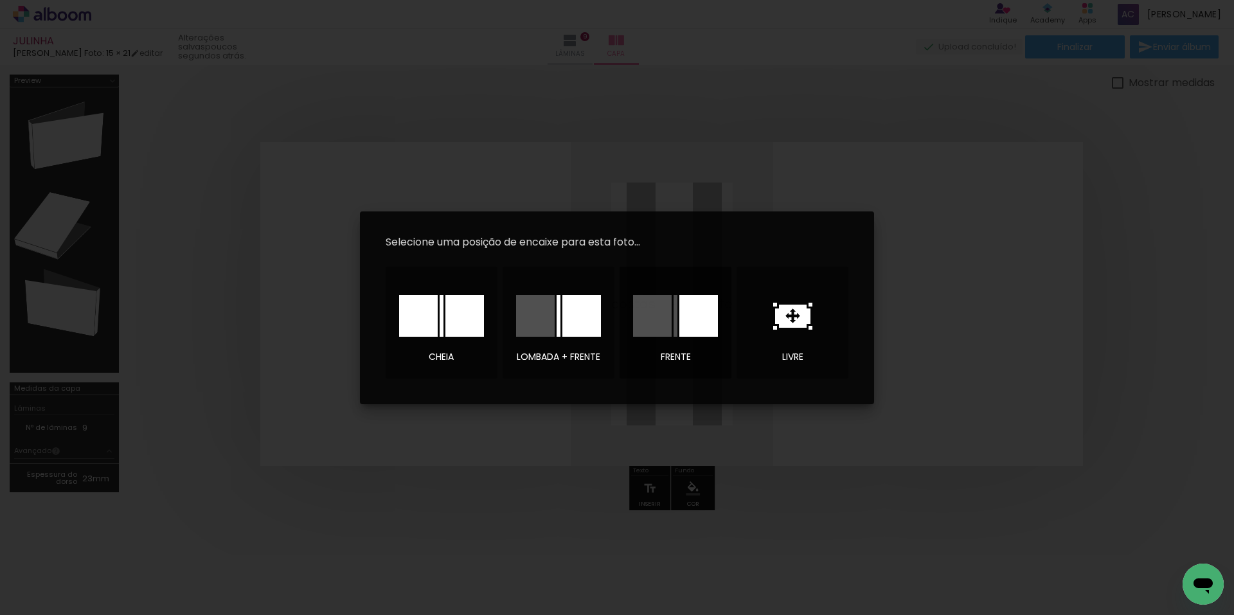
click at [647, 327] on div at bounding box center [652, 316] width 39 height 42
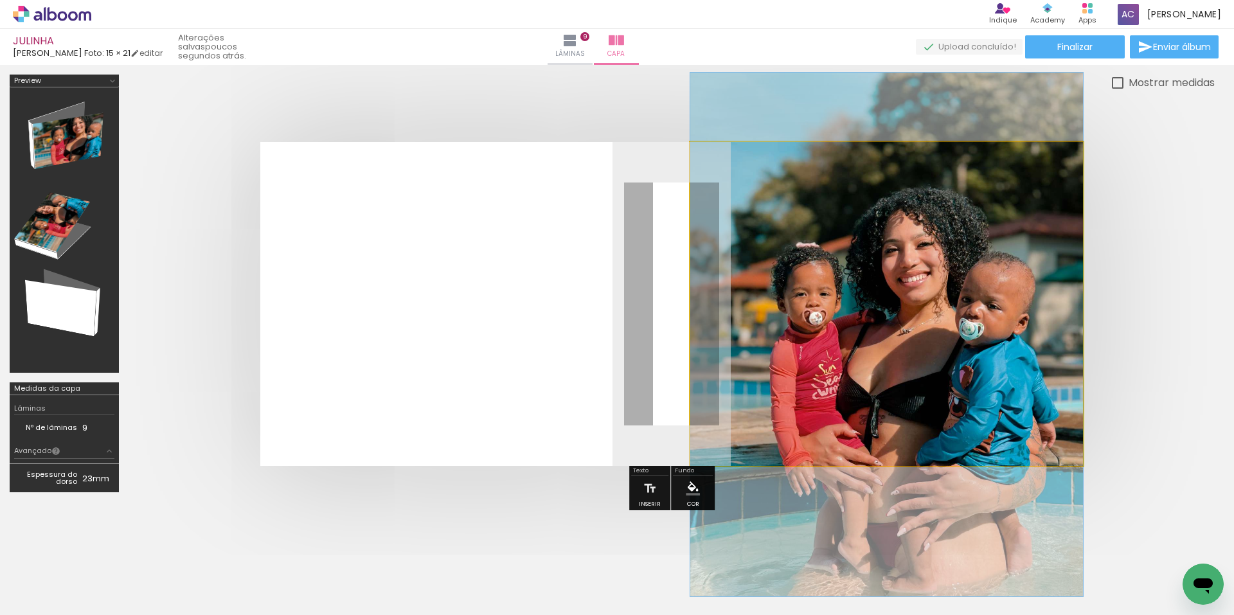
drag, startPoint x: 943, startPoint y: 297, endPoint x: 944, endPoint y: 328, distance: 30.9
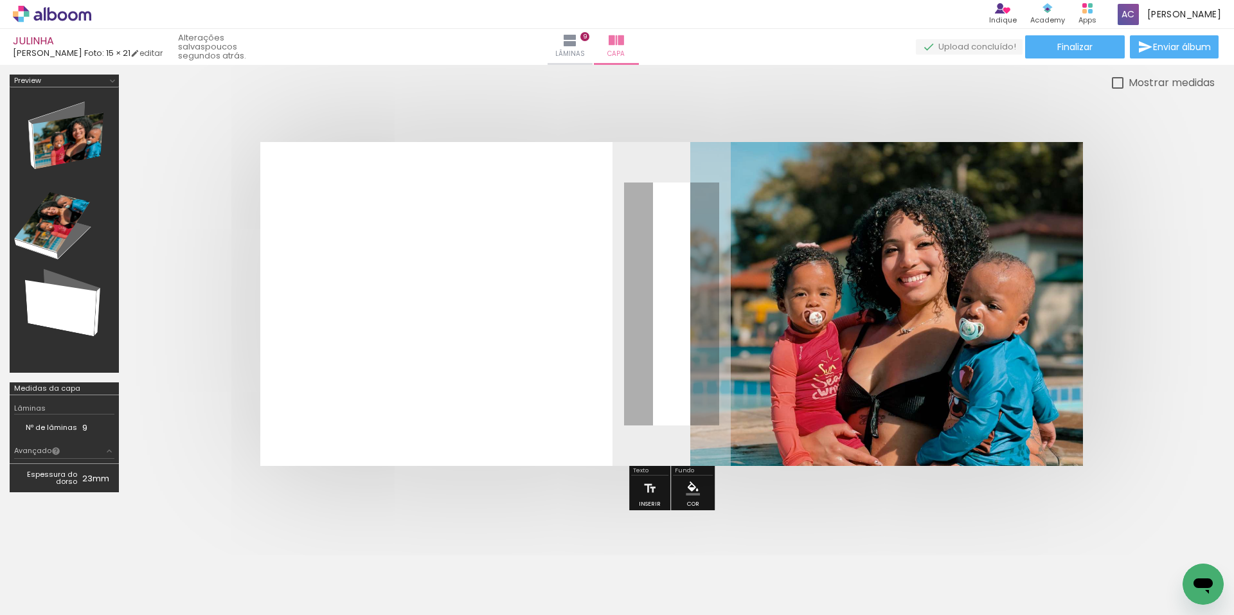
click at [1204, 352] on div at bounding box center [672, 304] width 1087 height 427
click at [691, 499] on paper-menu-button "#ffebee #ffcdd2 #ef9a9a #e57373 #ef5350 #f44336 #e53935 #d32f2f #c62828 #b71c1c…" at bounding box center [693, 488] width 24 height 24
click at [692, 492] on iron-icon "color picker" at bounding box center [693, 489] width 14 height 14
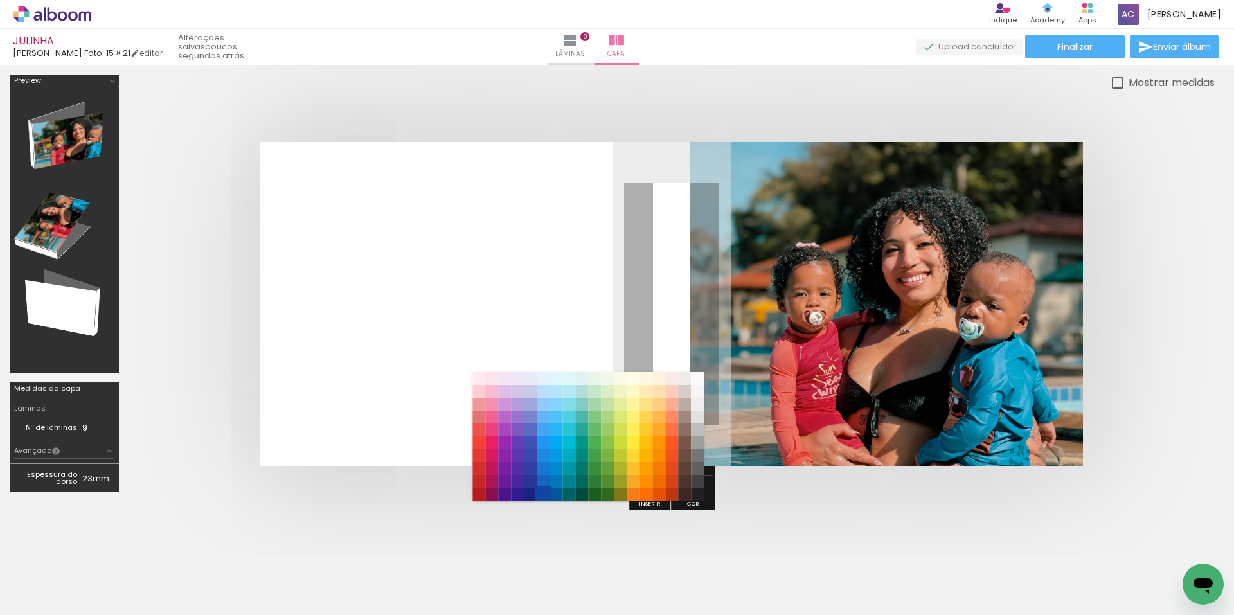
click at [539, 494] on paper-item "#0d47a1" at bounding box center [543, 494] width 13 height 13
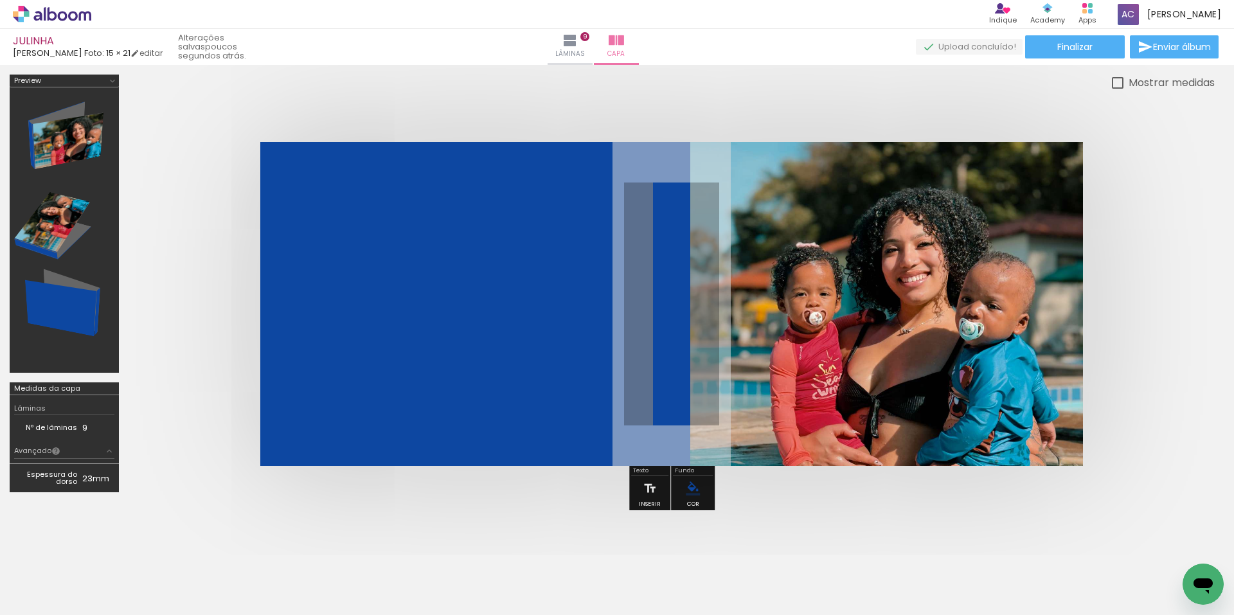
click at [689, 493] on iron-icon "color picker" at bounding box center [693, 489] width 14 height 14
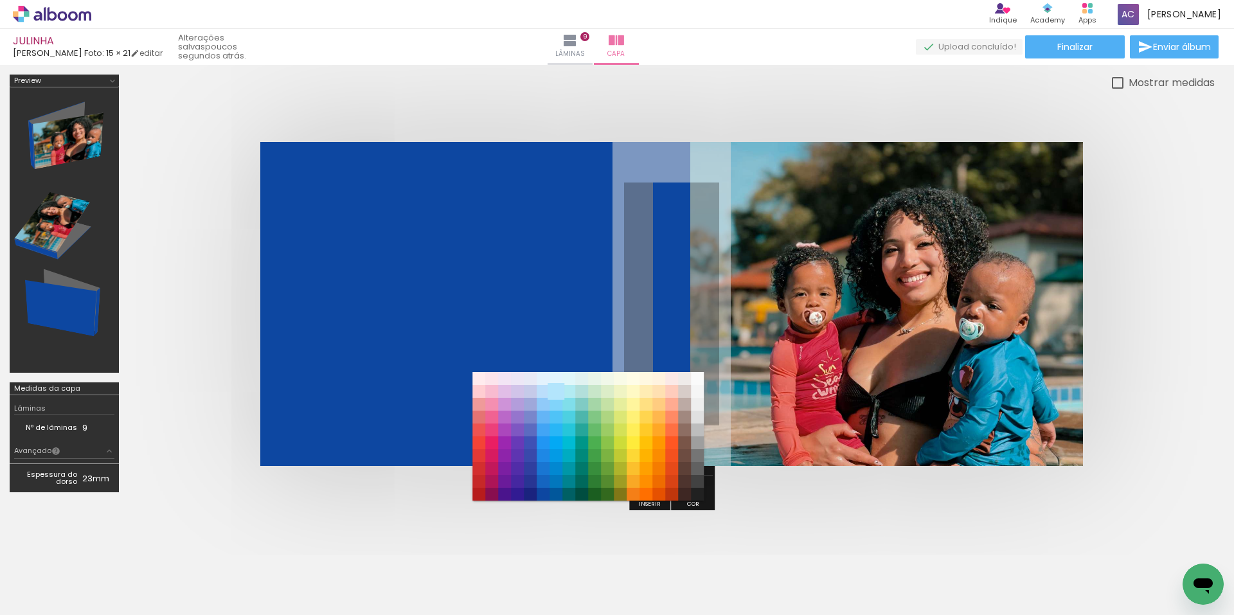
click at [555, 392] on paper-item "#b3e5fc" at bounding box center [556, 391] width 13 height 13
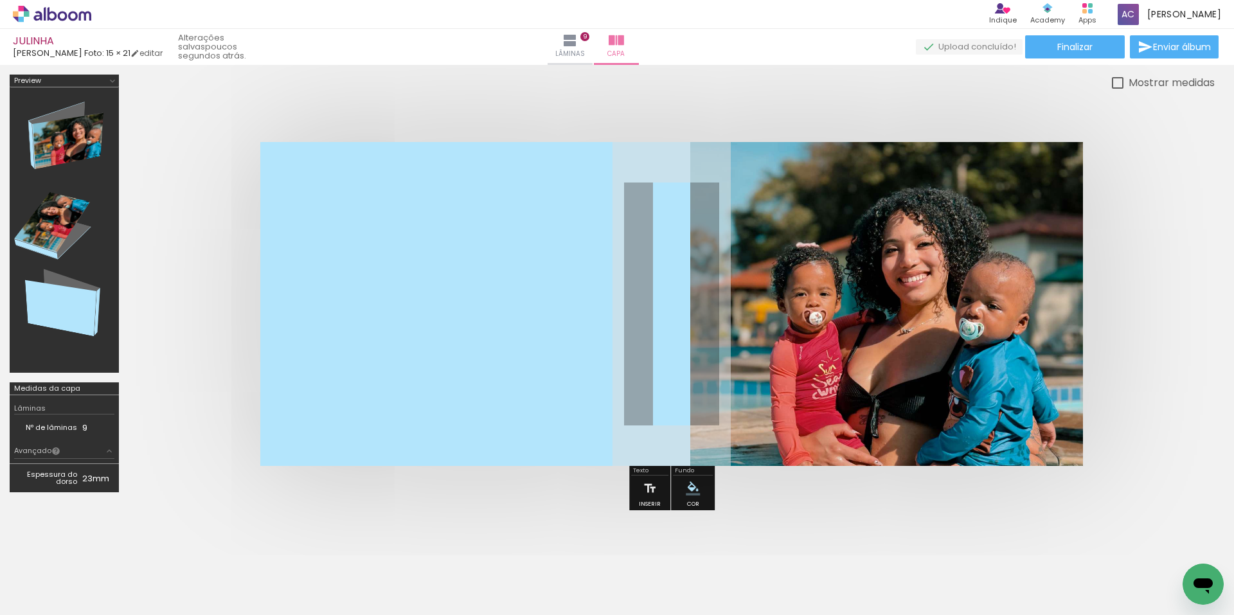
click at [688, 489] on iron-icon "color picker" at bounding box center [693, 489] width 14 height 14
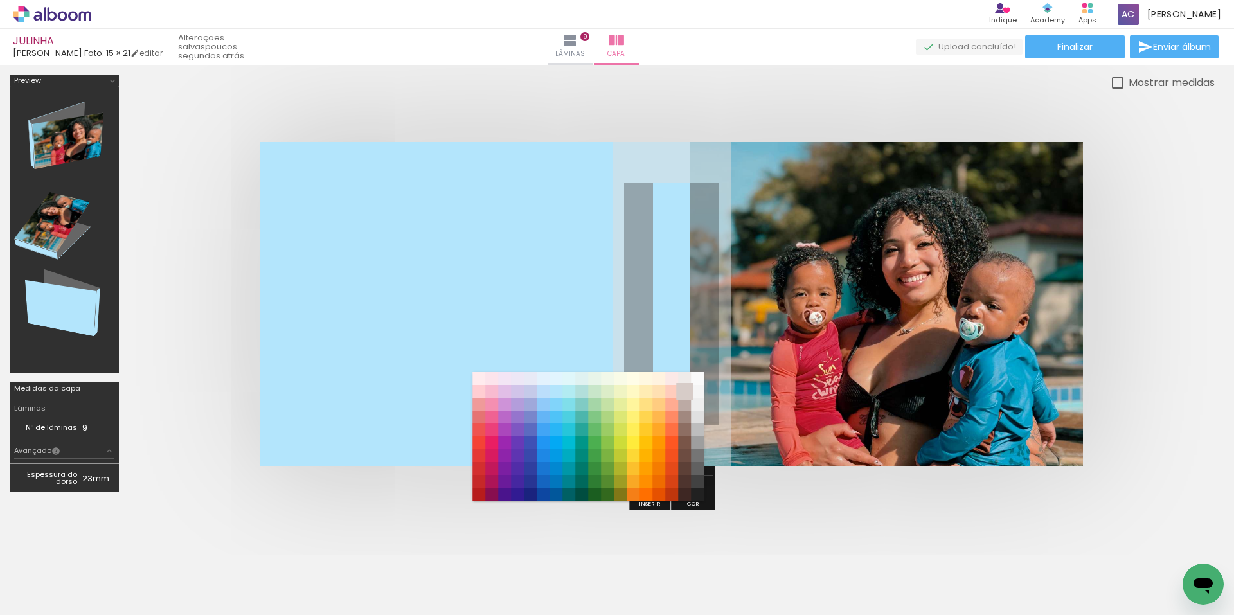
click at [691, 387] on paper-item "#d7ccc8" at bounding box center [684, 391] width 13 height 13
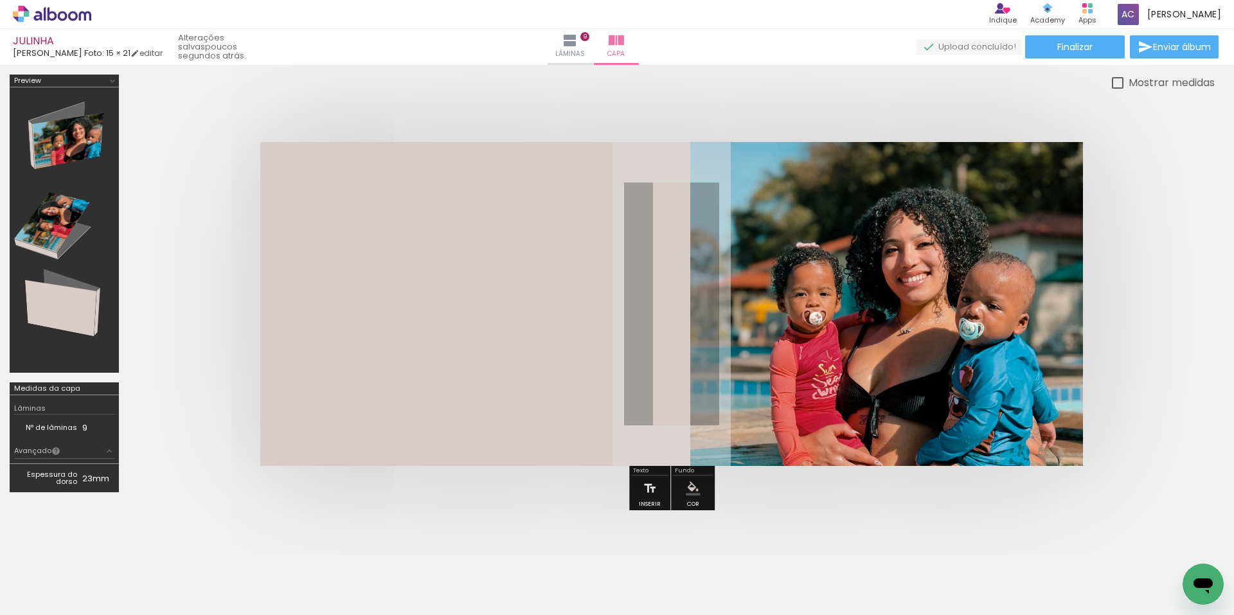
click at [838, 497] on div at bounding box center [672, 304] width 1087 height 427
click at [1072, 51] on span "Finalizar" at bounding box center [1075, 46] width 35 height 9
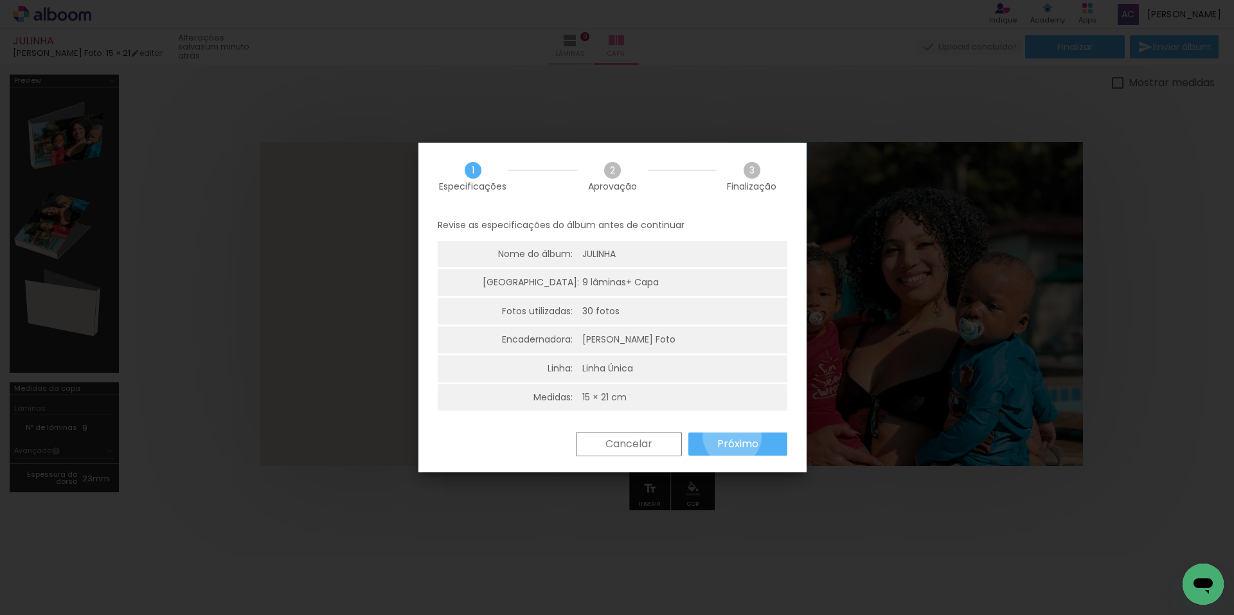
click at [0, 0] on slot "Próximo" at bounding box center [0, 0] width 0 height 0
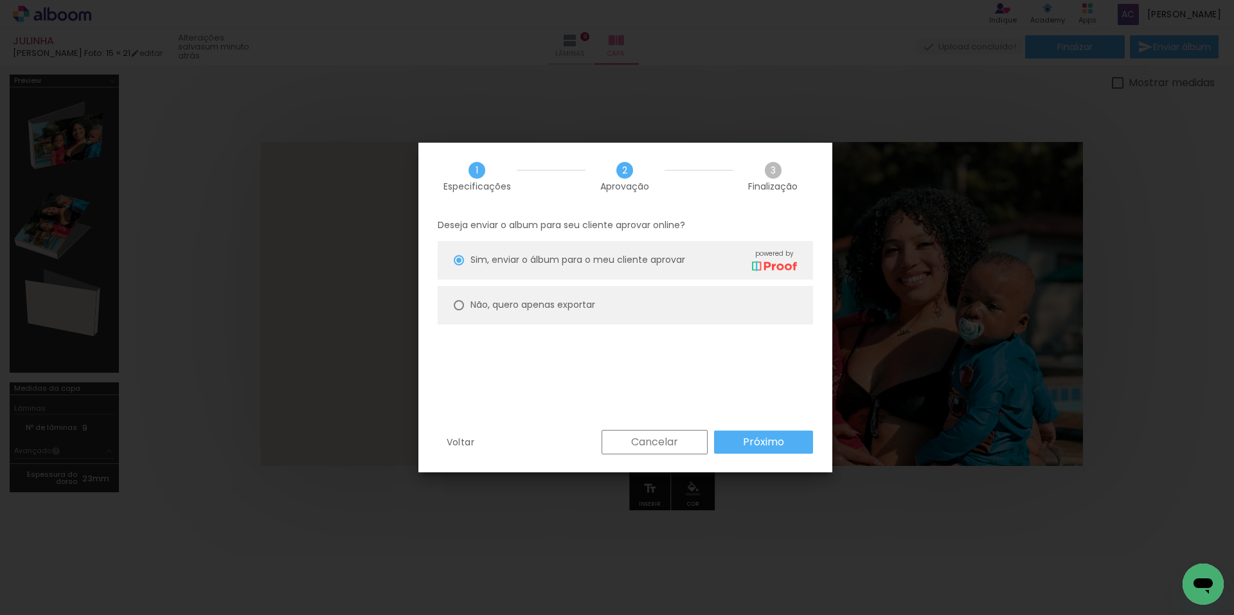
click at [0, 0] on slot "Não, quero apenas exportar" at bounding box center [0, 0] width 0 height 0
type paper-radio-button "on"
click at [766, 434] on paper-button "Próximo" at bounding box center [763, 442] width 99 height 23
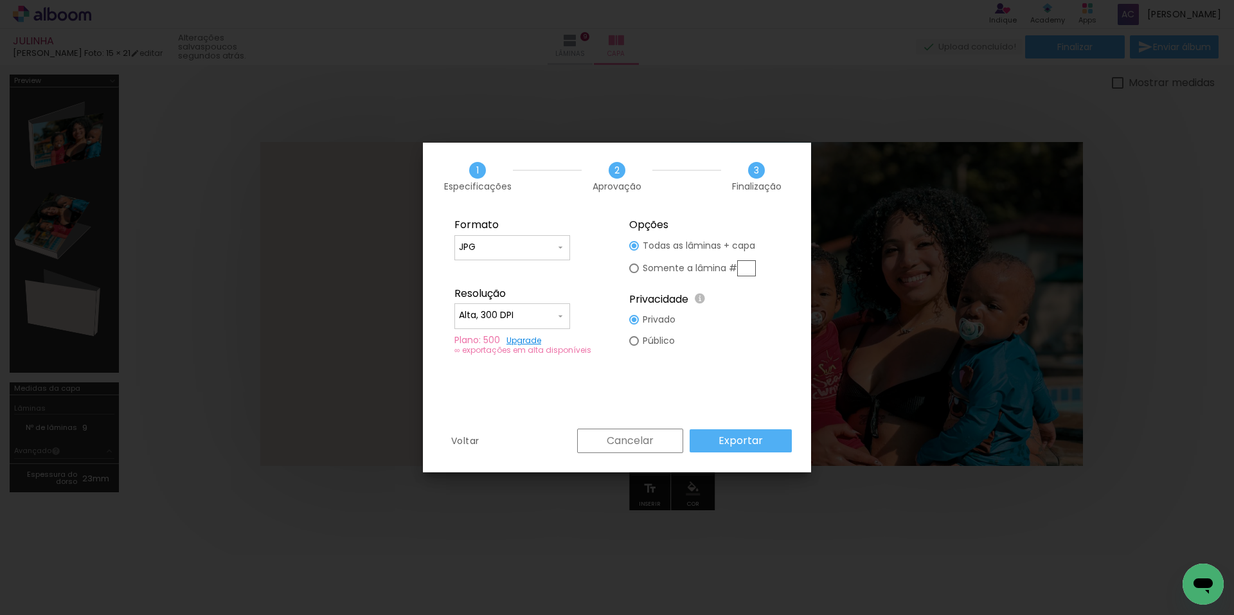
click at [555, 310] on div "Alta, 300 DPI" at bounding box center [512, 315] width 107 height 13
click at [528, 343] on paper-item "Baixa" at bounding box center [513, 340] width 116 height 26
type input "Baixa"
click at [497, 251] on input "JPG" at bounding box center [507, 247] width 96 height 13
click at [495, 271] on paper-item "PDF" at bounding box center [513, 271] width 116 height 26
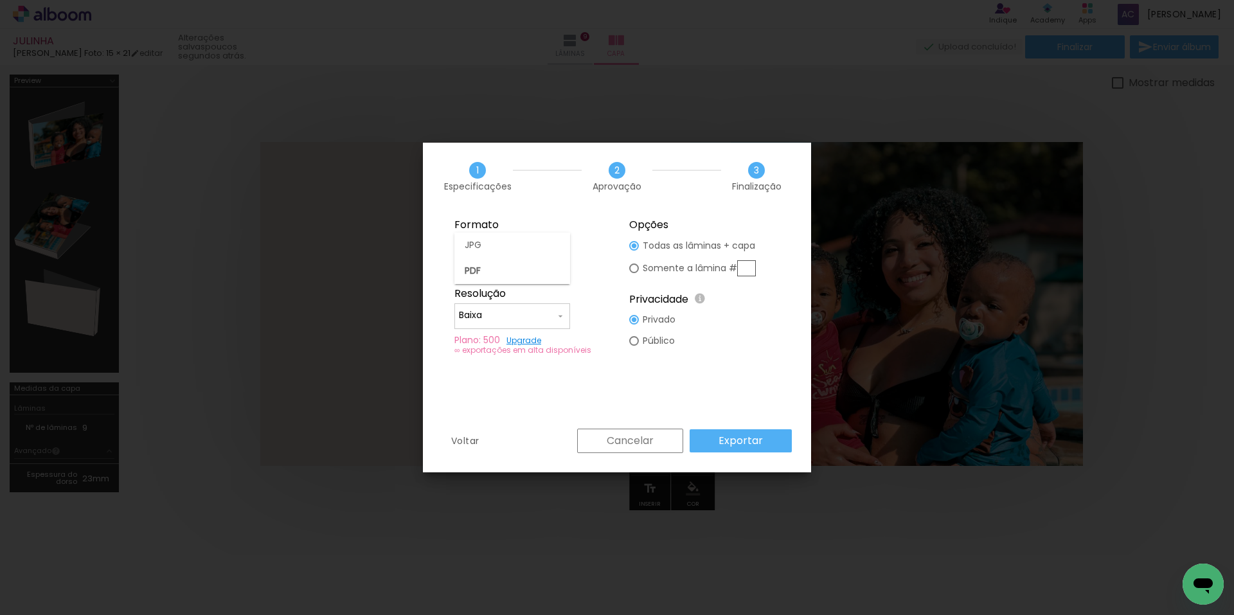
type input "PDF"
click at [0, 0] on slot "Exportar" at bounding box center [0, 0] width 0 height 0
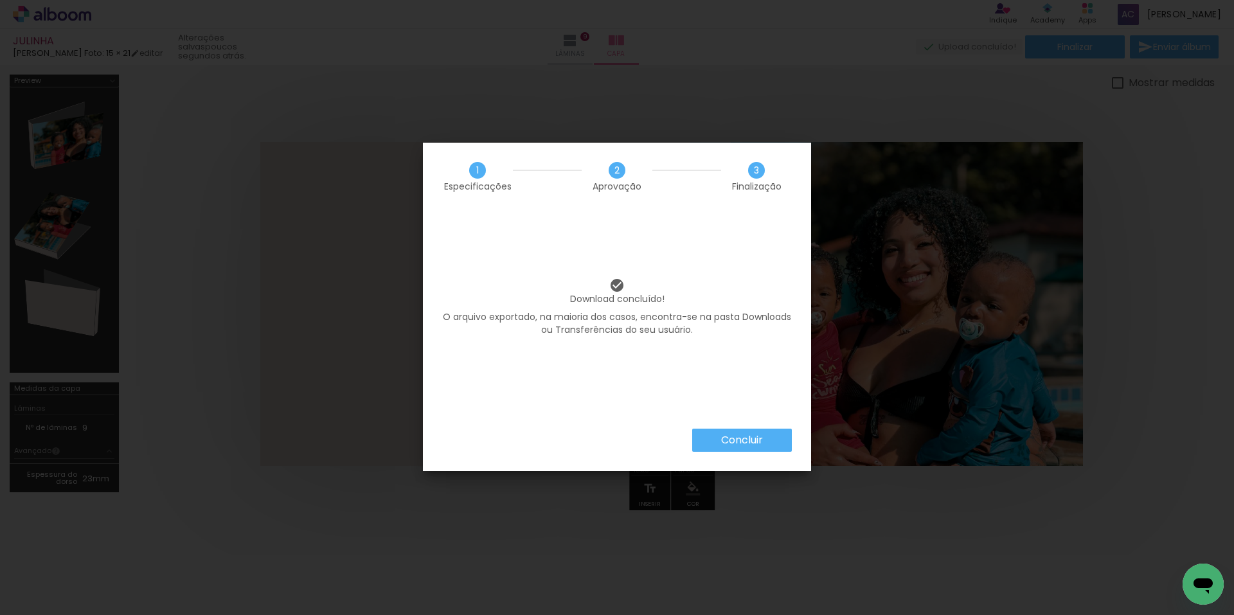
click at [0, 0] on slot "Concluir" at bounding box center [0, 0] width 0 height 0
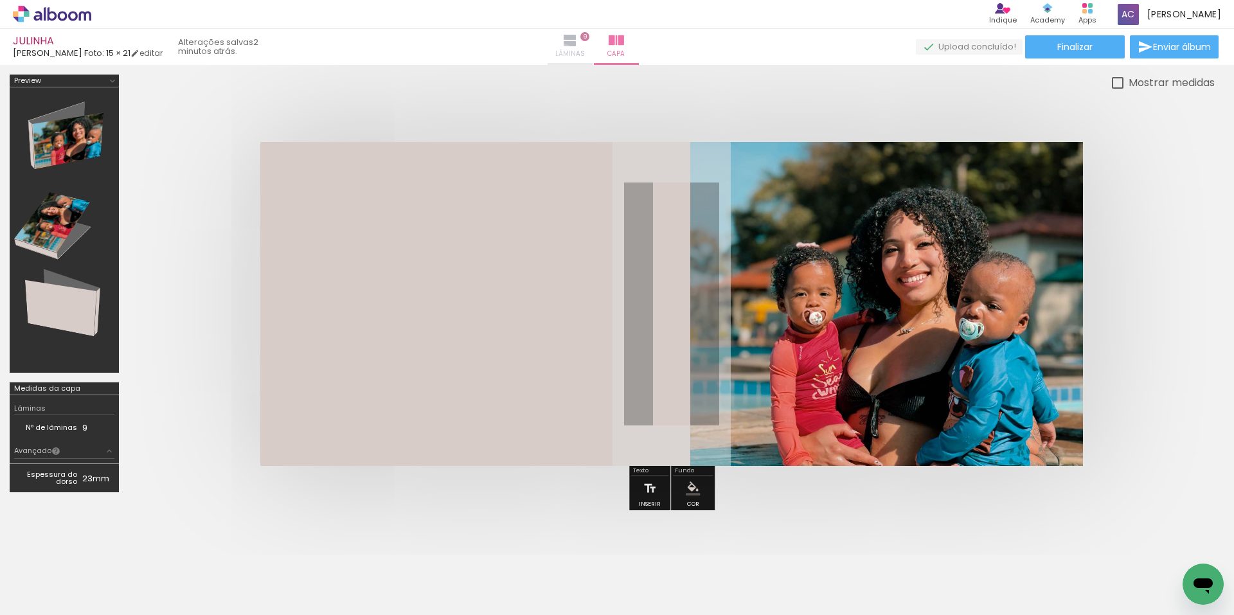
click at [585, 57] on span "Lâminas" at bounding box center [570, 54] width 30 height 12
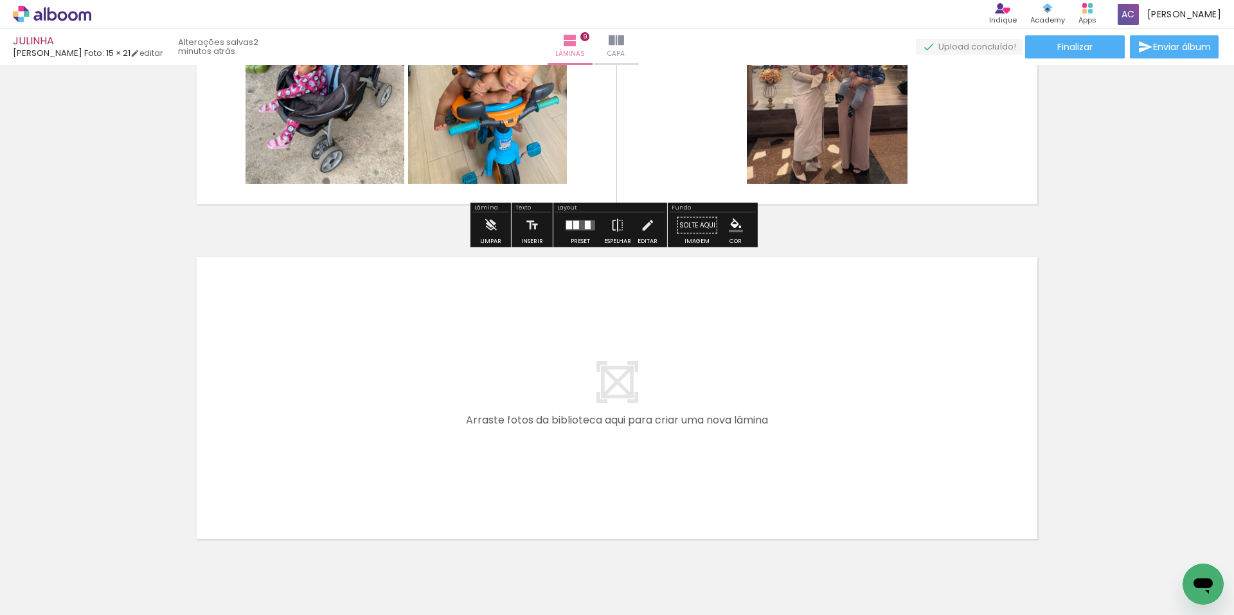
scroll to position [2930, 0]
